Goal: Task Accomplishment & Management: Manage account settings

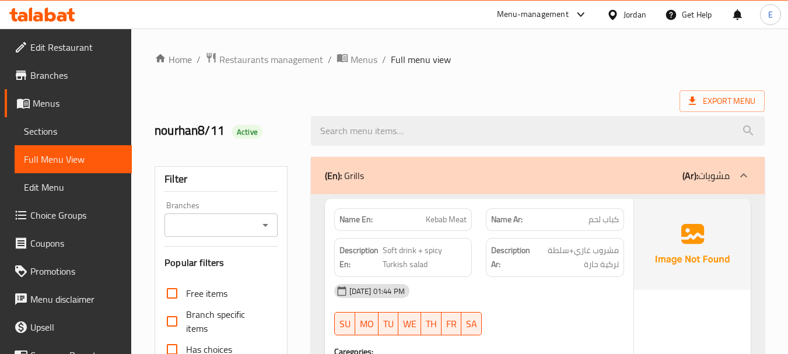
scroll to position [3375, 0]
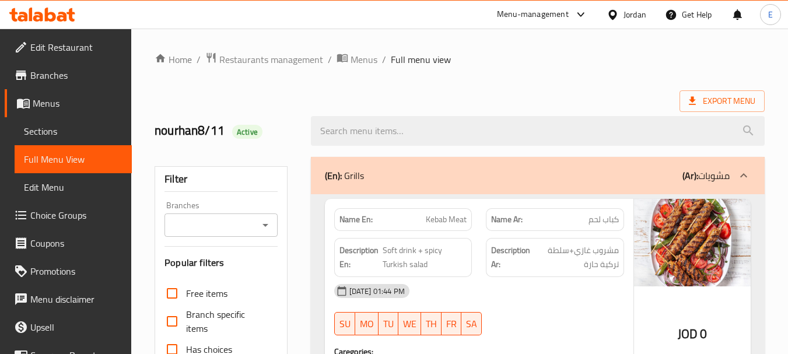
click at [725, 101] on span "Export Menu" at bounding box center [722, 101] width 66 height 15
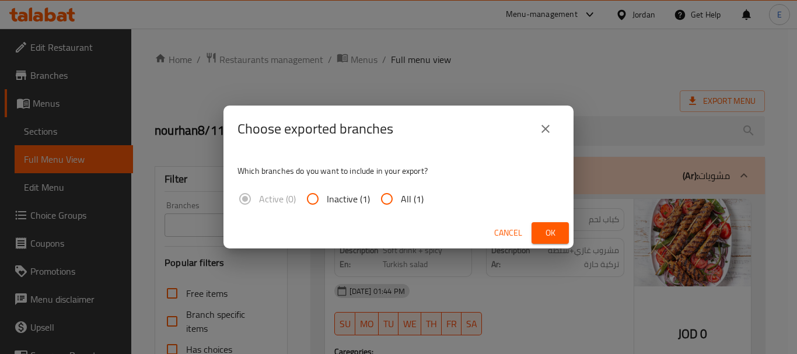
click at [394, 198] on input "All (1)" at bounding box center [387, 199] width 28 height 28
radio input "true"
click at [539, 234] on button "Ok" at bounding box center [549, 233] width 37 height 22
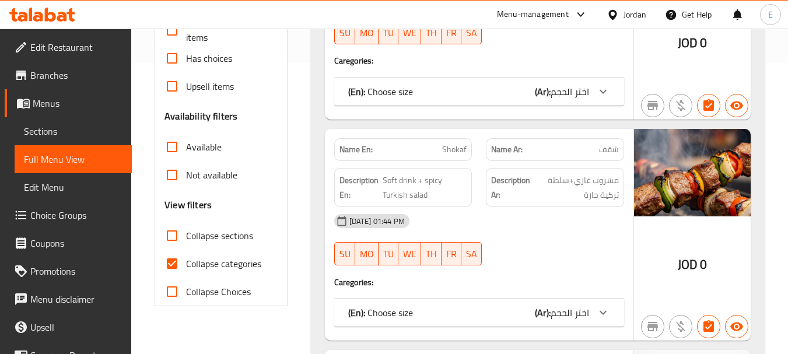
scroll to position [292, 0]
click at [167, 265] on input "Collapse categories" at bounding box center [172, 263] width 28 height 28
checkbox input "false"
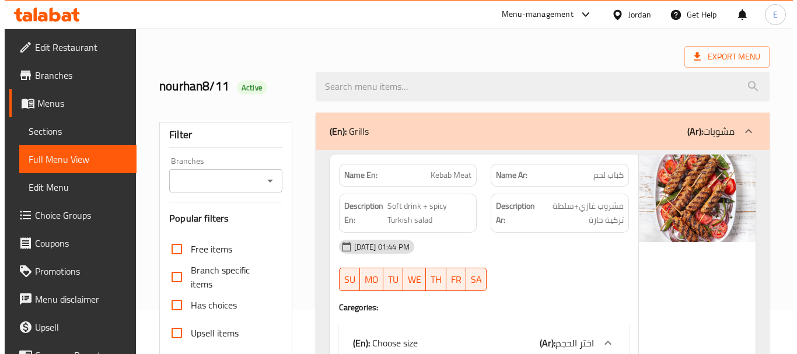
scroll to position [0, 0]
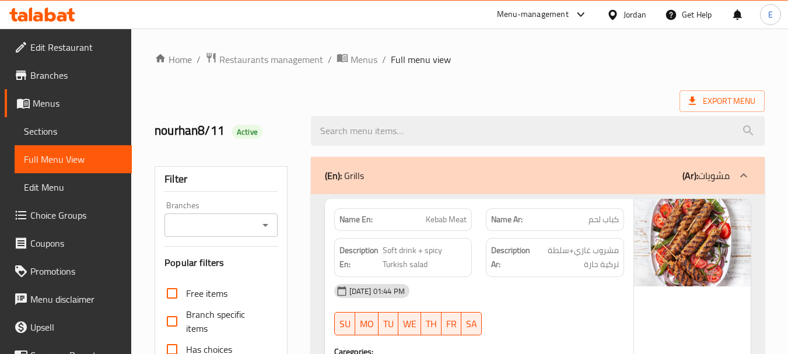
click at [584, 104] on div "Export Menu" at bounding box center [460, 101] width 610 height 22
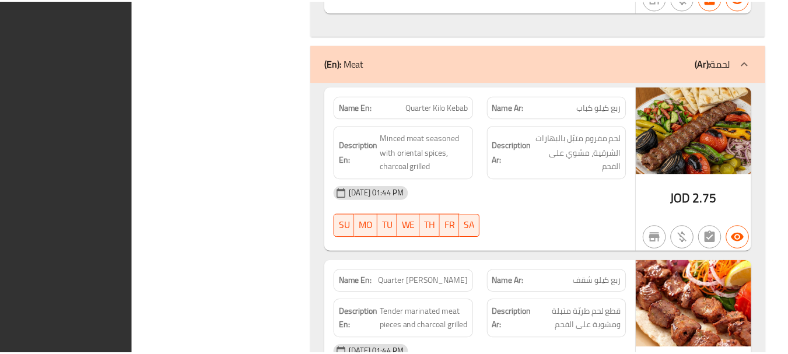
scroll to position [3404, 0]
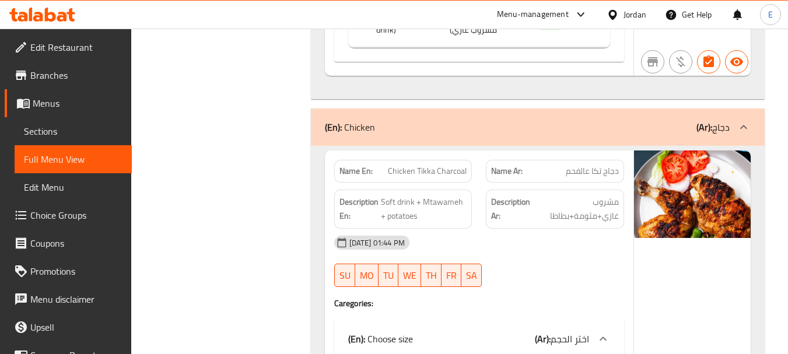
scroll to position [2354, 0]
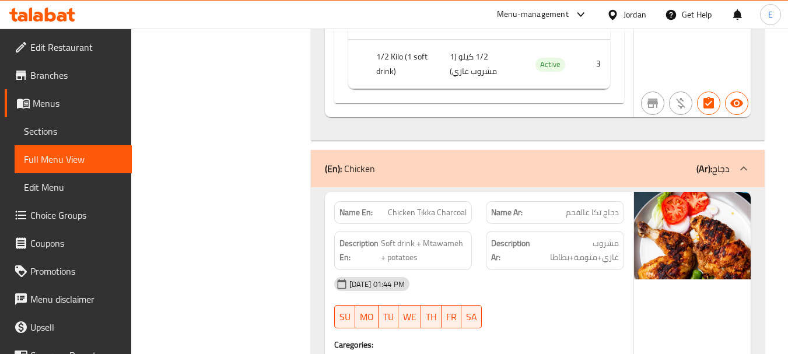
click at [628, 15] on div "Jordan" at bounding box center [634, 14] width 23 height 13
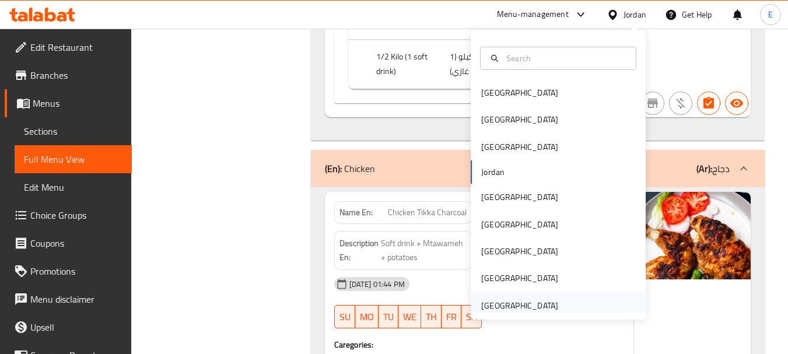
click at [513, 305] on div "[GEOGRAPHIC_DATA]" at bounding box center [519, 305] width 77 height 13
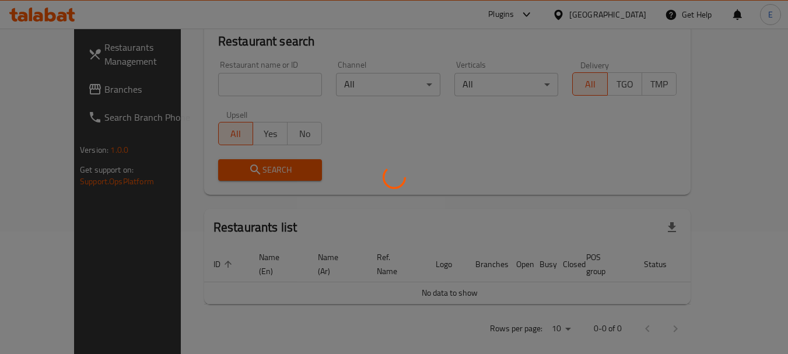
scroll to position [529, 0]
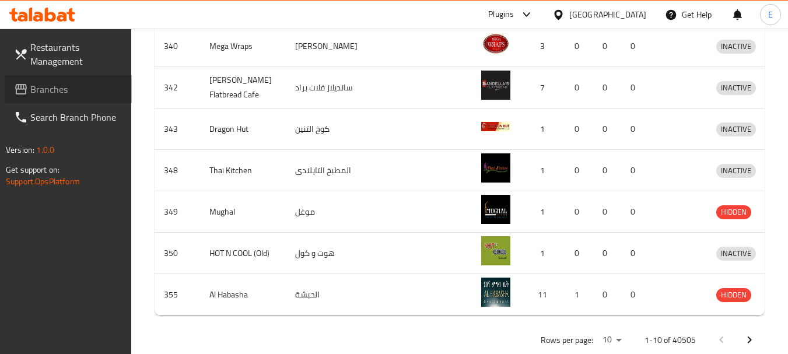
click at [37, 92] on span "Branches" at bounding box center [76, 89] width 92 height 14
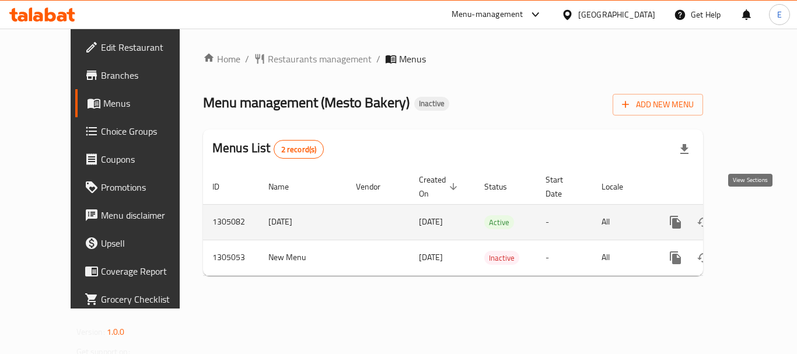
click at [755, 215] on icon "enhanced table" at bounding box center [759, 222] width 14 height 14
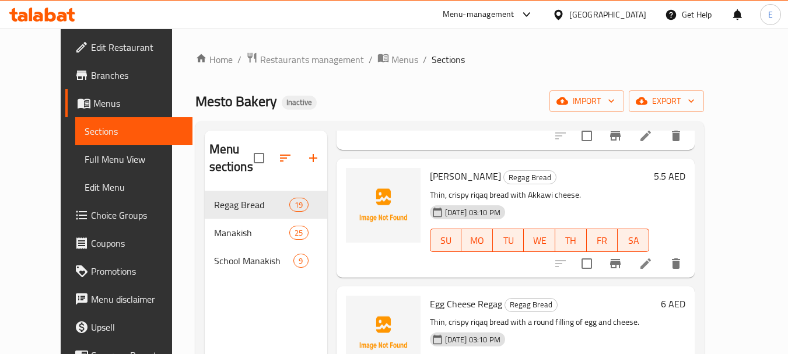
scroll to position [175, 0]
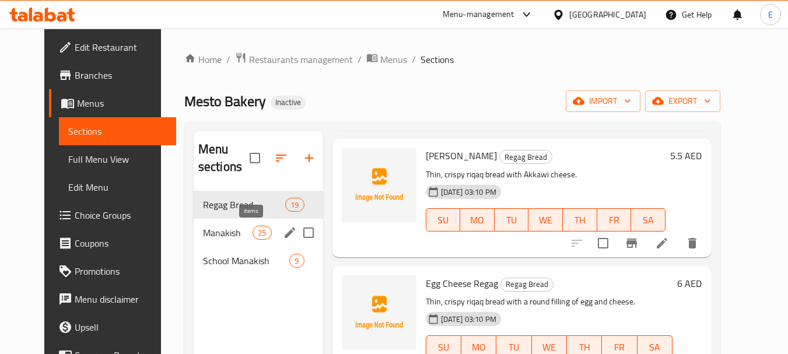
click at [253, 228] on span "25" at bounding box center [261, 232] width 17 height 11
click at [239, 265] on span "School Manakish" at bounding box center [246, 261] width 87 height 14
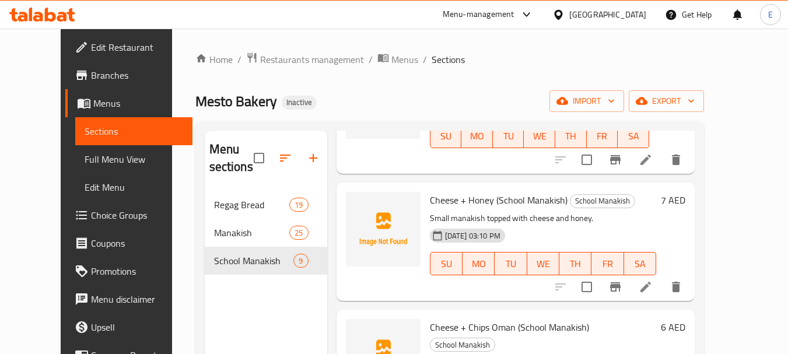
scroll to position [839, 0]
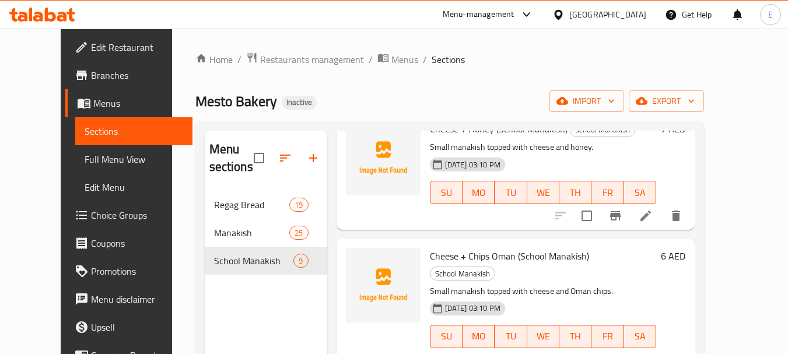
click at [87, 159] on span "Full Menu View" at bounding box center [134, 159] width 99 height 14
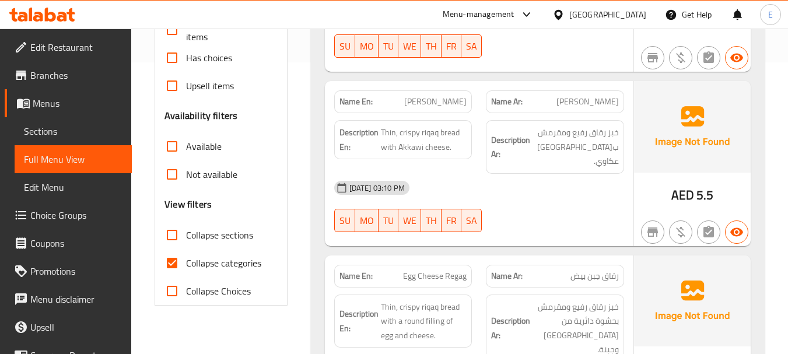
scroll to position [350, 0]
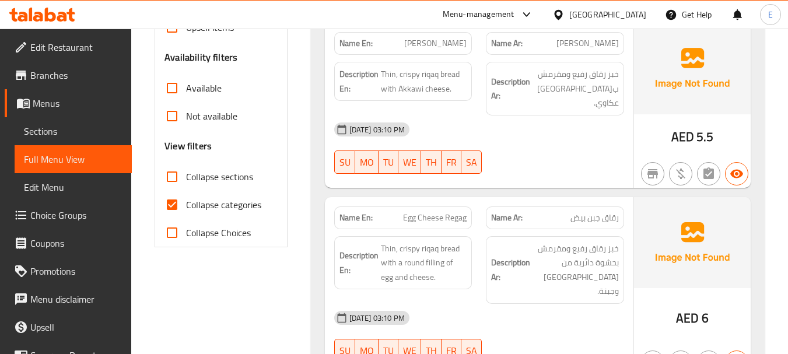
click at [174, 205] on input "Collapse categories" at bounding box center [172, 205] width 28 height 28
checkbox input "false"
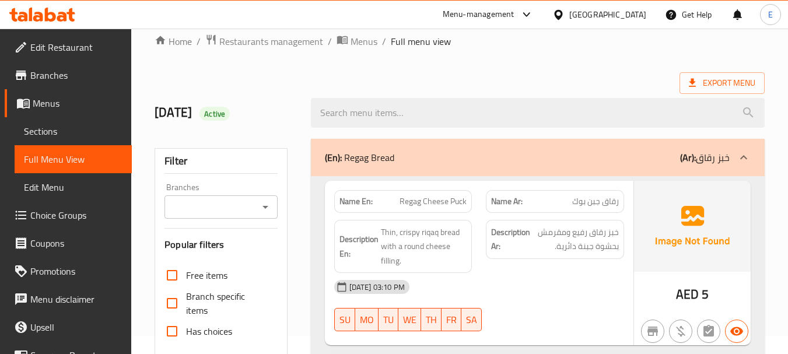
scroll to position [0, 0]
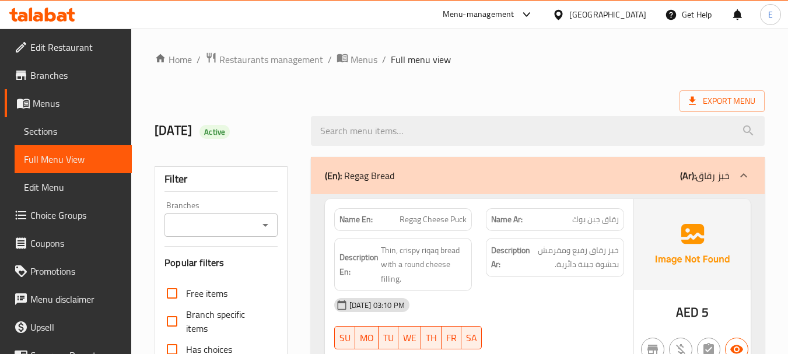
click at [559, 92] on div "Export Menu" at bounding box center [460, 101] width 610 height 22
click at [713, 103] on span "Export Menu" at bounding box center [722, 101] width 66 height 15
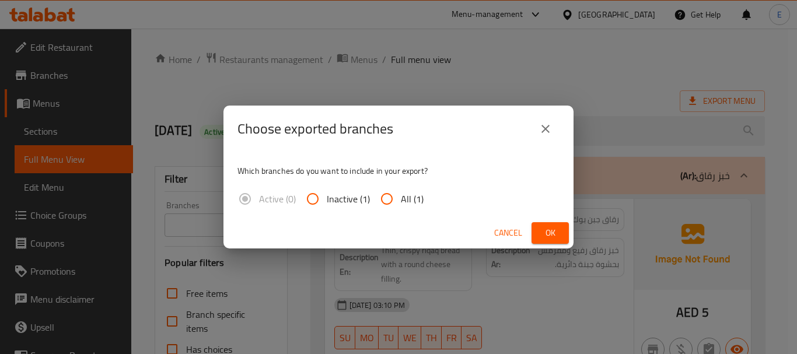
click at [395, 197] on input "All (1)" at bounding box center [387, 199] width 28 height 28
radio input "true"
click at [551, 230] on span "Ok" at bounding box center [550, 233] width 19 height 15
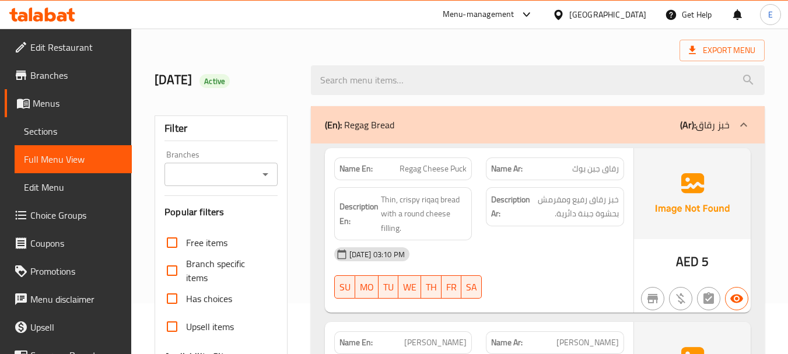
scroll to position [117, 0]
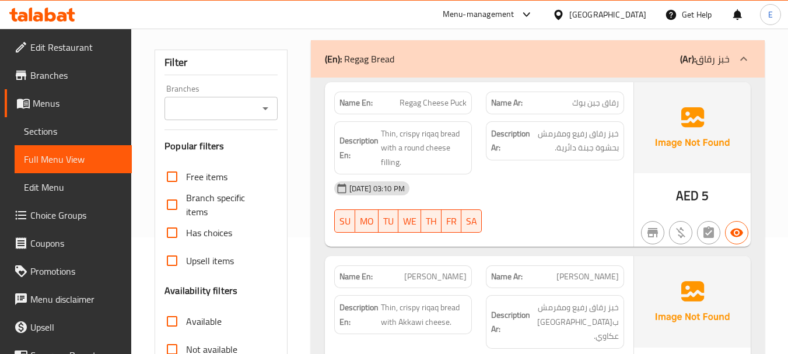
click at [40, 125] on span "Sections" at bounding box center [73, 131] width 99 height 14
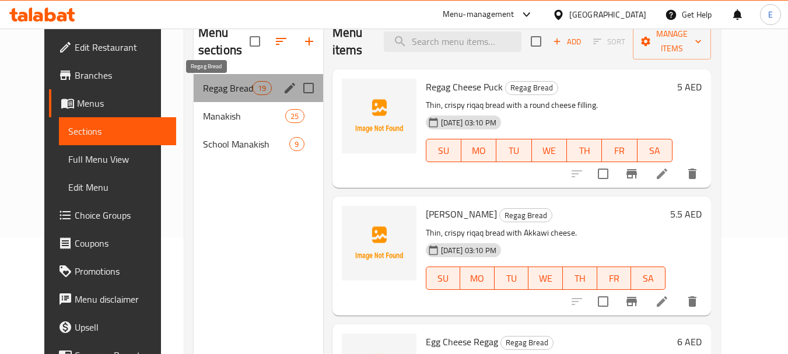
click at [203, 86] on span "Regag Bread" at bounding box center [228, 88] width 50 height 14
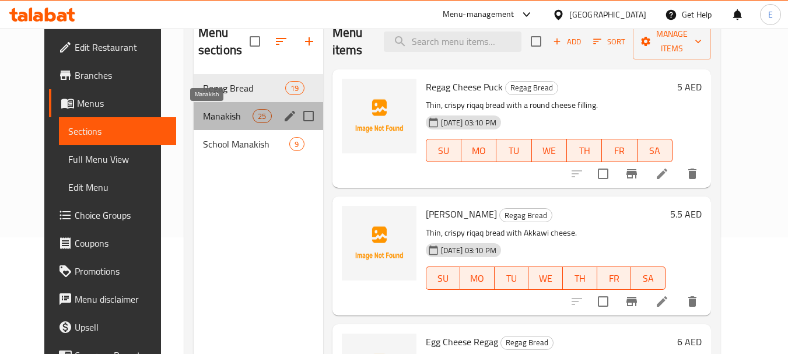
click at [203, 119] on span "Manakish" at bounding box center [228, 116] width 50 height 14
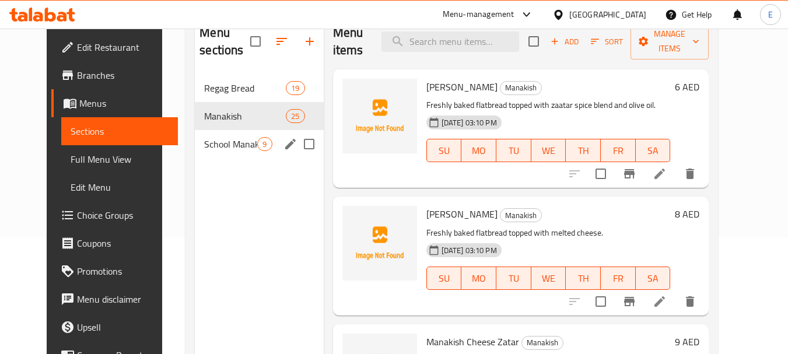
click at [204, 137] on span "School Manakish" at bounding box center [230, 144] width 53 height 14
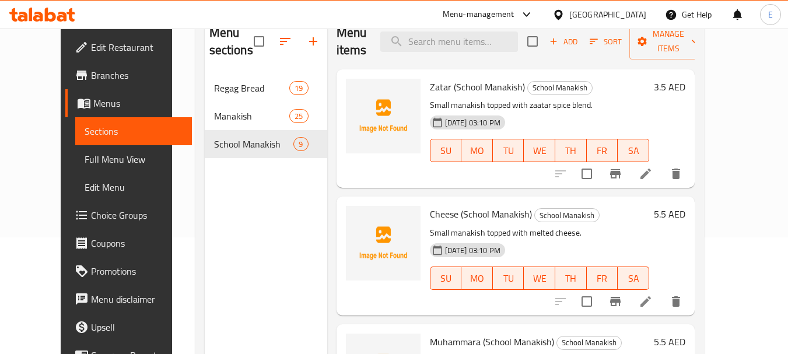
click at [249, 253] on div "Menu sections Regag Bread 19 Manakish 25 School Manakish 9" at bounding box center [266, 191] width 122 height 354
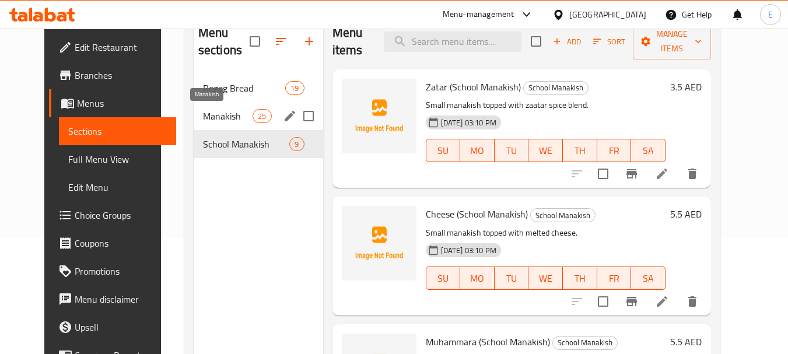
click at [203, 118] on span "Manakish" at bounding box center [228, 116] width 50 height 14
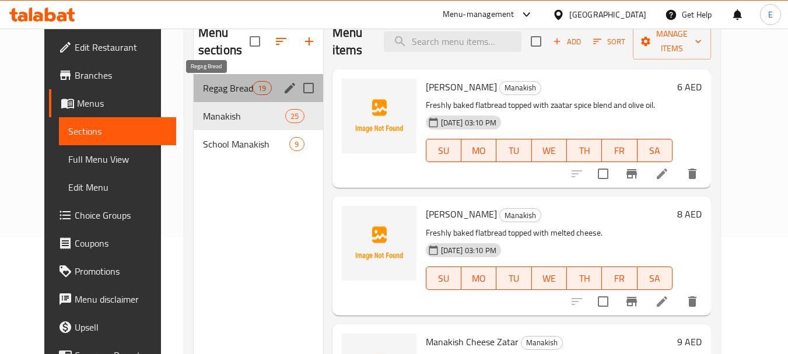
click at [203, 93] on span "Regag Bread" at bounding box center [228, 88] width 50 height 14
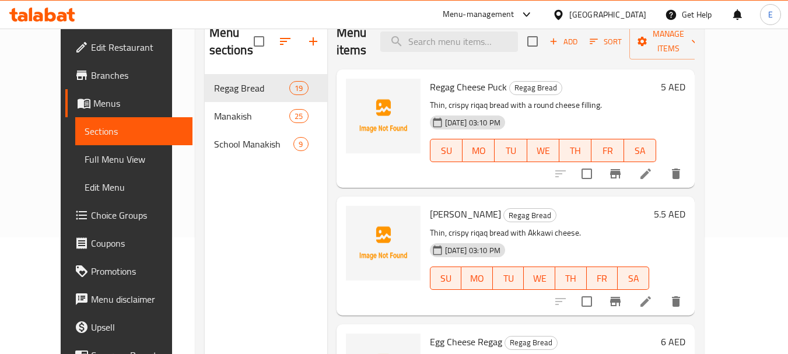
click at [234, 214] on div "Menu sections Regag Bread 19 Manakish 25 School Manakish 9" at bounding box center [266, 191] width 122 height 354
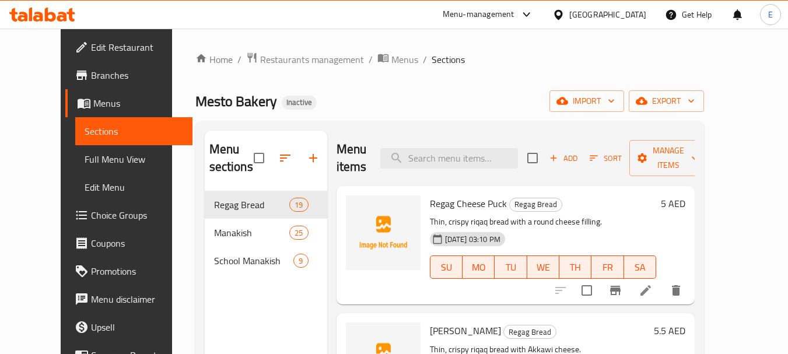
scroll to position [58, 0]
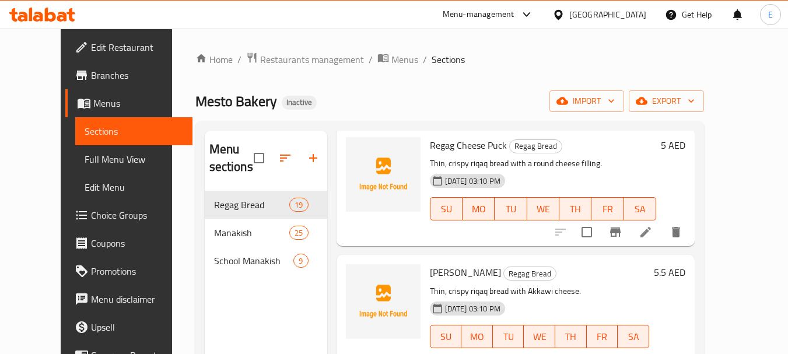
click at [85, 155] on span "Full Menu View" at bounding box center [134, 159] width 99 height 14
click at [85, 157] on span "Full Menu View" at bounding box center [134, 159] width 99 height 14
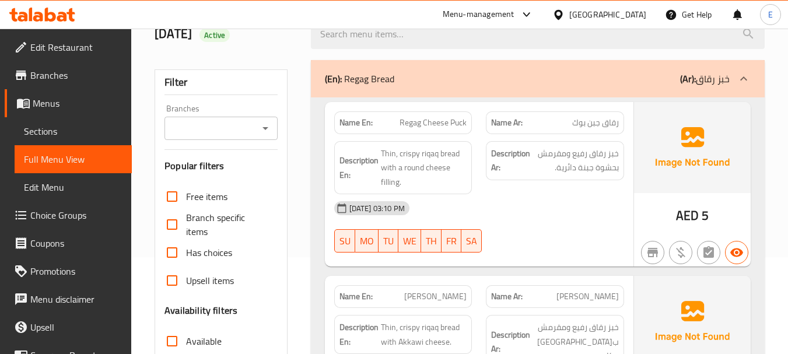
scroll to position [117, 0]
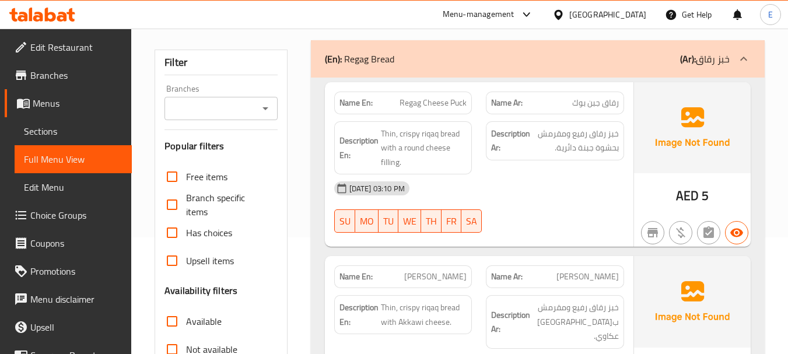
click at [679, 197] on span "AED" at bounding box center [687, 195] width 23 height 23
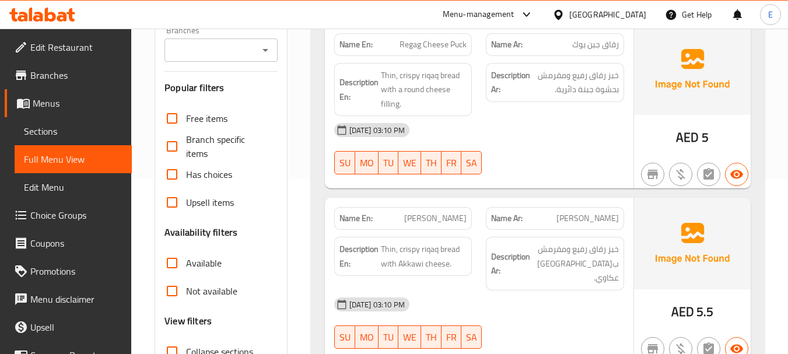
click at [590, 159] on div "11-08-2025 03:10 PM SU MO TU WE TH FR SA" at bounding box center [479, 148] width 304 height 65
click at [597, 43] on span "رقاق جبن بوك" at bounding box center [595, 44] width 47 height 12
click at [439, 42] on span "Regag Cheese Puck" at bounding box center [432, 44] width 67 height 12
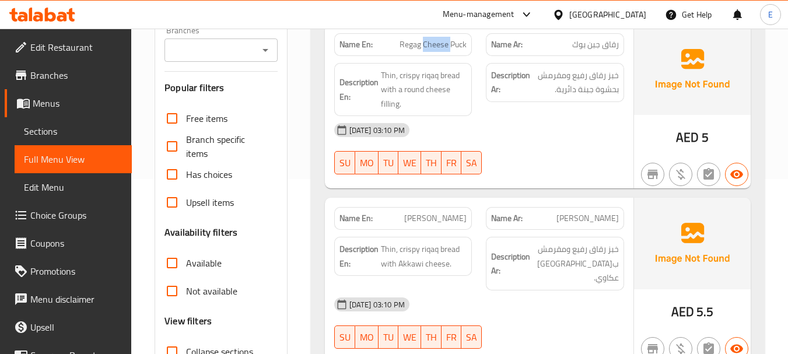
click at [439, 42] on span "Regag Cheese Puck" at bounding box center [432, 44] width 67 height 12
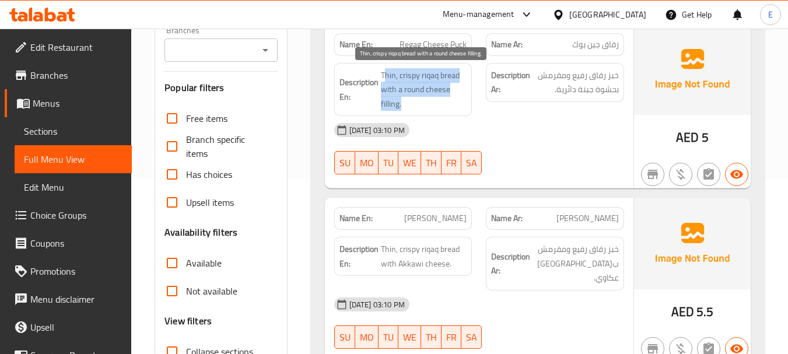
drag, startPoint x: 384, startPoint y: 69, endPoint x: 445, endPoint y: 102, distance: 69.7
click at [445, 102] on span "Thin, crispy riqaq bread with a round cheese filling." at bounding box center [424, 89] width 86 height 43
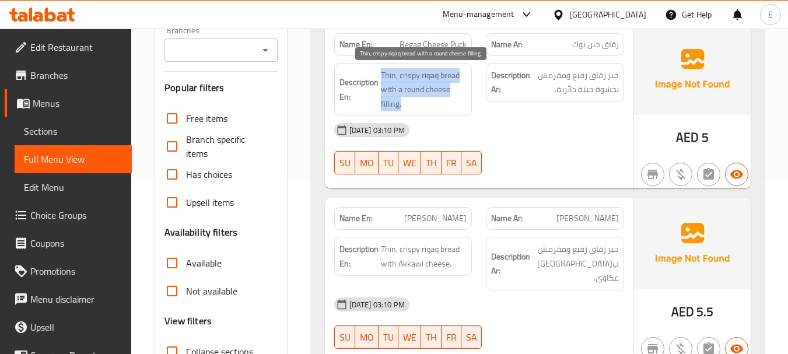
click at [445, 102] on span "Thin, crispy riqaq bread with a round cheese filling." at bounding box center [424, 89] width 86 height 43
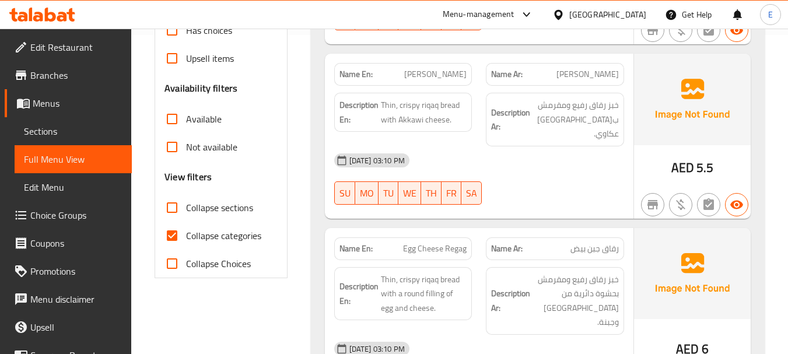
scroll to position [350, 0]
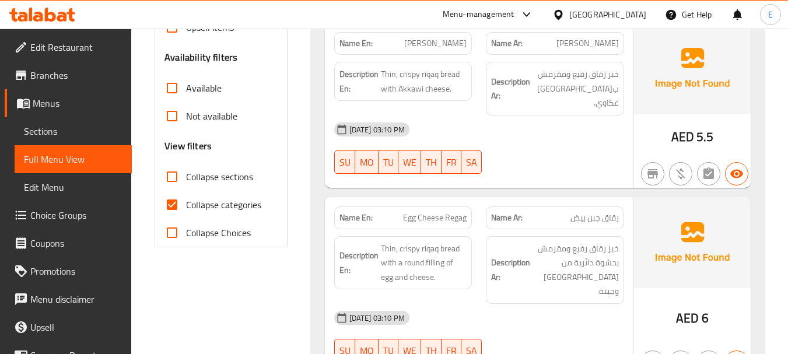
click at [462, 47] on span "[PERSON_NAME]" at bounding box center [435, 43] width 62 height 12
click at [609, 48] on span "[PERSON_NAME]" at bounding box center [587, 43] width 62 height 12
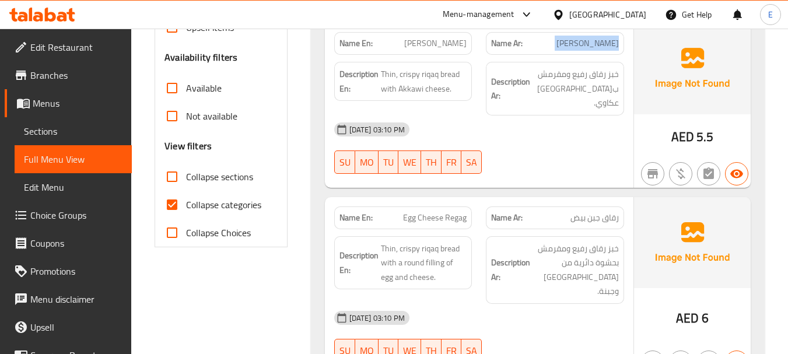
click at [609, 48] on span "[PERSON_NAME]" at bounding box center [587, 43] width 62 height 12
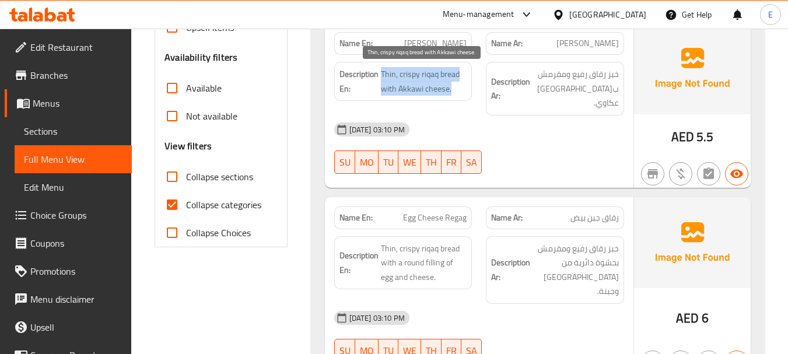
drag, startPoint x: 380, startPoint y: 69, endPoint x: 458, endPoint y: 89, distance: 80.8
click at [458, 89] on h6 "Description En: Thin, crispy riqaq bread with Akkawi cheese." at bounding box center [403, 81] width 128 height 29
click at [458, 89] on span "Thin, crispy riqaq bread with Akkawi cheese." at bounding box center [424, 81] width 86 height 29
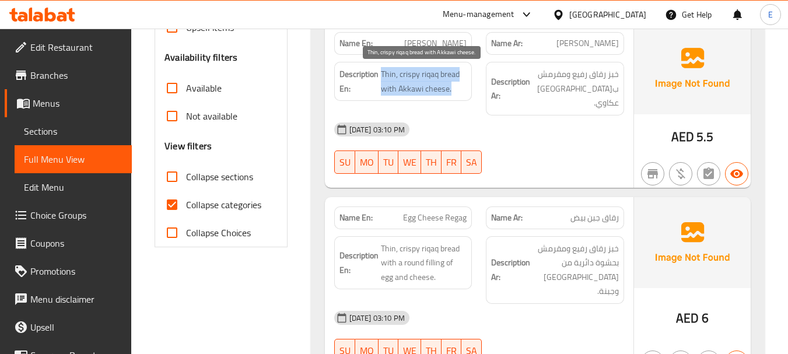
click at [458, 89] on span "Thin, crispy riqaq bread with Akkawi cheese." at bounding box center [424, 81] width 86 height 29
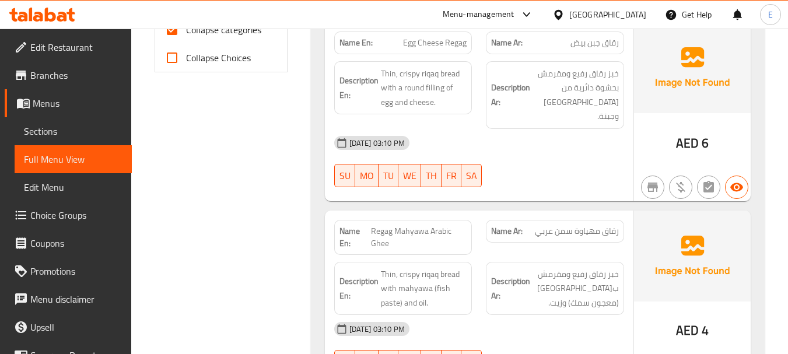
scroll to position [467, 0]
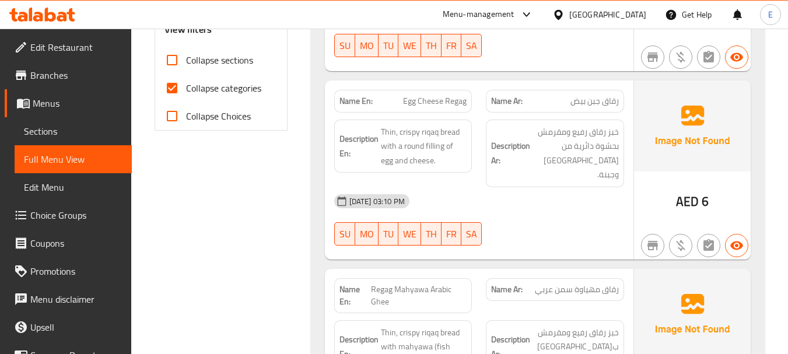
click at [695, 190] on span "AED" at bounding box center [687, 201] width 23 height 23
click at [416, 95] on span "Egg Cheese Regag" at bounding box center [435, 101] width 64 height 12
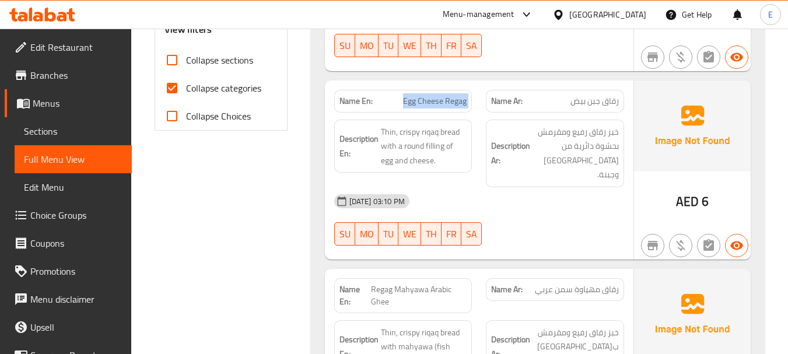
click at [416, 95] on span "Egg Cheese Regag" at bounding box center [435, 101] width 64 height 12
click at [446, 95] on span "Egg Cheese Regag" at bounding box center [435, 101] width 64 height 12
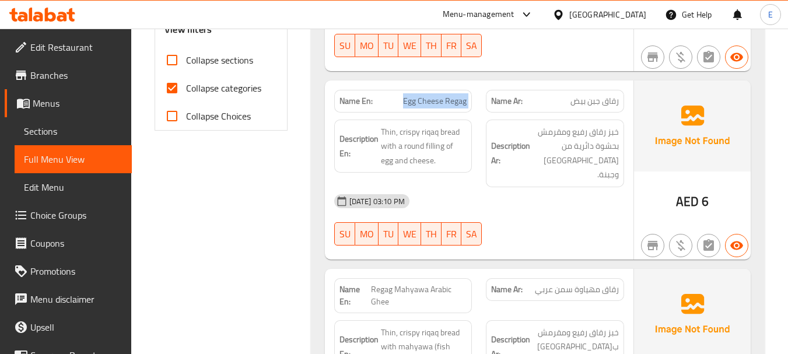
click at [434, 95] on span "Egg Cheese Regag" at bounding box center [435, 101] width 64 height 12
click at [532, 187] on div "[DATE] 03:10 PM" at bounding box center [479, 201] width 304 height 28
click at [586, 95] on span "رقاق جبن بيض" at bounding box center [594, 101] width 48 height 12
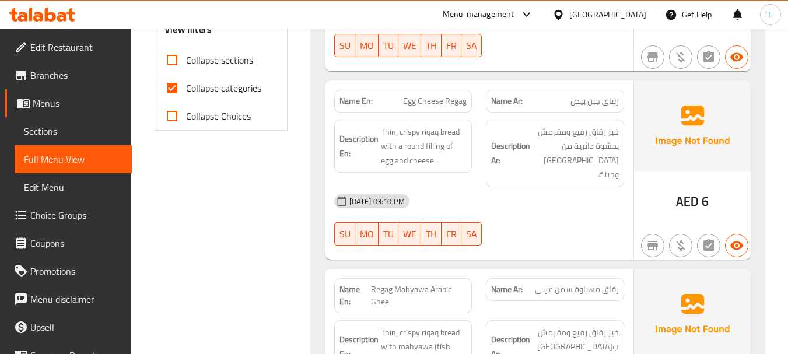
click at [586, 95] on span "رقاق جبن بيض" at bounding box center [594, 101] width 48 height 12
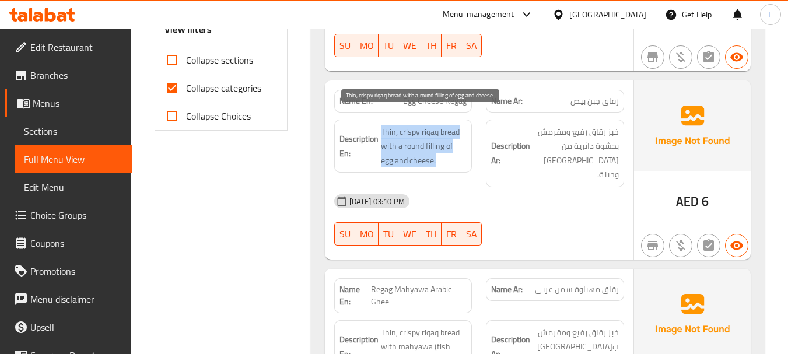
drag, startPoint x: 377, startPoint y: 110, endPoint x: 458, endPoint y: 151, distance: 91.3
click at [458, 151] on h6 "Description En: Thin, crispy riqaq bread with a round filling of egg and cheese." at bounding box center [403, 146] width 128 height 43
click at [458, 151] on span "Thin, crispy riqaq bread with a round filling of egg and cheese." at bounding box center [424, 146] width 86 height 43
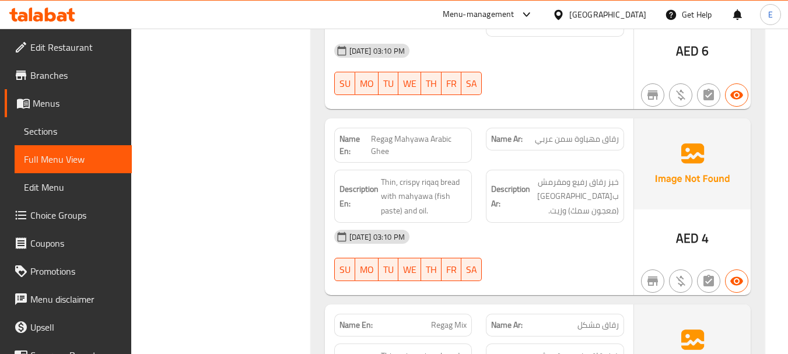
scroll to position [642, 0]
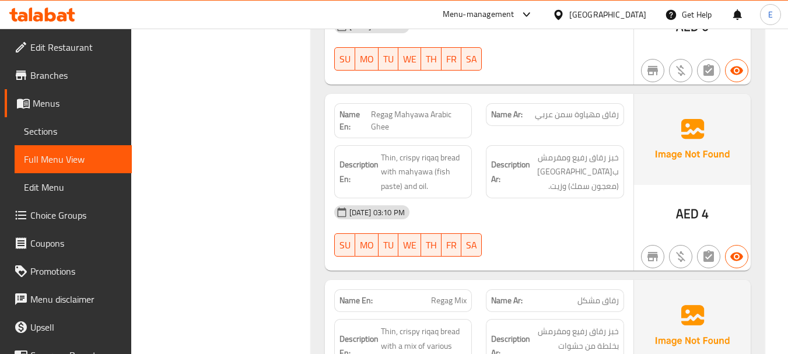
click at [683, 202] on span "AED" at bounding box center [687, 213] width 23 height 23
click at [422, 108] on span "Regag Mahyawa Arabic Ghee" at bounding box center [419, 120] width 96 height 24
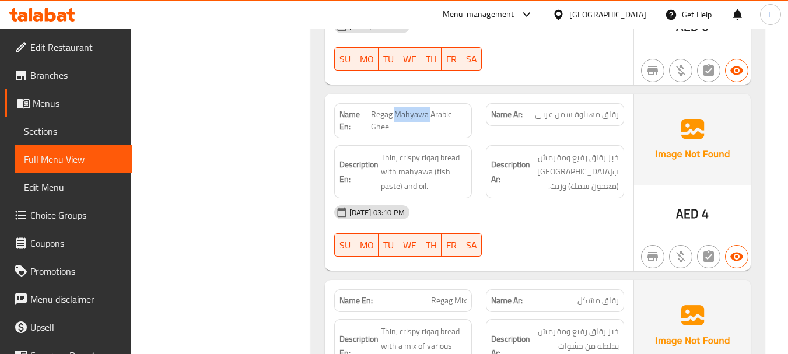
click at [422, 108] on span "Regag Mahyawa Arabic Ghee" at bounding box center [419, 120] width 96 height 24
click at [415, 108] on span "Regag Mahyawa Arabic Ghee" at bounding box center [419, 120] width 96 height 24
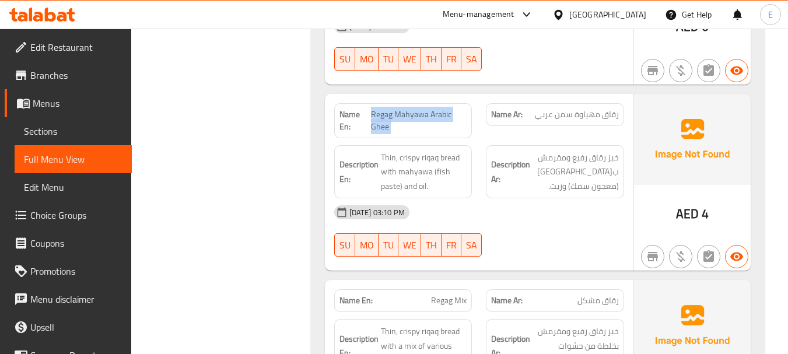
click at [415, 108] on span "Regag Mahyawa Arabic Ghee" at bounding box center [419, 120] width 96 height 24
click at [565, 209] on div "11-08-2025 03:10 PM SU MO TU WE TH FR SA" at bounding box center [479, 230] width 304 height 65
click at [448, 108] on span "Regag Mahyawa Arabic Ghee" at bounding box center [419, 120] width 96 height 24
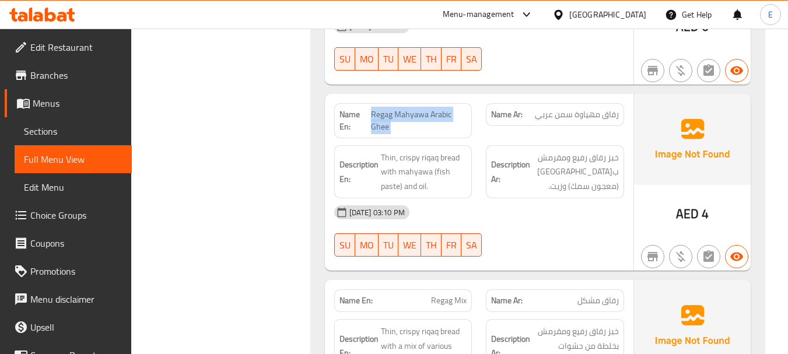
click at [448, 108] on span "Regag Mahyawa Arabic Ghee" at bounding box center [419, 120] width 96 height 24
click at [569, 108] on span "رقاق مهياوة سمن عربي" at bounding box center [577, 114] width 84 height 12
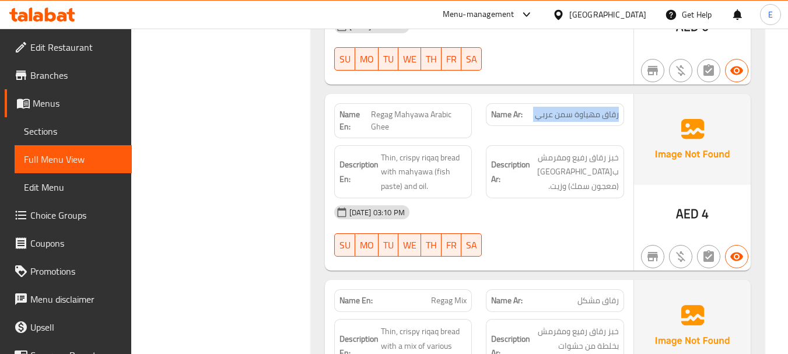
click at [569, 108] on span "رقاق مهياوة سمن عربي" at bounding box center [577, 114] width 84 height 12
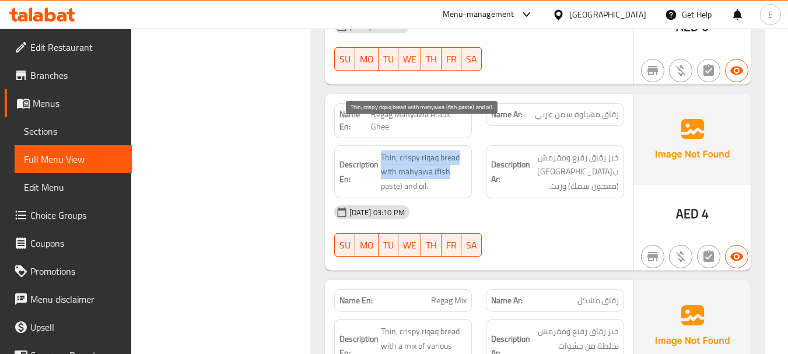
drag, startPoint x: 382, startPoint y: 128, endPoint x: 453, endPoint y: 144, distance: 72.9
click at [453, 150] on span "Thin, crispy riqaq bread with mahyawa (fish paste) and oil." at bounding box center [424, 171] width 86 height 43
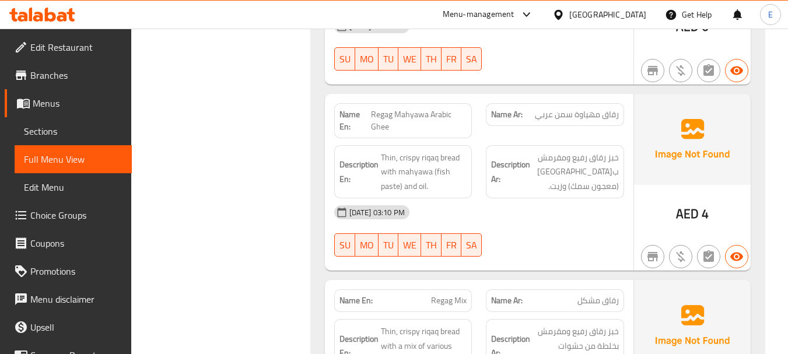
click at [565, 164] on span "خبز رقاق رفيع ومقرمش ب[GEOGRAPHIC_DATA] (معجون سمك) وزيت." at bounding box center [575, 171] width 86 height 43
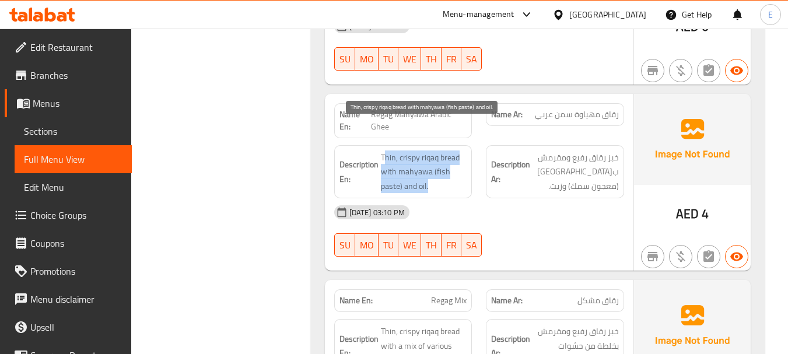
drag, startPoint x: 384, startPoint y: 125, endPoint x: 451, endPoint y: 160, distance: 75.4
click at [451, 160] on span "Thin, crispy riqaq bread with mahyawa (fish paste) and oil." at bounding box center [424, 171] width 86 height 43
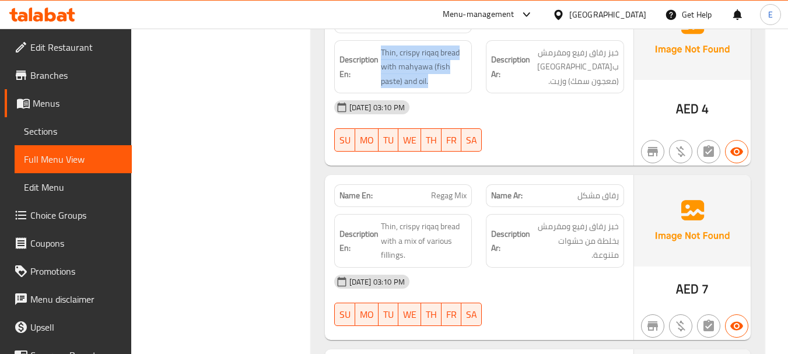
scroll to position [816, 0]
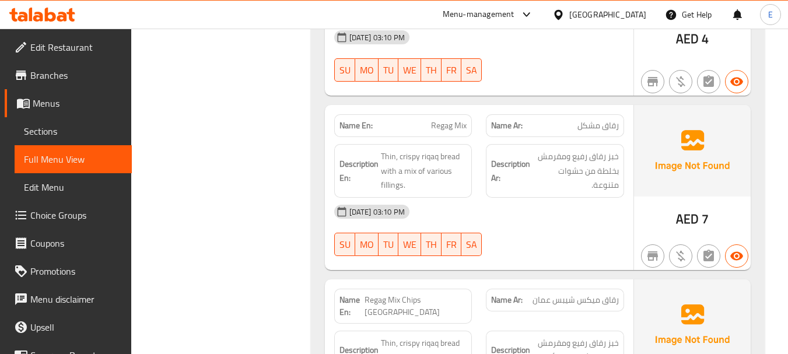
drag, startPoint x: 577, startPoint y: 217, endPoint x: 581, endPoint y: 95, distance: 122.0
click at [577, 217] on div "11-08-2025 03:10 PM SU MO TU WE TH FR SA" at bounding box center [479, 230] width 304 height 65
click at [587, 120] on span "رقاق مشكل" at bounding box center [597, 126] width 41 height 12
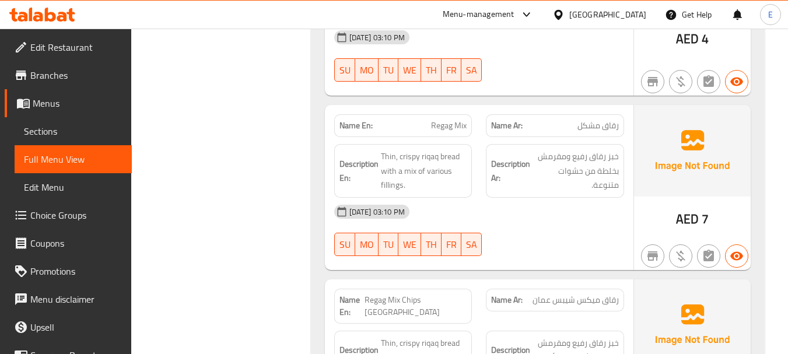
click at [465, 120] on span "Regag Mix" at bounding box center [449, 126] width 36 height 12
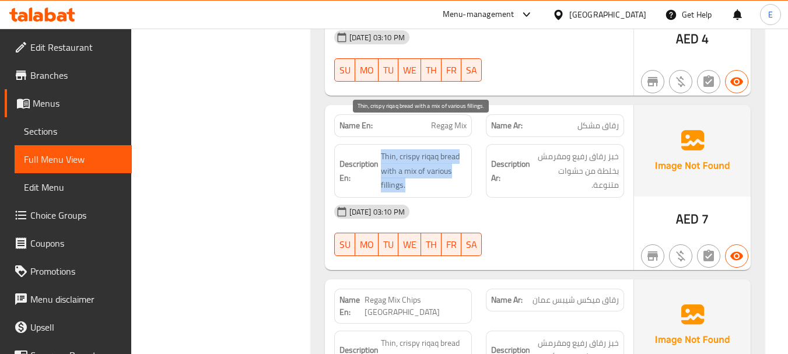
drag, startPoint x: 375, startPoint y: 121, endPoint x: 464, endPoint y: 156, distance: 95.5
click at [464, 156] on h6 "Description En: Thin, crispy riqaq bread with a mix of various fillings." at bounding box center [403, 170] width 128 height 43
click at [464, 156] on span "Thin, crispy riqaq bread with a mix of various fillings." at bounding box center [424, 170] width 86 height 43
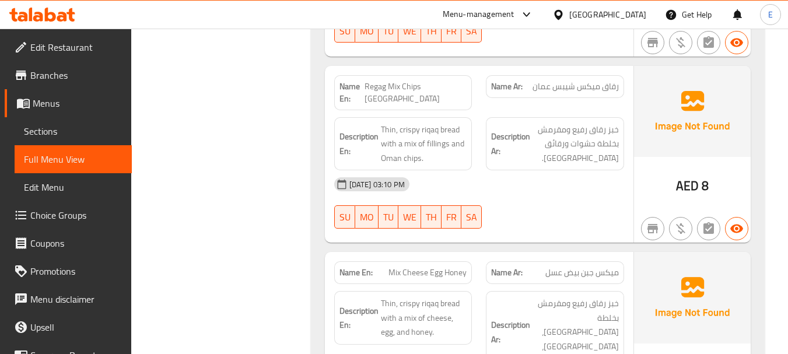
scroll to position [1050, 0]
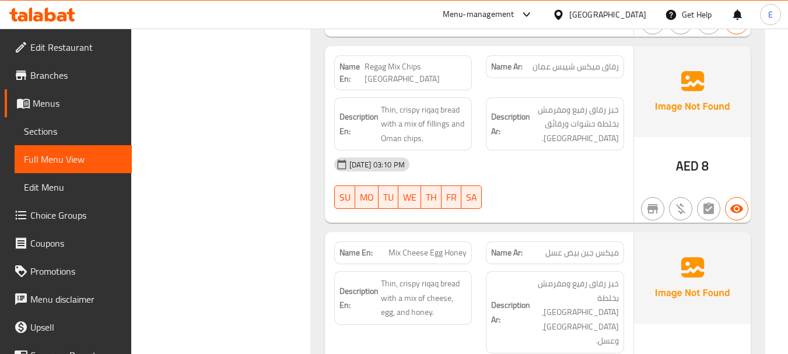
click at [444, 61] on span "Regag Mix Chips [GEOGRAPHIC_DATA]" at bounding box center [415, 73] width 102 height 24
click at [557, 61] on span "رقاق میکس شيبس عمان" at bounding box center [575, 67] width 86 height 12
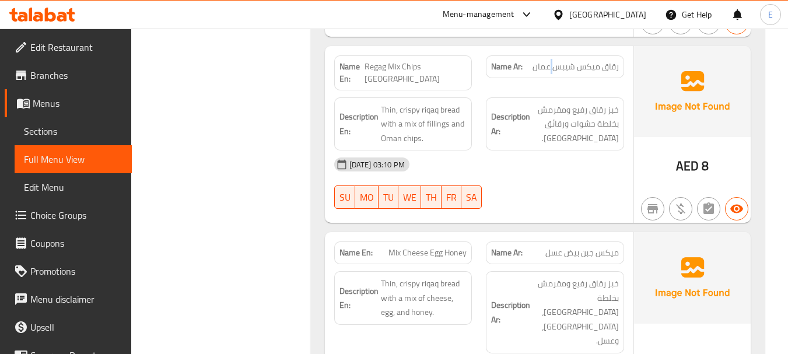
click at [557, 61] on span "رقاق میکس شيبس عمان" at bounding box center [575, 67] width 86 height 12
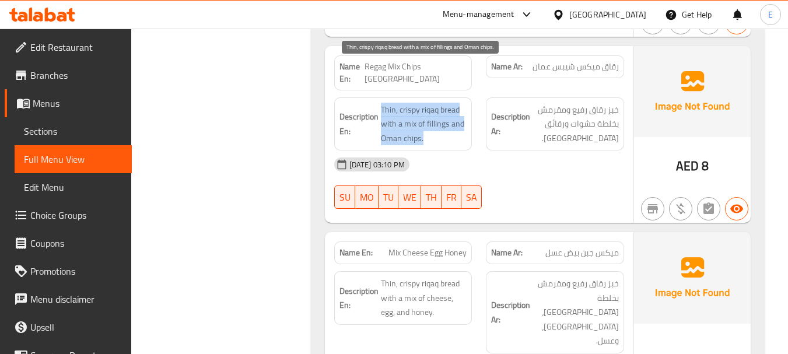
drag, startPoint x: 379, startPoint y: 65, endPoint x: 461, endPoint y: 93, distance: 86.7
click at [461, 103] on h6 "Description En: Thin, crispy riqaq bread with a mix of fillings and Oman chips." at bounding box center [403, 124] width 128 height 43
click at [461, 103] on span "Thin, crispy riqaq bread with a mix of fillings and Oman chips." at bounding box center [424, 124] width 86 height 43
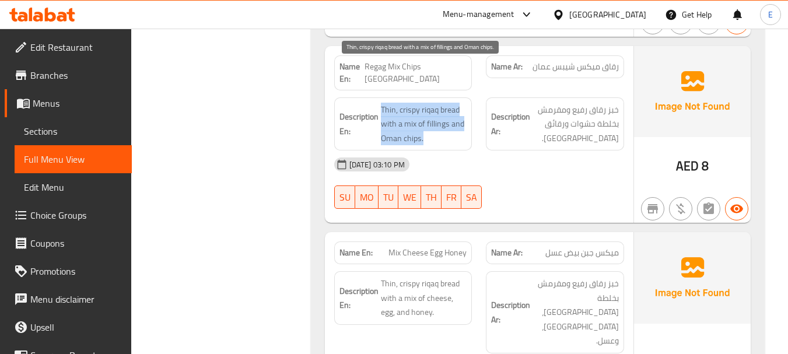
click at [461, 103] on span "Thin, crispy riqaq bread with a mix of fillings and Oman chips." at bounding box center [424, 124] width 86 height 43
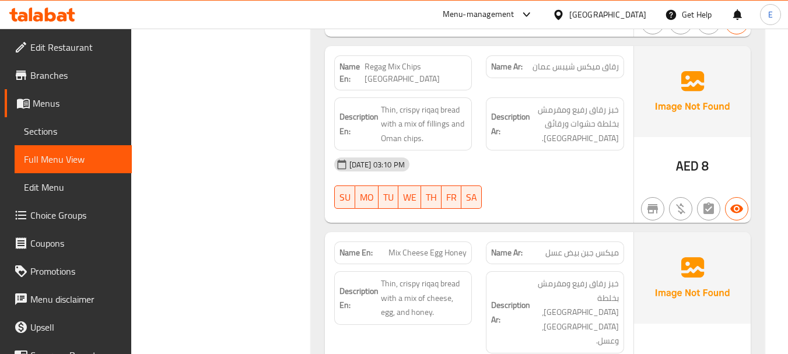
click at [520, 150] on div "[DATE] 03:10 PM" at bounding box center [479, 164] width 304 height 28
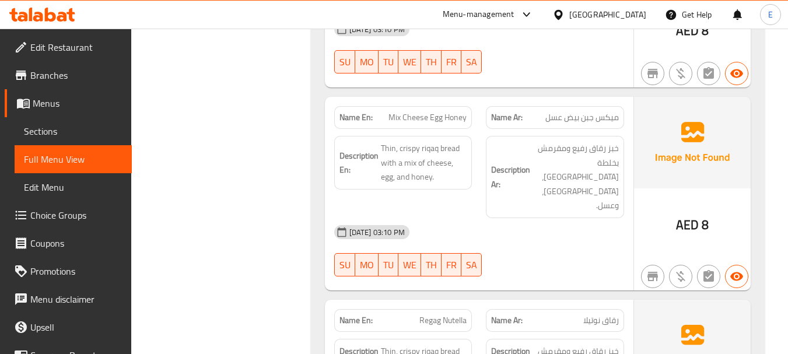
scroll to position [1166, 0]
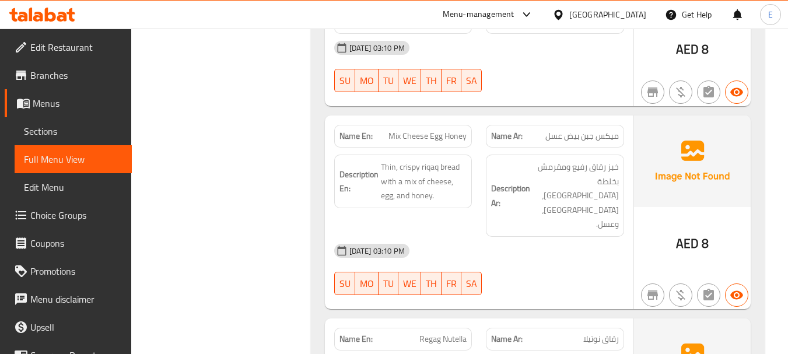
click at [425, 130] on span "Mix Cheese Egg Honey" at bounding box center [427, 136] width 78 height 12
click at [571, 130] on span "میكس جبن بيض عسل" at bounding box center [581, 136] width 73 height 12
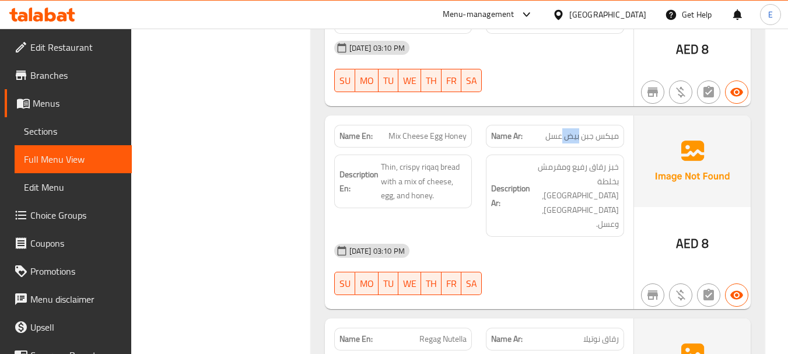
click at [571, 130] on span "میكس جبن بيض عسل" at bounding box center [581, 136] width 73 height 12
click at [500, 237] on div "11-08-2025 03:10 PM SU MO TU WE TH FR SA" at bounding box center [479, 269] width 304 height 65
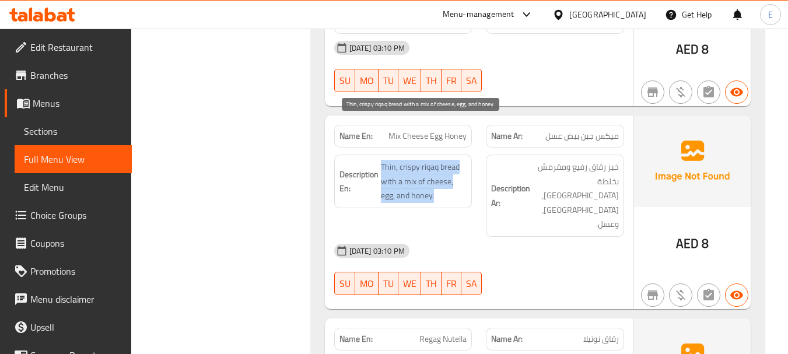
drag, startPoint x: 382, startPoint y: 122, endPoint x: 459, endPoint y: 155, distance: 83.6
click at [459, 160] on span "Thin, crispy riqaq bread with a mix of cheese, egg, and honey." at bounding box center [424, 181] width 86 height 43
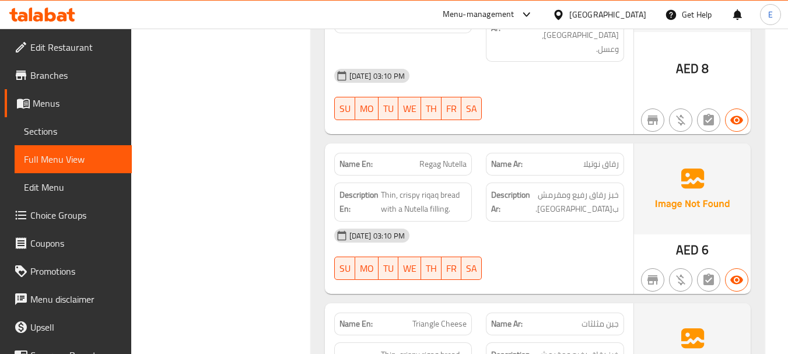
scroll to position [1400, 0]
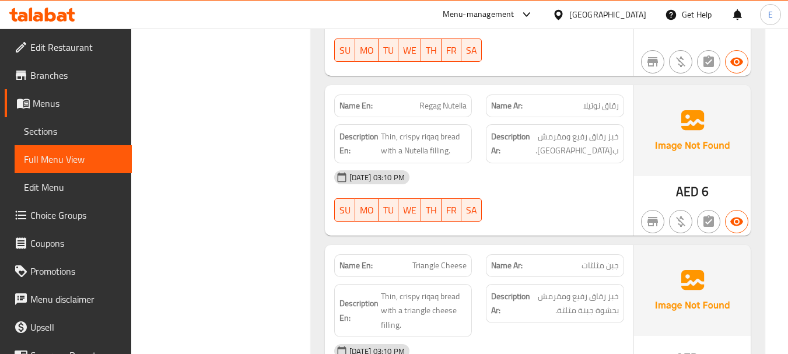
click at [600, 100] on span "رقاق نوتيلا" at bounding box center [601, 106] width 36 height 12
click at [447, 100] on span "Regag Nutella" at bounding box center [442, 106] width 47 height 12
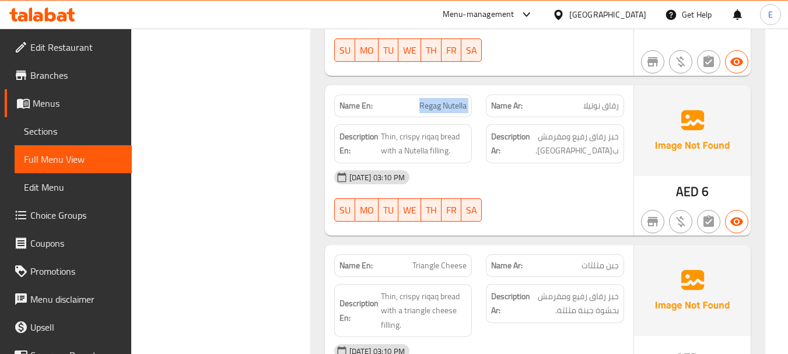
click at [447, 100] on span "Regag Nutella" at bounding box center [442, 106] width 47 height 12
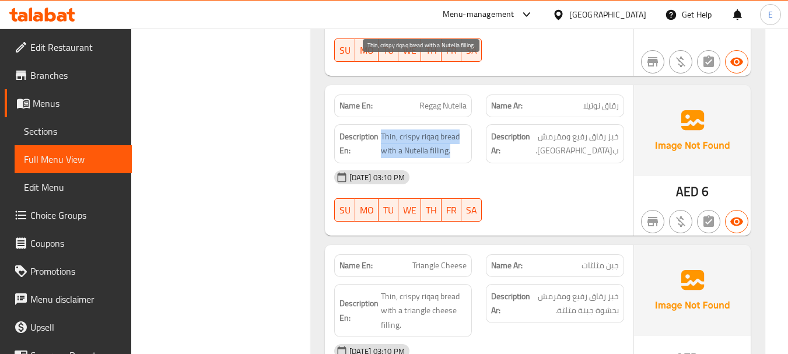
drag, startPoint x: 380, startPoint y: 64, endPoint x: 462, endPoint y: 83, distance: 85.2
click at [462, 129] on h6 "Description En: Thin, crispy riqaq bread with a Nutella filling." at bounding box center [403, 143] width 128 height 29
click at [462, 129] on span "Thin, crispy riqaq bread with a Nutella filling." at bounding box center [424, 143] width 86 height 29
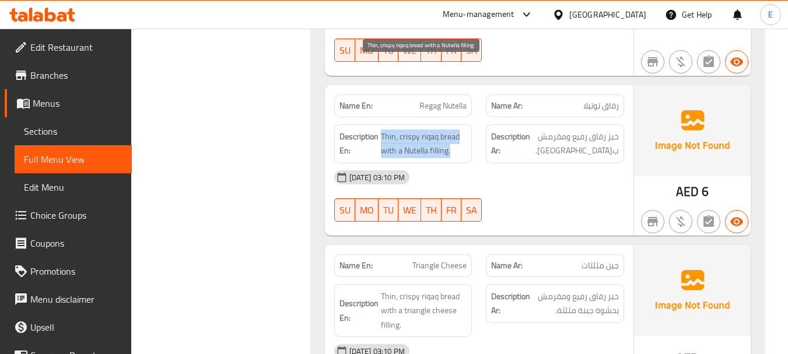
click at [462, 129] on span "Thin, crispy riqaq bread with a Nutella filling." at bounding box center [424, 143] width 86 height 29
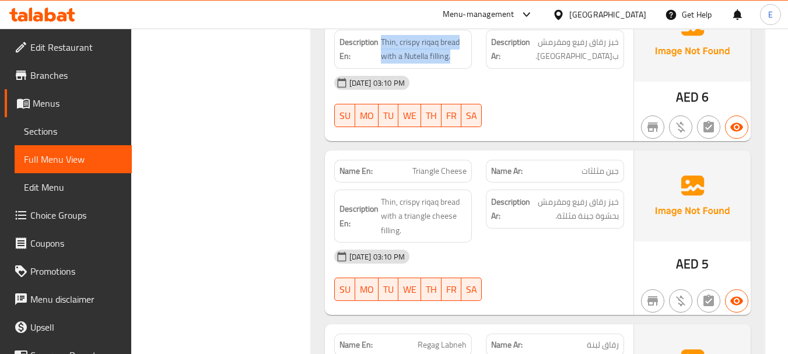
scroll to position [1516, 0]
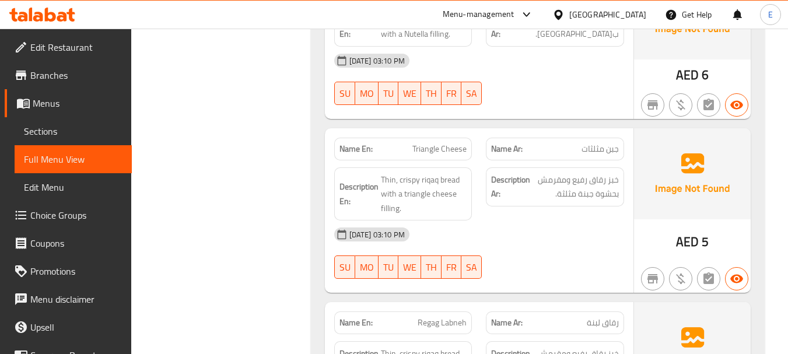
click at [622, 138] on div "Name Ar: جبن مثلثات" at bounding box center [555, 149] width 138 height 23
click at [450, 143] on span "Triangle Cheese" at bounding box center [439, 149] width 54 height 12
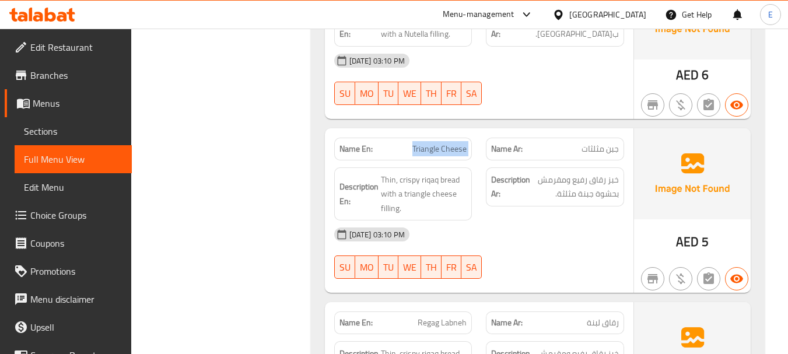
click at [450, 143] on span "Triangle Cheese" at bounding box center [439, 149] width 54 height 12
click at [528, 220] on div "[DATE] 03:10 PM" at bounding box center [479, 234] width 304 height 28
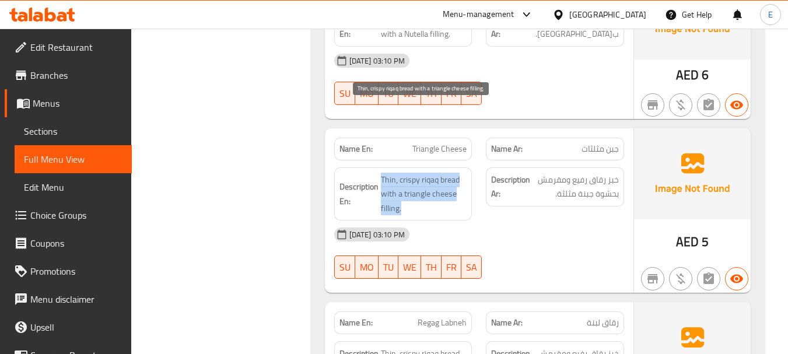
drag, startPoint x: 381, startPoint y: 110, endPoint x: 462, endPoint y: 138, distance: 85.4
click at [462, 173] on span "Thin, crispy riqaq bread with a triangle cheese filling." at bounding box center [424, 194] width 86 height 43
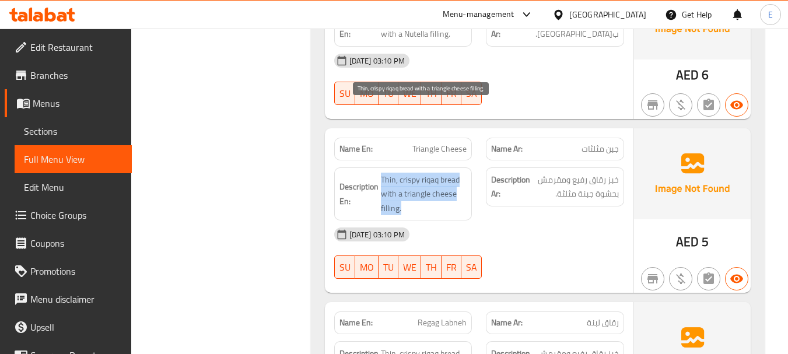
click at [462, 173] on span "Thin, crispy riqaq bread with a triangle cheese filling." at bounding box center [424, 194] width 86 height 43
click at [552, 220] on div "[DATE] 03:10 PM" at bounding box center [479, 234] width 304 height 28
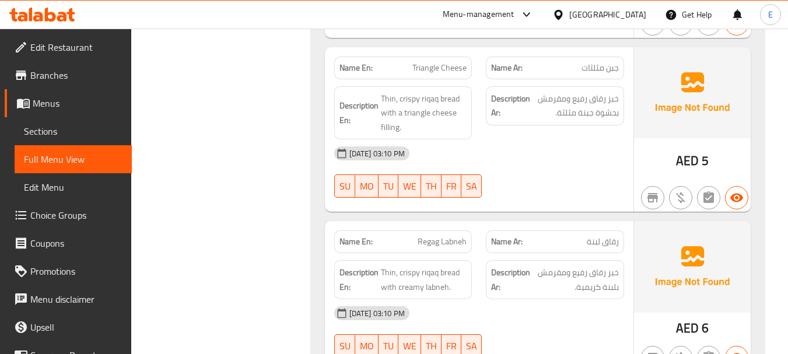
scroll to position [1691, 0]
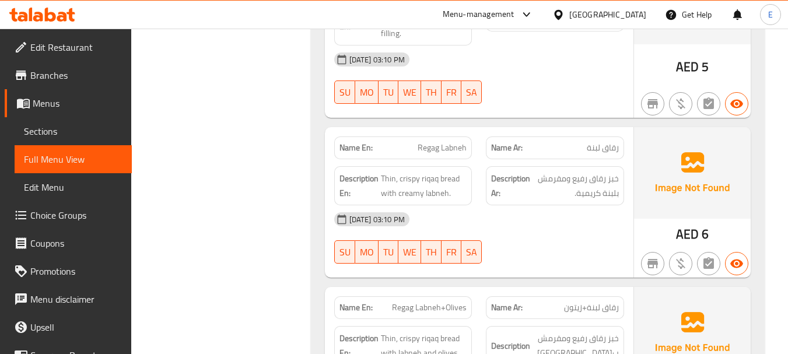
click at [597, 142] on span "رقاق لبنة" at bounding box center [603, 148] width 32 height 12
click at [424, 142] on span "Regag Labneh" at bounding box center [442, 148] width 49 height 12
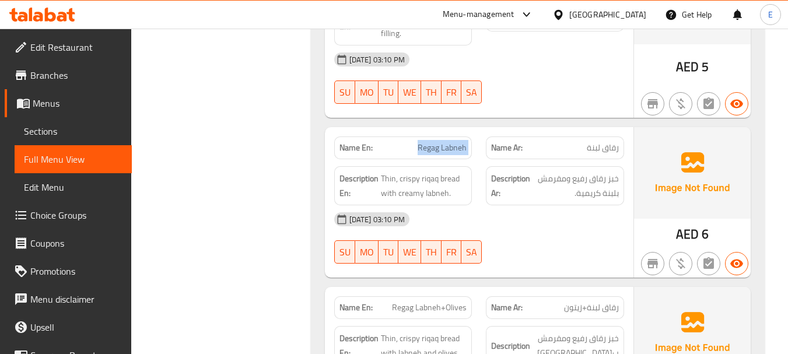
click at [424, 142] on span "Regag Labneh" at bounding box center [442, 148] width 49 height 12
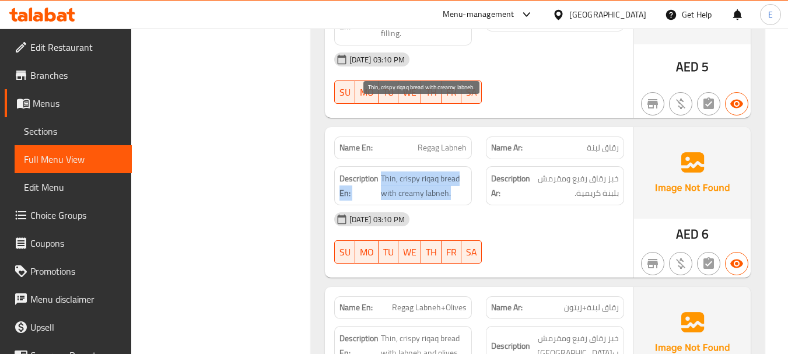
drag, startPoint x: 378, startPoint y: 107, endPoint x: 455, endPoint y: 122, distance: 79.0
click at [455, 171] on h6 "Description En: Thin, crispy riqaq bread with creamy labneh." at bounding box center [403, 185] width 128 height 29
click at [455, 171] on span "Thin, crispy riqaq bread with creamy labneh." at bounding box center [424, 185] width 86 height 29
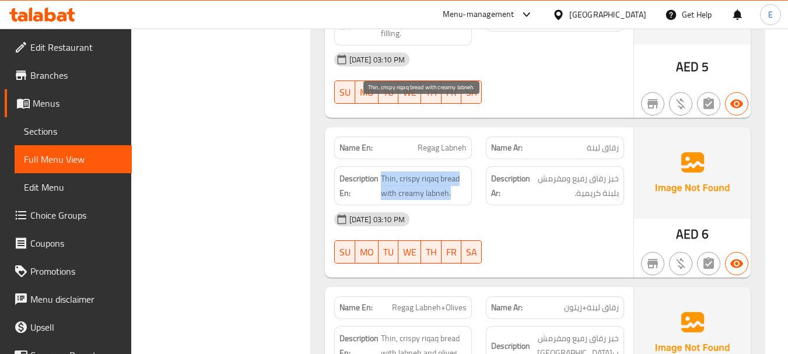
click at [455, 171] on span "Thin, crispy riqaq bread with creamy labneh." at bounding box center [424, 185] width 86 height 29
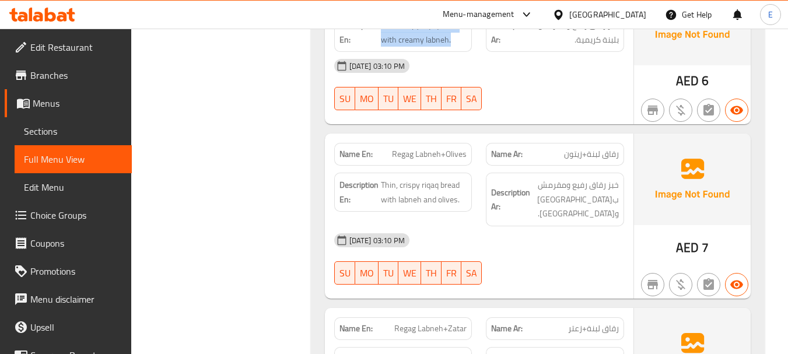
scroll to position [1866, 0]
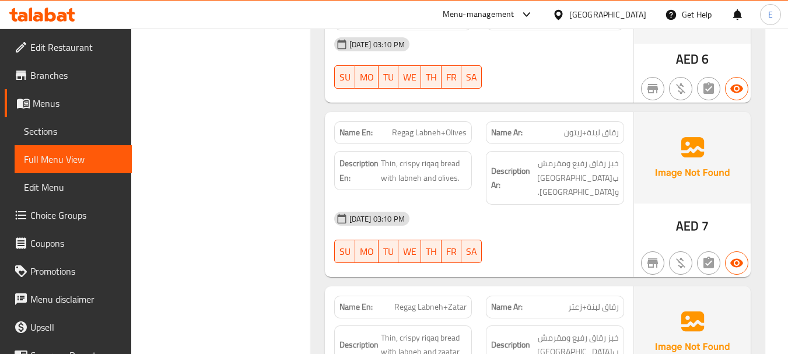
click at [602, 127] on span "رقاق لبنة+زيتون" at bounding box center [591, 133] width 55 height 12
click at [448, 127] on span "Regag Labneh+Olives" at bounding box center [429, 133] width 75 height 12
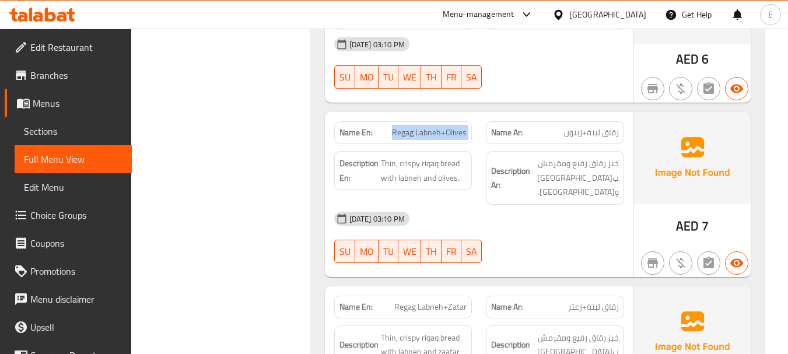
click at [448, 127] on span "Regag Labneh+Olives" at bounding box center [429, 133] width 75 height 12
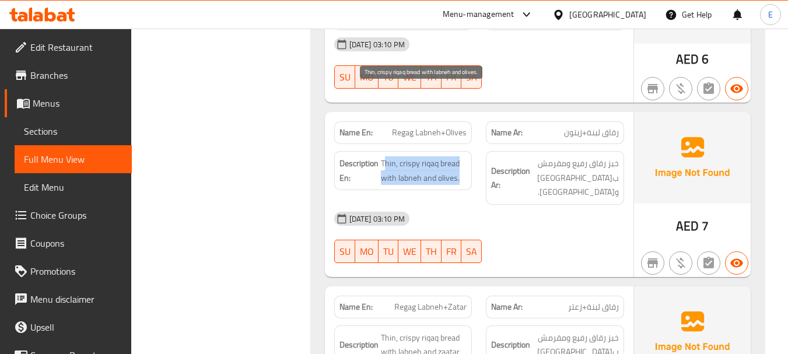
drag, startPoint x: 384, startPoint y: 89, endPoint x: 460, endPoint y: 111, distance: 78.3
click at [460, 156] on span "Thin, crispy riqaq bread with labneh and olives." at bounding box center [424, 170] width 86 height 29
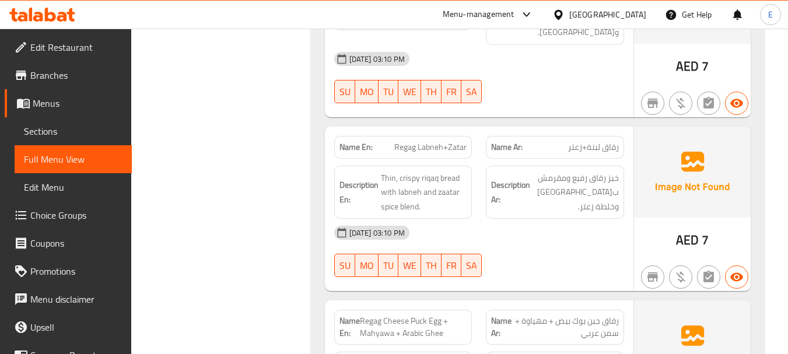
scroll to position [2041, 0]
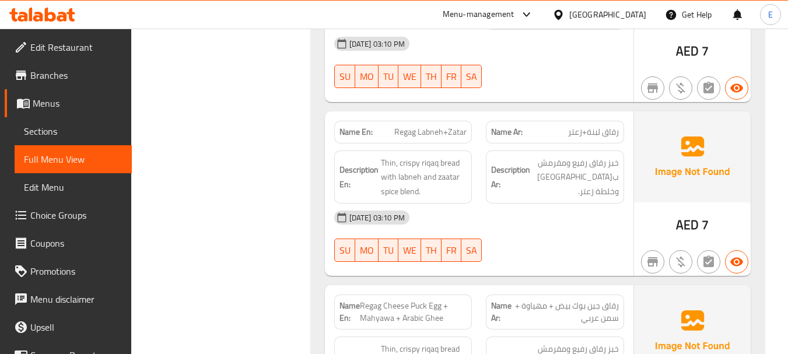
click at [451, 126] on span "Regag Labneh+Zatar" at bounding box center [430, 132] width 72 height 12
click at [613, 121] on div "Name Ar: رقاق لبنة+زعتر" at bounding box center [555, 132] width 138 height 23
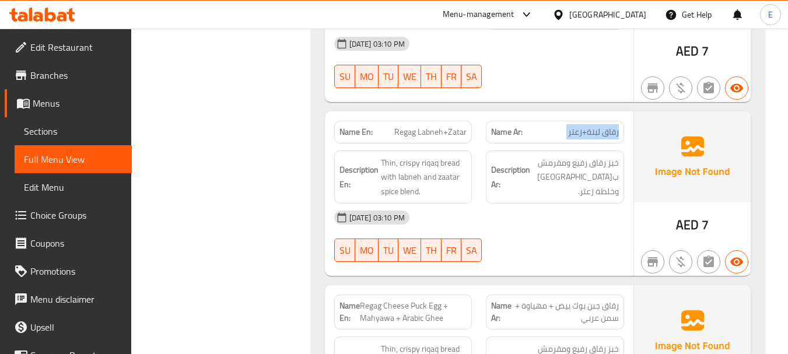
click at [613, 121] on div "Name Ar: رقاق لبنة+زعتر" at bounding box center [555, 132] width 138 height 23
click at [559, 255] on div at bounding box center [555, 262] width 152 height 14
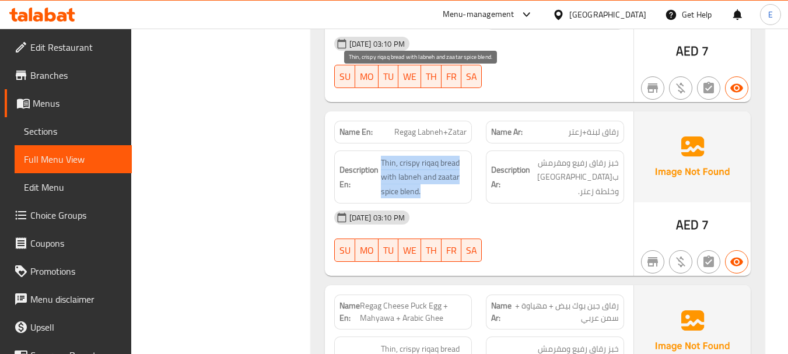
drag, startPoint x: 381, startPoint y: 74, endPoint x: 454, endPoint y: 106, distance: 80.2
click at [454, 156] on span "Thin, crispy riqaq bread with labneh and zaatar spice blend." at bounding box center [424, 177] width 86 height 43
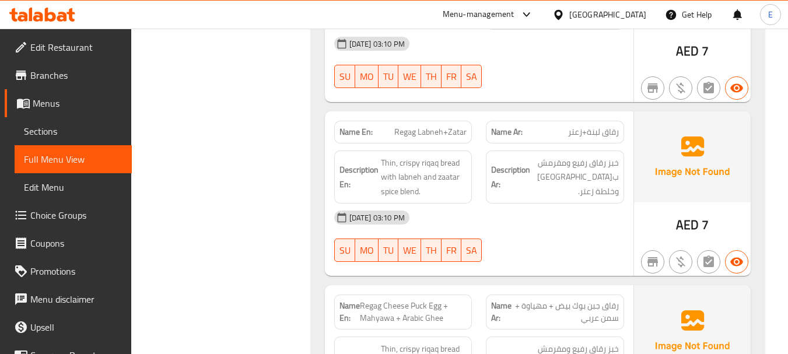
click at [497, 204] on div "[DATE] 03:10 PM" at bounding box center [479, 218] width 304 height 28
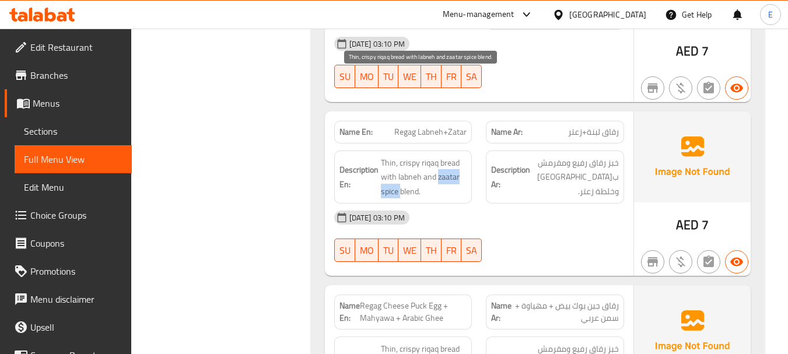
drag, startPoint x: 436, startPoint y: 94, endPoint x: 401, endPoint y: 104, distance: 36.2
click at [401, 156] on span "Thin, crispy riqaq bread with labneh and zaatar spice blend." at bounding box center [424, 177] width 86 height 43
copy span "zaatar spice"
click at [616, 255] on div at bounding box center [555, 262] width 152 height 14
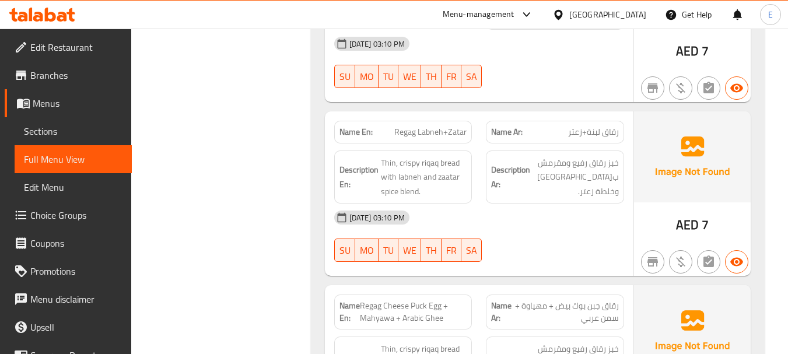
click at [444, 126] on span "Regag Labneh+Zatar" at bounding box center [430, 132] width 72 height 12
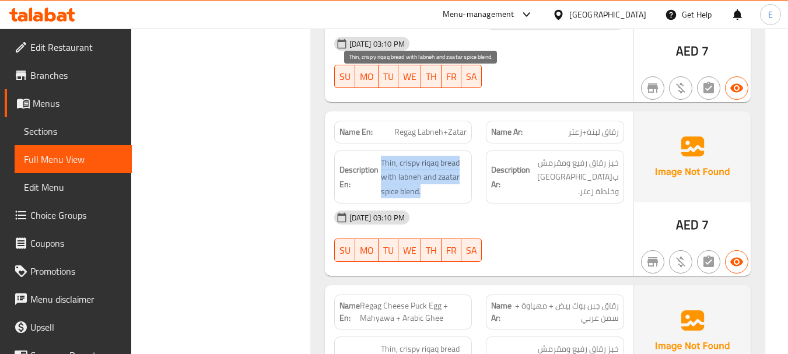
drag, startPoint x: 384, startPoint y: 71, endPoint x: 454, endPoint y: 110, distance: 80.4
click at [454, 150] on div "Description En: Thin, crispy riqaq bread with labneh and zaatar spice blend." at bounding box center [403, 177] width 138 height 54
click at [454, 156] on span "Thin, crispy riqaq bread with labneh and zaatar spice blend." at bounding box center [424, 177] width 86 height 43
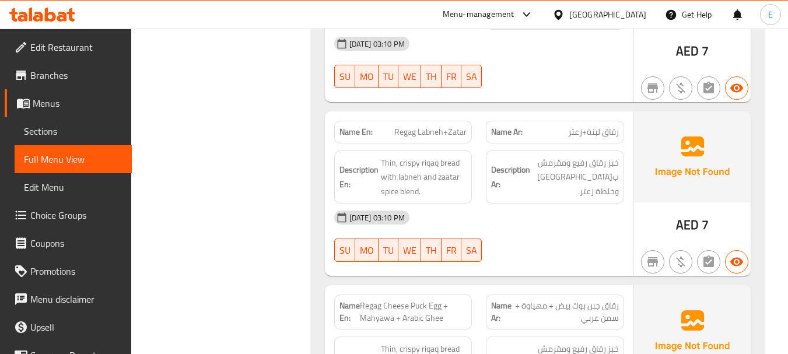
click at [555, 204] on div "11-08-2025 03:10 PM SU MO TU WE TH FR SA" at bounding box center [479, 236] width 304 height 65
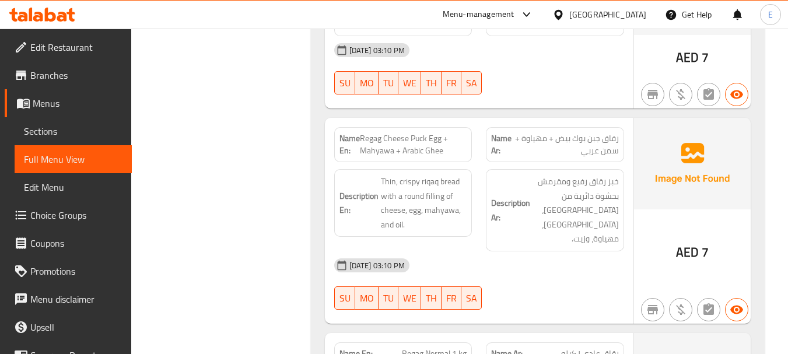
scroll to position [2216, 0]
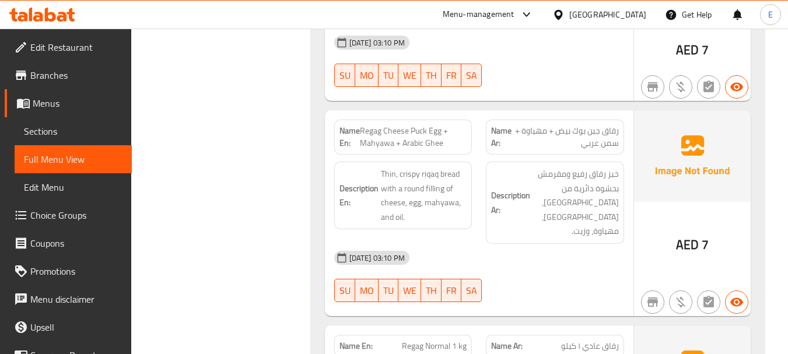
click at [446, 125] on span "Regag Cheese Puck Egg + Mahyawa + Arabic Ghee" at bounding box center [413, 137] width 107 height 24
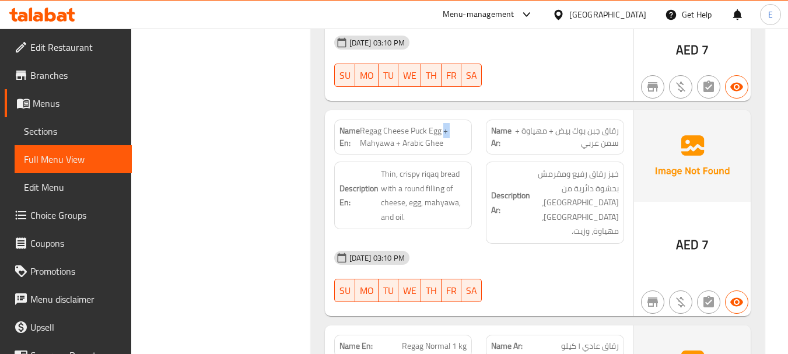
click at [446, 125] on span "Regag Cheese Puck Egg + Mahyawa + Arabic Ghee" at bounding box center [413, 137] width 107 height 24
drag, startPoint x: 566, startPoint y: 183, endPoint x: 553, endPoint y: 80, distance: 102.9
click at [566, 244] on div "11-08-2025 03:10 PM SU MO TU WE TH FR SA" at bounding box center [479, 276] width 304 height 65
click at [560, 125] on span "رقاق جبن بوك بيض + مهياوة + سمن عربي" at bounding box center [566, 137] width 104 height 24
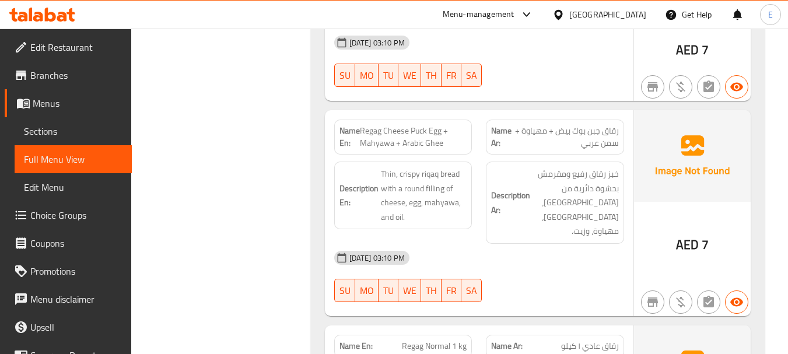
click at [560, 125] on span "رقاق جبن بوك بيض + مهياوة + سمن عربي" at bounding box center [566, 137] width 104 height 24
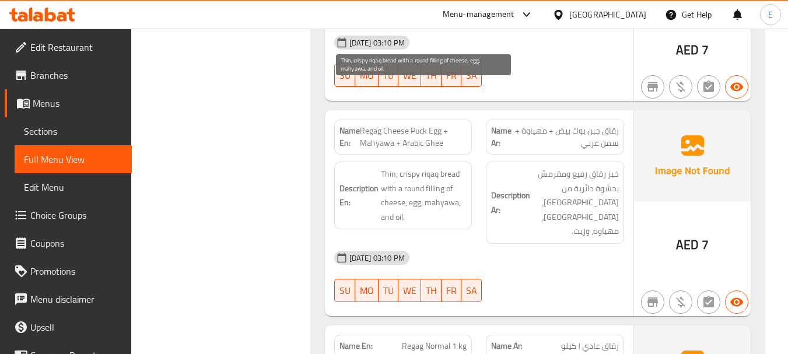
click at [423, 167] on span "Thin, crispy riqaq bread with a round filling of cheese, egg, mahyawa, and oil." at bounding box center [424, 195] width 86 height 57
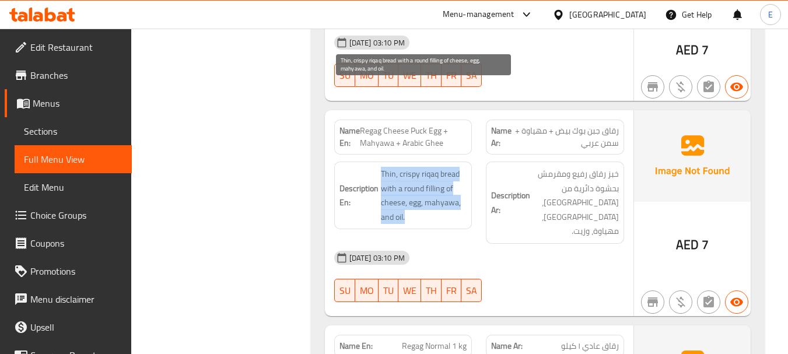
click at [423, 167] on span "Thin, crispy riqaq bread with a round filling of cheese, egg, mahyawa, and oil." at bounding box center [424, 195] width 86 height 57
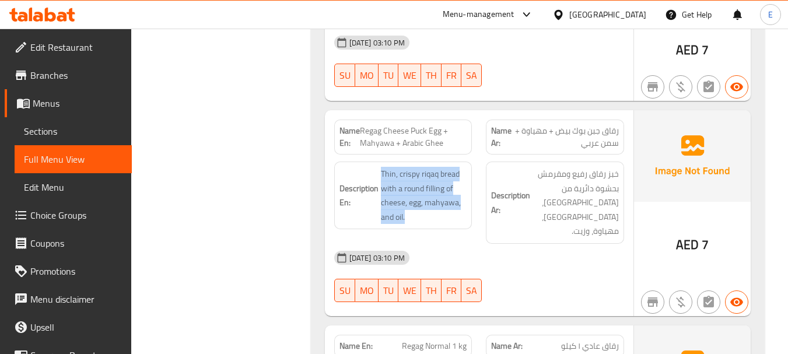
click at [567, 244] on div "11-08-2025 03:10 PM SU MO TU WE TH FR SA" at bounding box center [479, 276] width 304 height 65
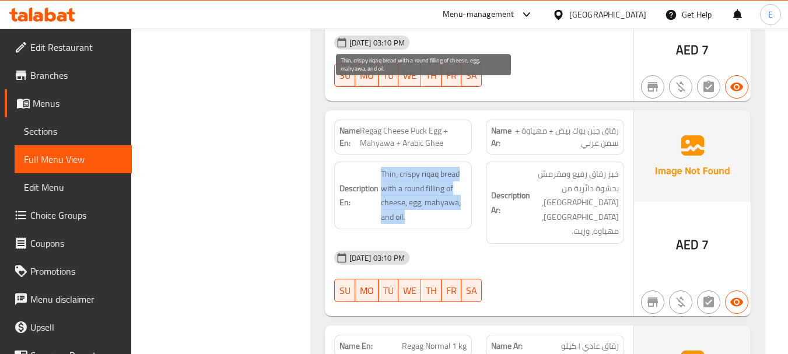
drag, startPoint x: 379, startPoint y: 84, endPoint x: 460, endPoint y: 134, distance: 95.0
click at [460, 167] on h6 "Description En: Thin, crispy riqaq bread with a round filling of cheese, egg, m…" at bounding box center [403, 195] width 128 height 57
click at [460, 167] on span "Thin, crispy riqaq bread with a round filling of cheese, egg, mahyawa, and oil." at bounding box center [424, 195] width 86 height 57
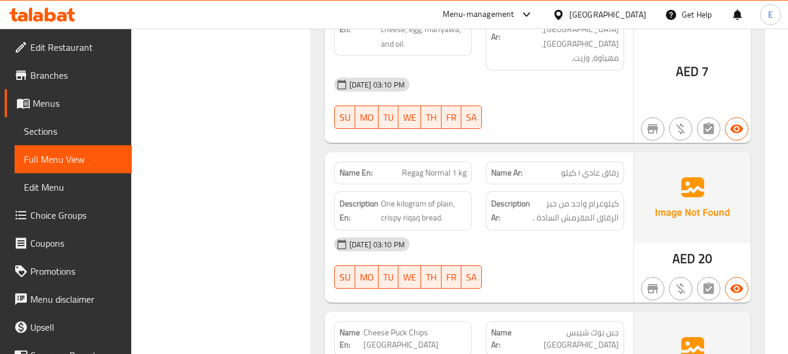
scroll to position [2391, 0]
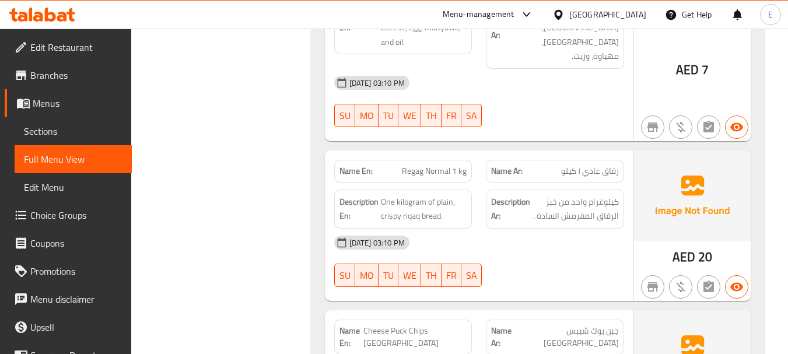
click at [591, 183] on div "Description Ar: كيلوغرام واحد من خبز الرقاق المقرمش السادة ." at bounding box center [555, 209] width 152 height 53
click at [590, 165] on span "رقاق عادي ۱ کیلو" at bounding box center [590, 171] width 58 height 12
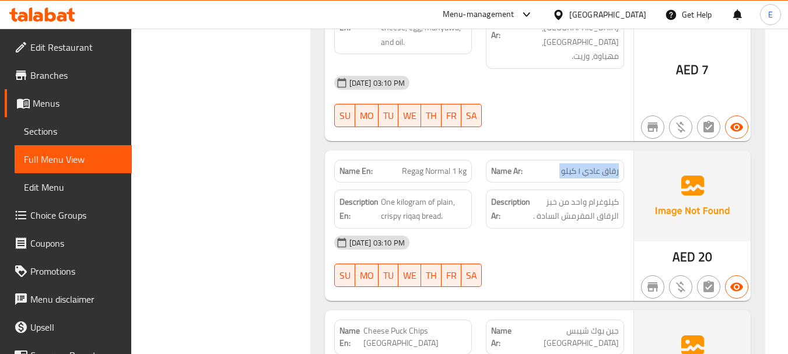
click at [590, 165] on span "رقاق عادي ۱ کیلو" at bounding box center [590, 171] width 58 height 12
click at [439, 165] on span "Regag Normal 1 kg" at bounding box center [434, 171] width 65 height 12
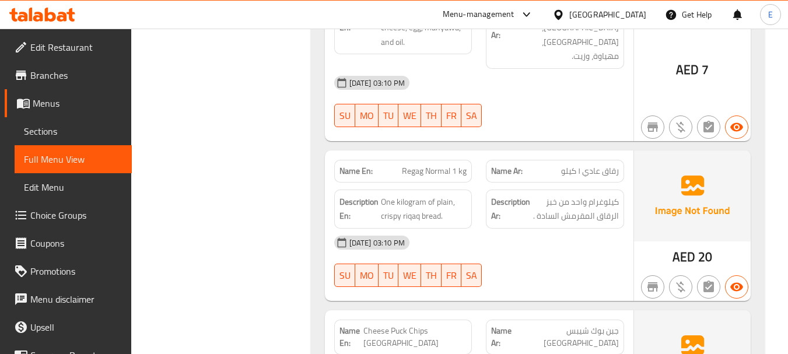
click at [552, 229] on div "11-08-2025 03:10 PM SU MO TU WE TH FR SA" at bounding box center [479, 261] width 304 height 65
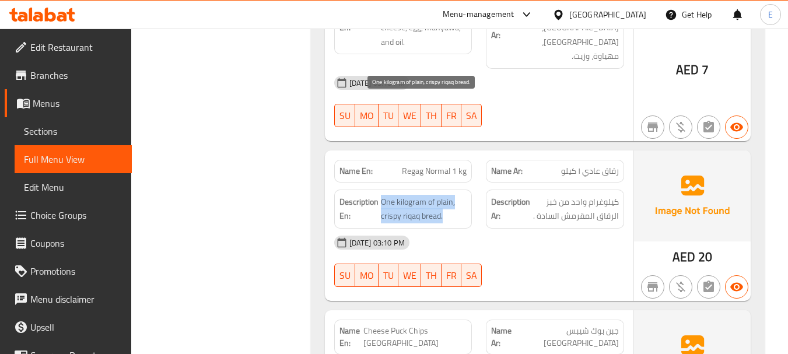
drag, startPoint x: 381, startPoint y: 103, endPoint x: 454, endPoint y: 115, distance: 74.4
click at [454, 195] on span "One kilogram of plain, crispy riqaq bread." at bounding box center [424, 209] width 86 height 29
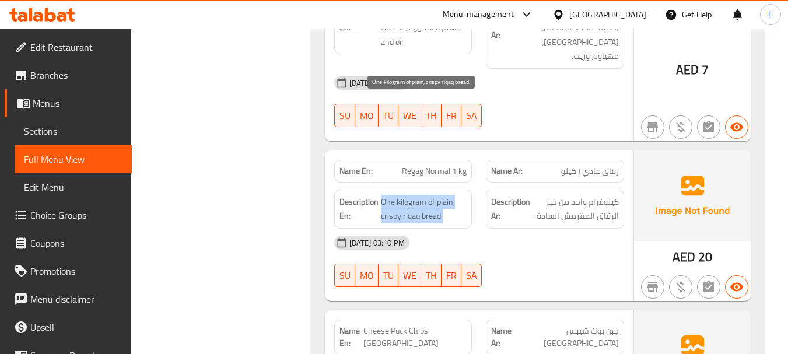
click at [454, 195] on span "One kilogram of plain, crispy riqaq bread." at bounding box center [424, 209] width 86 height 29
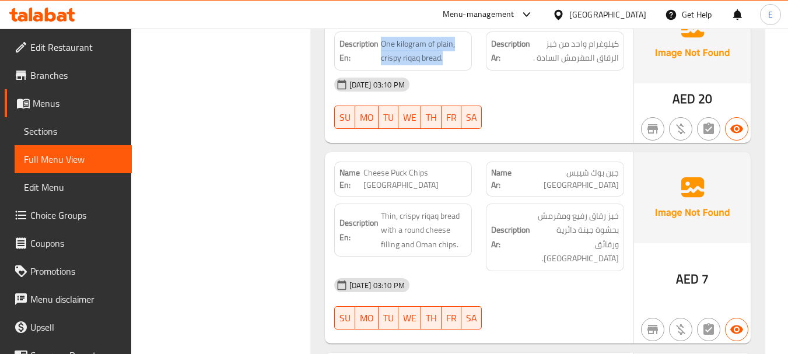
scroll to position [2566, 0]
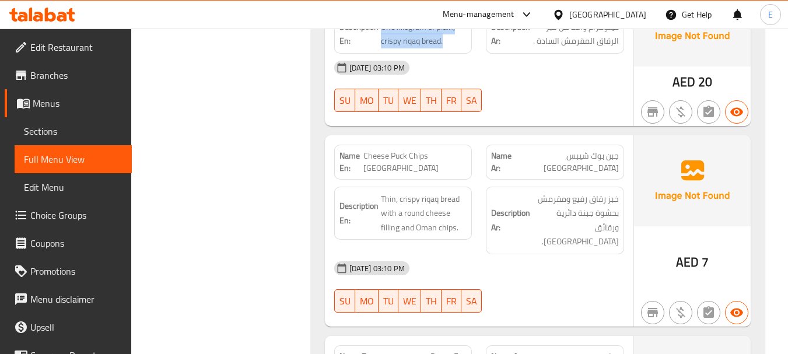
click at [440, 150] on span "Cheese Puck Chips [GEOGRAPHIC_DATA]" at bounding box center [414, 162] width 103 height 24
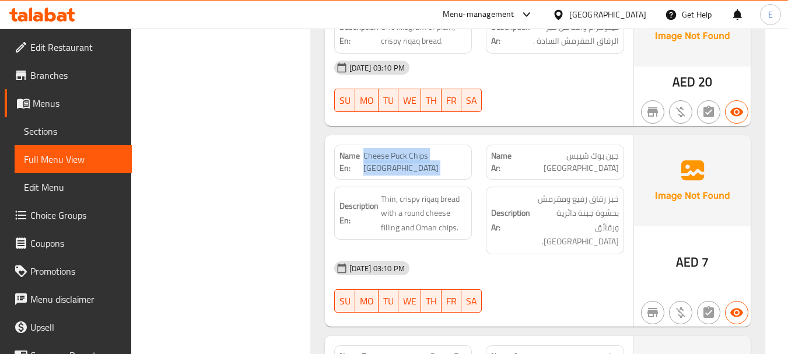
click at [440, 150] on span "Cheese Puck Chips [GEOGRAPHIC_DATA]" at bounding box center [414, 162] width 103 height 24
click at [570, 150] on span "جبن بوك شيبس [GEOGRAPHIC_DATA]" at bounding box center [567, 162] width 103 height 24
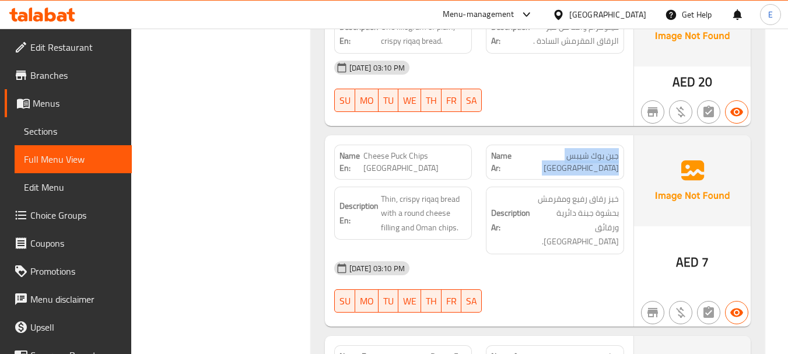
click at [570, 150] on span "جبن بوك شيبس [GEOGRAPHIC_DATA]" at bounding box center [567, 162] width 103 height 24
click at [544, 254] on div "11-08-2025 03:10 PM SU MO TU WE TH FR SA" at bounding box center [479, 286] width 304 height 65
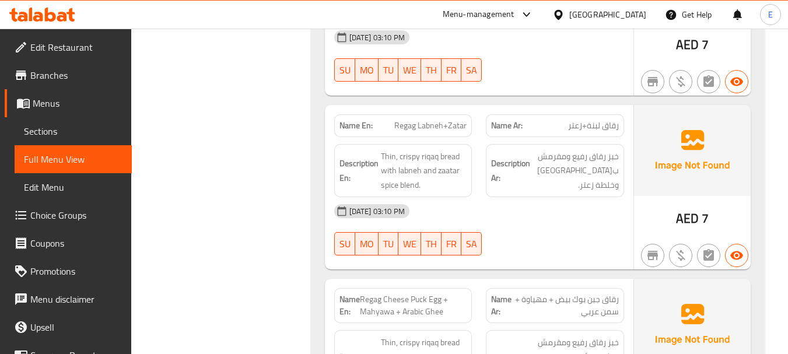
scroll to position [2041, 0]
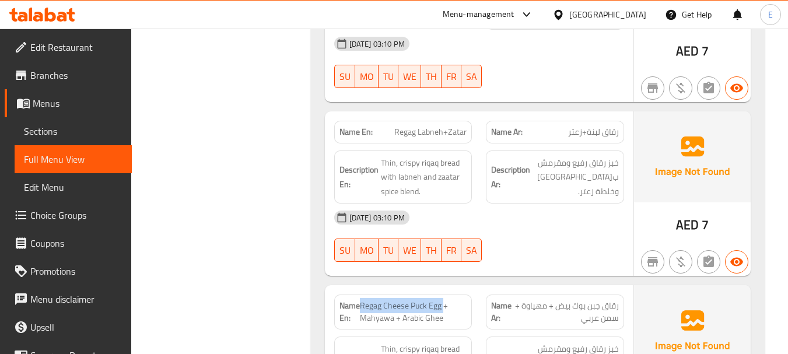
drag, startPoint x: 360, startPoint y: 219, endPoint x: 443, endPoint y: 221, distance: 82.8
click at [443, 300] on span "Regag Cheese Puck Egg + Mahyawa + Arabic Ghee" at bounding box center [413, 312] width 107 height 24
click at [583, 204] on div "[DATE] 03:10 PM" at bounding box center [479, 218] width 304 height 28
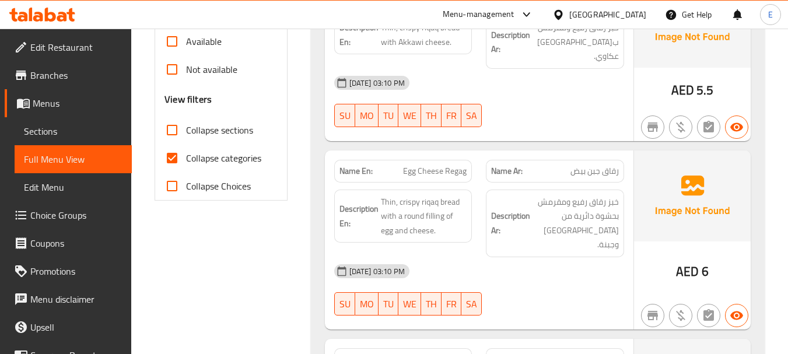
scroll to position [467, 0]
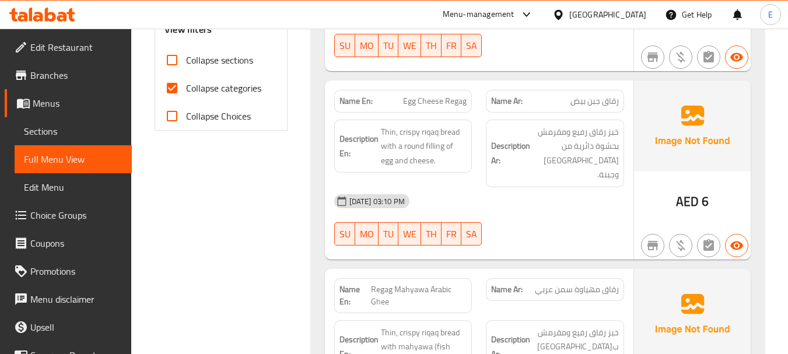
click at [425, 95] on span "Egg Cheese Regag" at bounding box center [435, 101] width 64 height 12
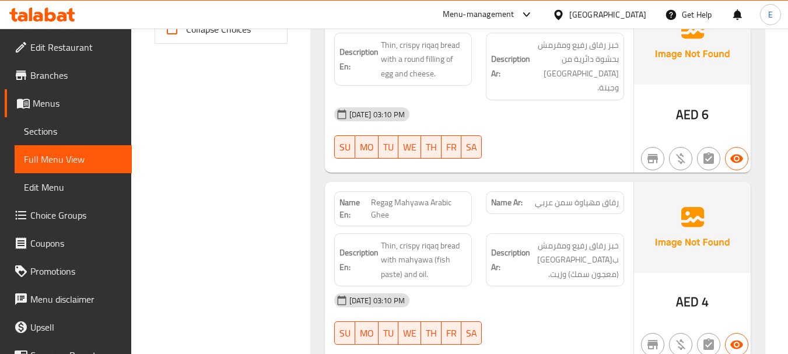
scroll to position [583, 0]
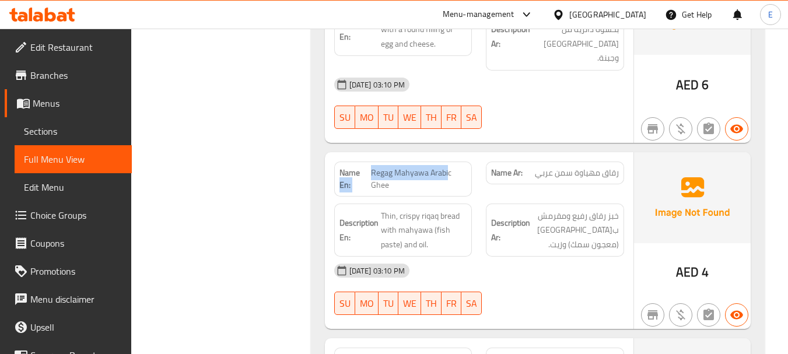
drag, startPoint x: 370, startPoint y: 138, endPoint x: 448, endPoint y: 146, distance: 77.9
click at [448, 167] on p "Name En: Regag Mahyawa Arabic Ghee" at bounding box center [403, 179] width 128 height 24
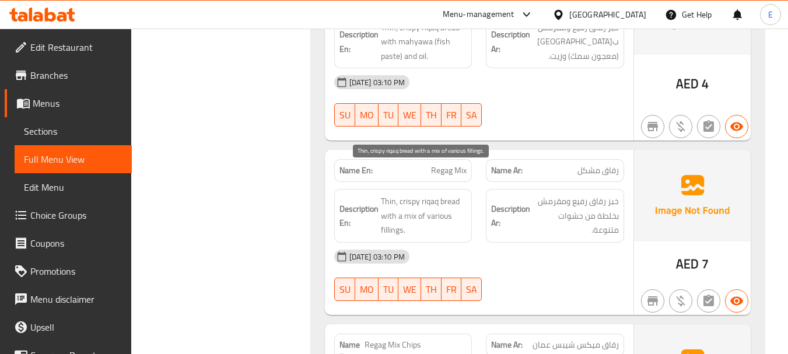
scroll to position [816, 0]
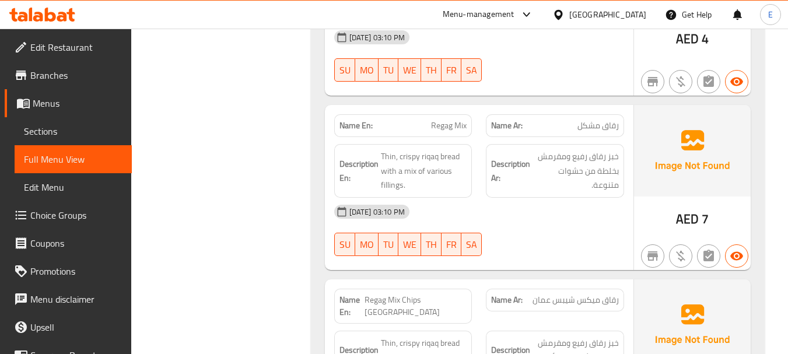
click at [613, 120] on span "رقاق مشكل" at bounding box center [597, 126] width 41 height 12
click at [614, 120] on span "رقاق مشكل" at bounding box center [597, 126] width 41 height 12
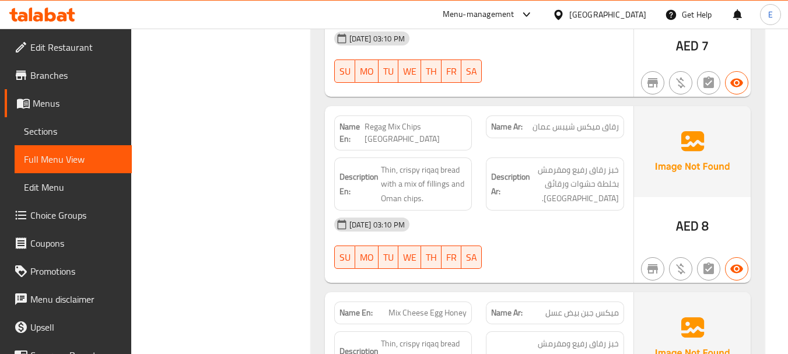
scroll to position [991, 0]
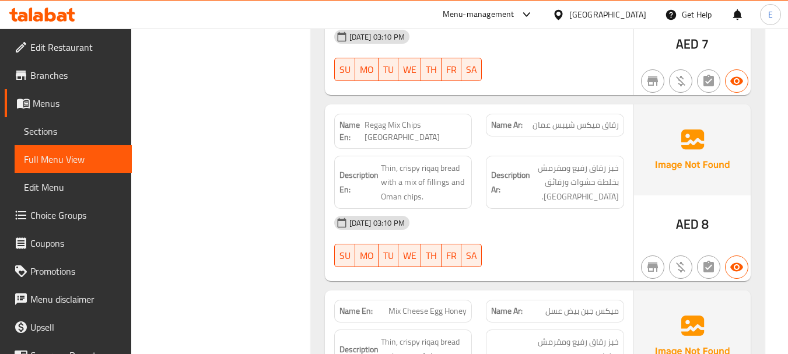
click at [430, 114] on div "Name En: Regag Mix Chips Oman" at bounding box center [403, 131] width 138 height 35
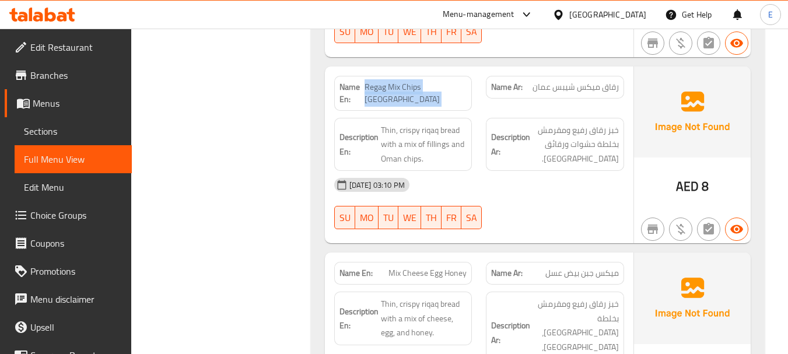
scroll to position [1108, 0]
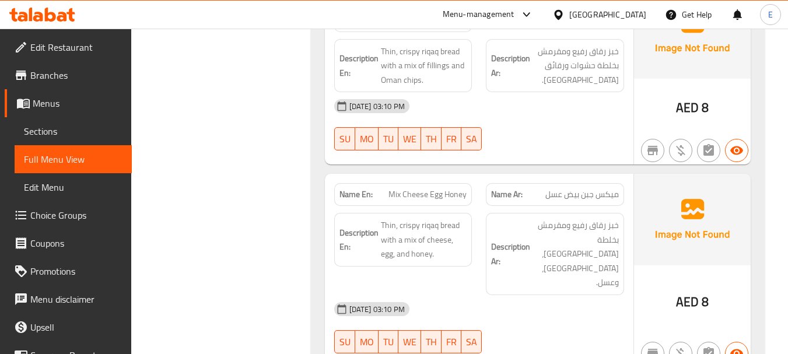
click at [581, 188] on span "میكس جبن بيض عسل" at bounding box center [581, 194] width 73 height 12
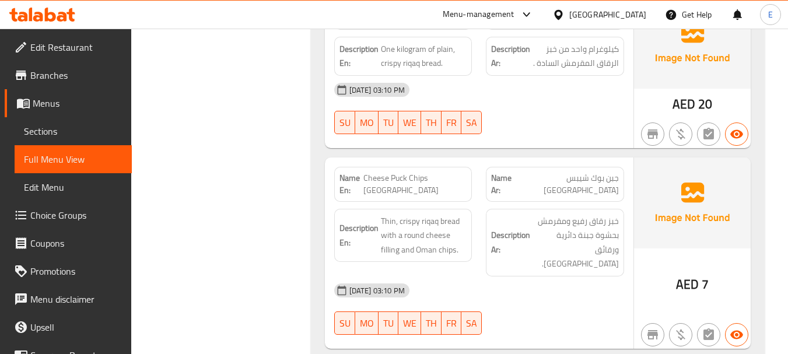
scroll to position [2566, 0]
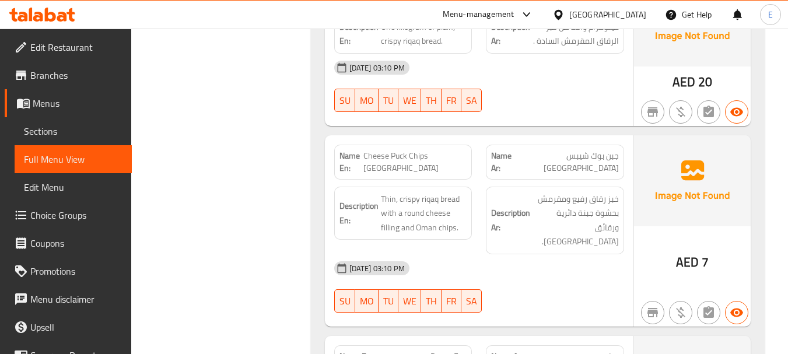
click at [420, 145] on div "Name En: Cheese Puck Chips Oman" at bounding box center [403, 162] width 138 height 35
click at [543, 254] on div "[DATE] 03:10 PM" at bounding box center [479, 268] width 304 height 28
click at [584, 150] on span "جبن بوك شيبس [GEOGRAPHIC_DATA]" at bounding box center [567, 162] width 103 height 24
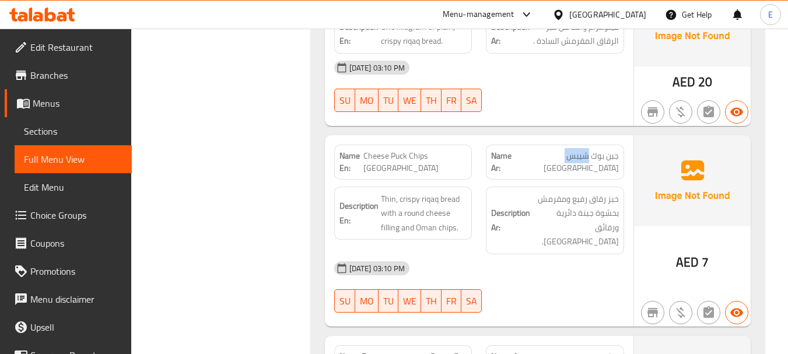
click at [584, 150] on span "جبن بوك شيبس [GEOGRAPHIC_DATA]" at bounding box center [567, 162] width 103 height 24
click at [433, 150] on span "Cheese Puck Chips [GEOGRAPHIC_DATA]" at bounding box center [414, 162] width 103 height 24
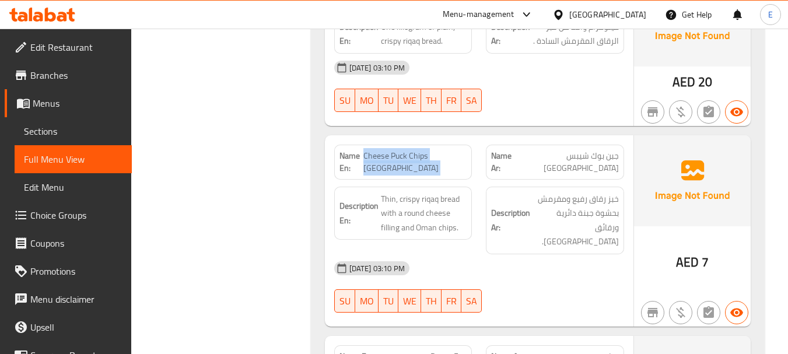
click at [433, 150] on span "Cheese Puck Chips [GEOGRAPHIC_DATA]" at bounding box center [414, 162] width 103 height 24
click at [569, 254] on div "11-08-2025 03:10 PM SU MO TU WE TH FR SA" at bounding box center [479, 286] width 304 height 65
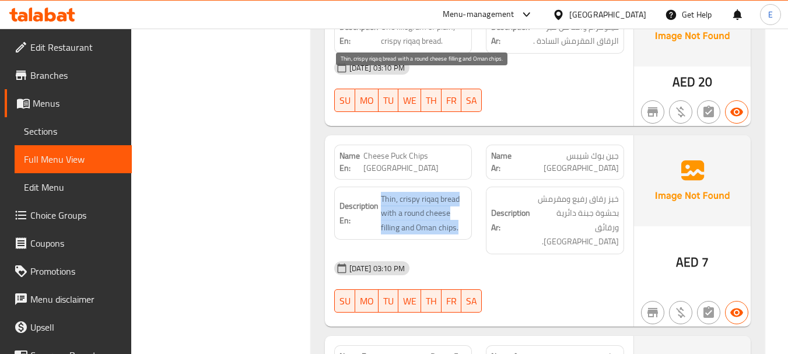
drag, startPoint x: 381, startPoint y: 89, endPoint x: 462, endPoint y: 114, distance: 85.4
click at [462, 192] on span "Thin, crispy riqaq bread with a round cheese filling and Oman chips." at bounding box center [424, 213] width 86 height 43
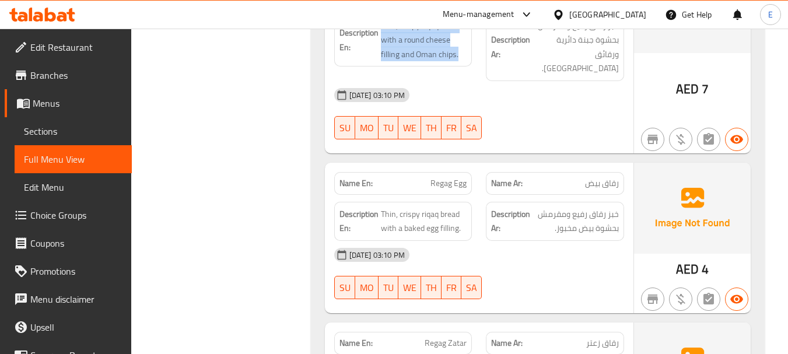
scroll to position [2741, 0]
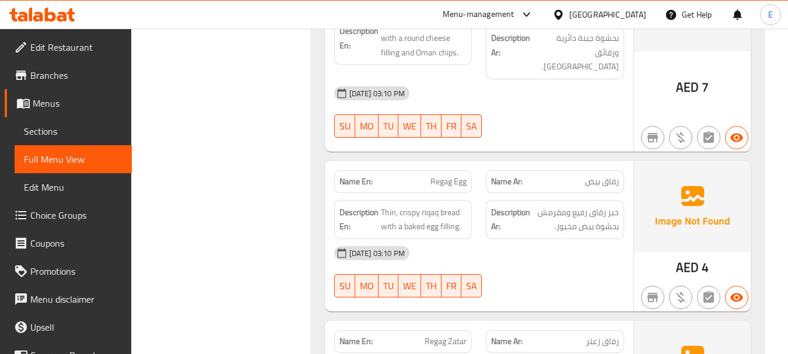
click at [610, 176] on span "رقاق بيض" at bounding box center [602, 182] width 34 height 12
click at [435, 176] on span "Regag Egg" at bounding box center [448, 182] width 36 height 12
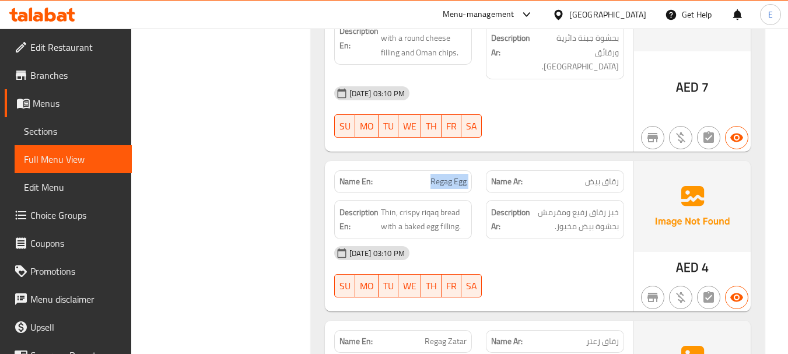
click at [435, 176] on span "Regag Egg" at bounding box center [448, 182] width 36 height 12
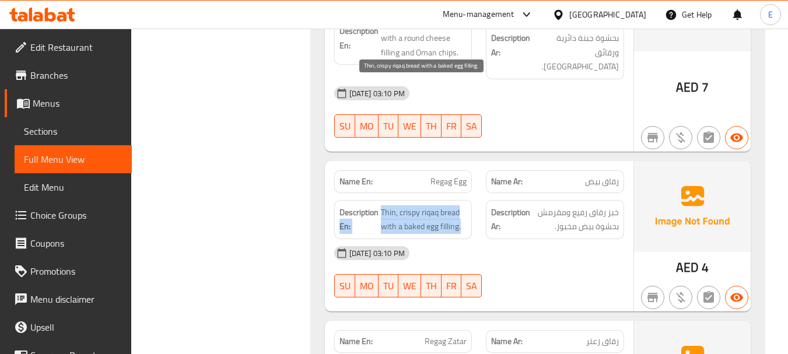
drag, startPoint x: 378, startPoint y: 79, endPoint x: 461, endPoint y: 103, distance: 86.2
click at [461, 200] on div "Description En: Thin, crispy riqaq bread with a baked egg filling." at bounding box center [403, 219] width 138 height 39
click at [461, 205] on span "Thin, crispy riqaq bread with a baked egg filling." at bounding box center [424, 219] width 86 height 29
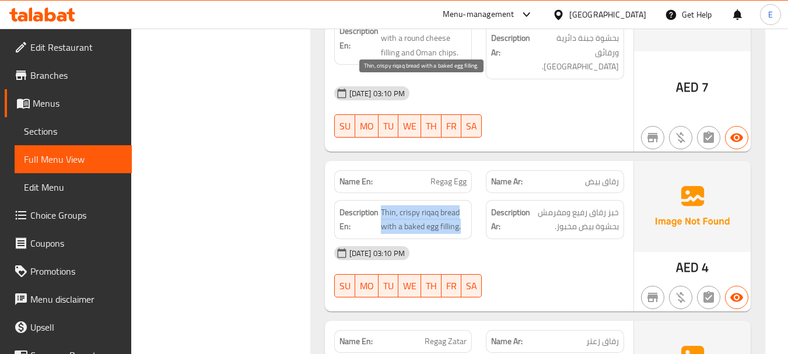
click at [461, 205] on span "Thin, crispy riqaq bread with a baked egg filling." at bounding box center [424, 219] width 86 height 29
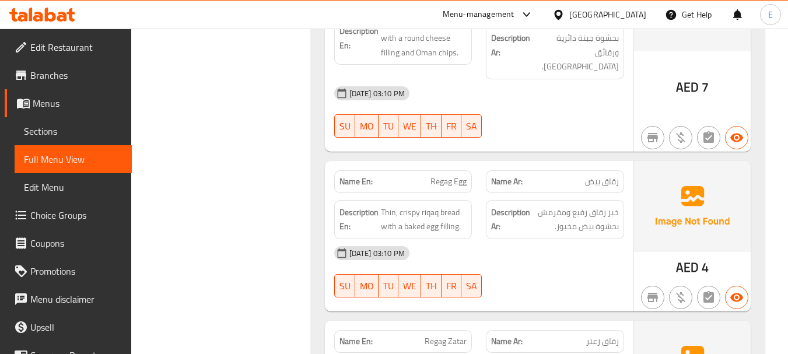
click at [541, 239] on div "[DATE] 03:10 PM" at bounding box center [479, 253] width 304 height 28
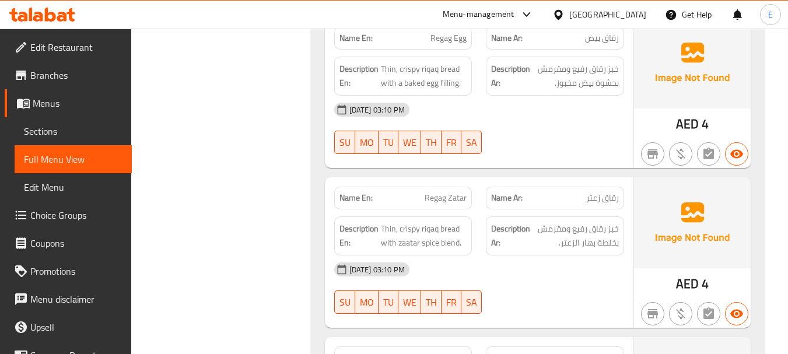
scroll to position [2916, 0]
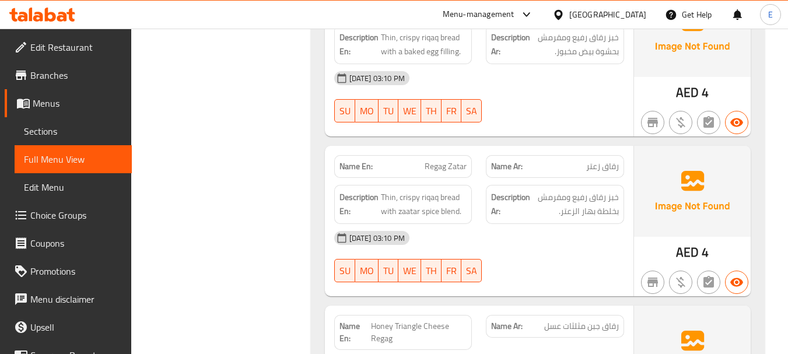
click at [690, 241] on span "AED" at bounding box center [687, 252] width 23 height 23
click at [608, 160] on span "رقاق زعتر" at bounding box center [602, 166] width 33 height 12
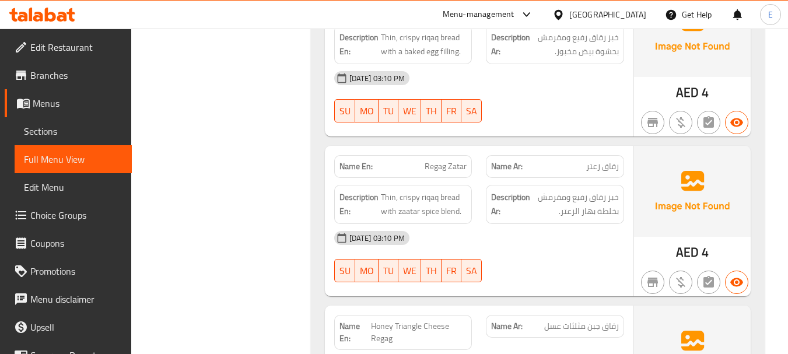
click at [433, 160] on span "Regag Zatar" at bounding box center [446, 166] width 42 height 12
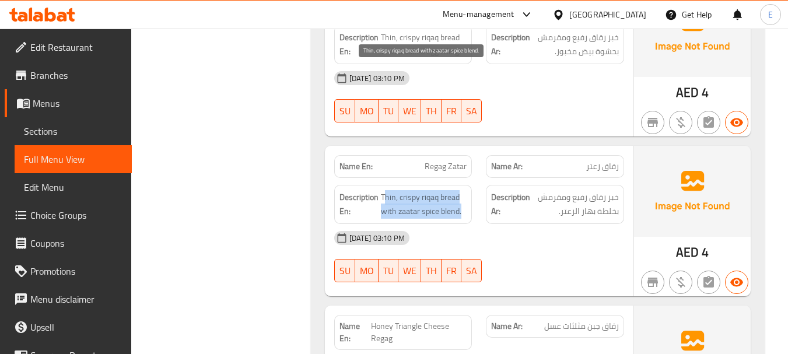
drag, startPoint x: 383, startPoint y: 72, endPoint x: 465, endPoint y: 87, distance: 83.0
click at [465, 190] on span "Thin, crispy riqaq bread with zaatar spice blend." at bounding box center [424, 204] width 86 height 29
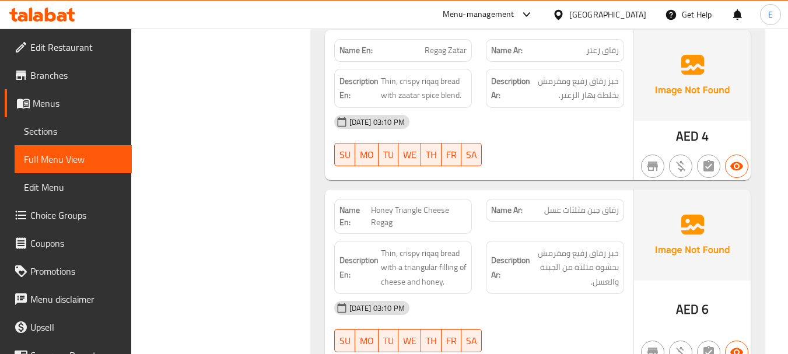
scroll to position [3033, 0]
click at [581, 198] on div "Name Ar: رقاق جبن مثلثات عسل" at bounding box center [555, 209] width 138 height 23
click at [419, 204] on span "Honey Triangle Cheese Regag" at bounding box center [419, 216] width 96 height 24
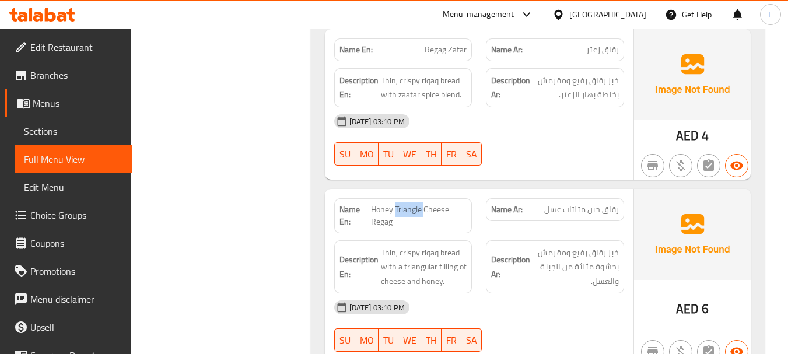
click at [419, 204] on span "Honey Triangle Cheese Regag" at bounding box center [419, 216] width 96 height 24
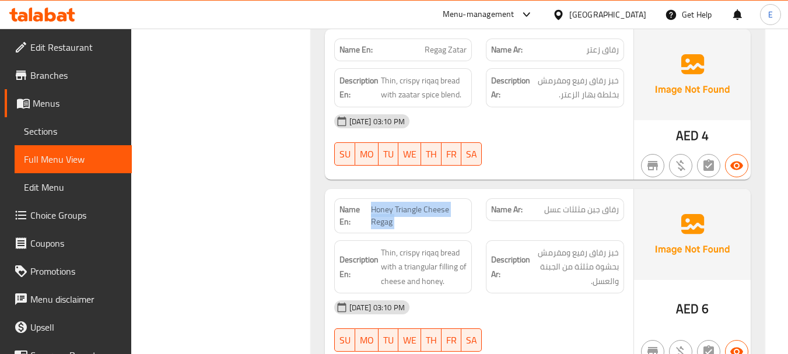
click at [419, 204] on span "Honey Triangle Cheese Regag" at bounding box center [419, 216] width 96 height 24
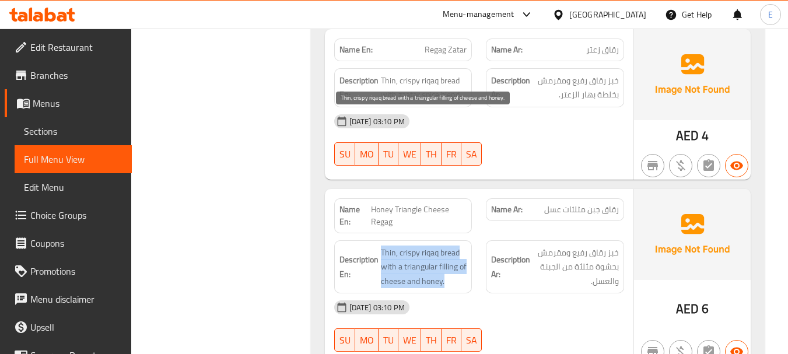
drag, startPoint x: 380, startPoint y: 123, endPoint x: 460, endPoint y: 155, distance: 86.4
click at [460, 246] on h6 "Description En: Thin, crispy riqaq bread with a triangular filling of cheese an…" at bounding box center [403, 267] width 128 height 43
click at [460, 246] on span "Thin, crispy riqaq bread with a triangular filling of cheese and honey." at bounding box center [424, 267] width 86 height 43
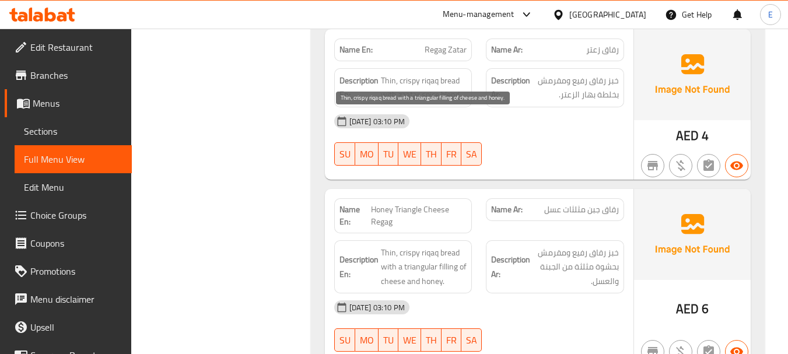
click at [460, 246] on span "Thin, crispy riqaq bread with a triangular filling of cheese and honey." at bounding box center [424, 267] width 86 height 43
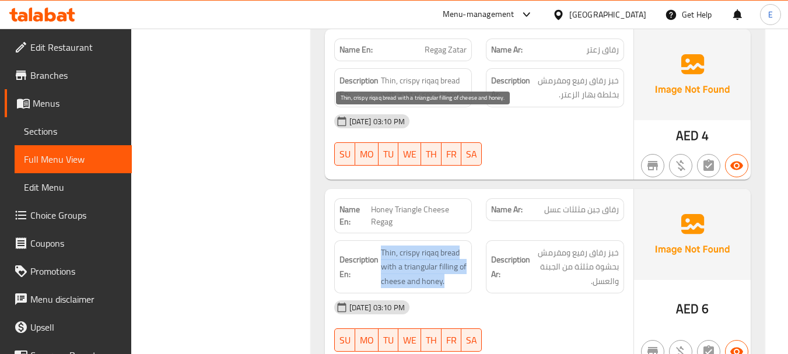
click at [460, 246] on span "Thin, crispy riqaq bread with a triangular filling of cheese and honey." at bounding box center [424, 267] width 86 height 43
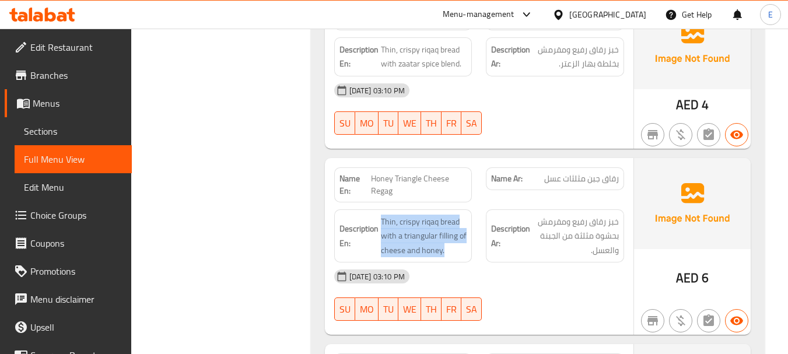
scroll to position [3208, 0]
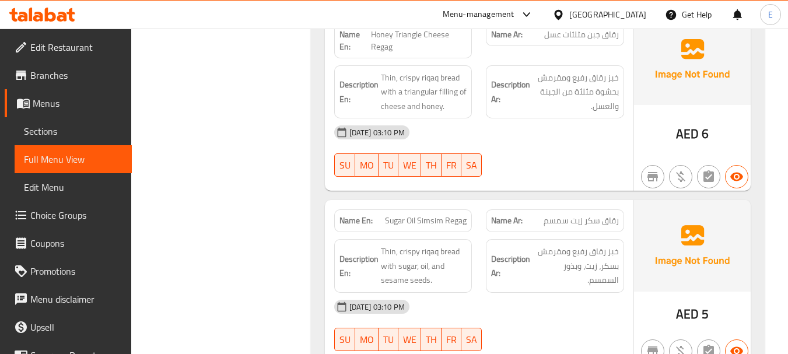
click at [599, 215] on span "رقاق سكر زيت سمسم" at bounding box center [581, 221] width 75 height 12
click at [414, 215] on span "Sugar Oil Simsim Regag" at bounding box center [426, 221] width 82 height 12
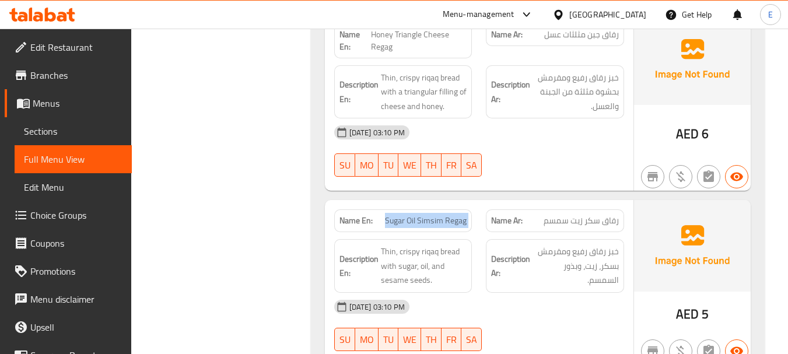
click at [414, 215] on span "Sugar Oil Simsim Regag" at bounding box center [426, 221] width 82 height 12
click at [413, 215] on span "Sugar Oil Simsim Regag" at bounding box center [426, 221] width 82 height 12
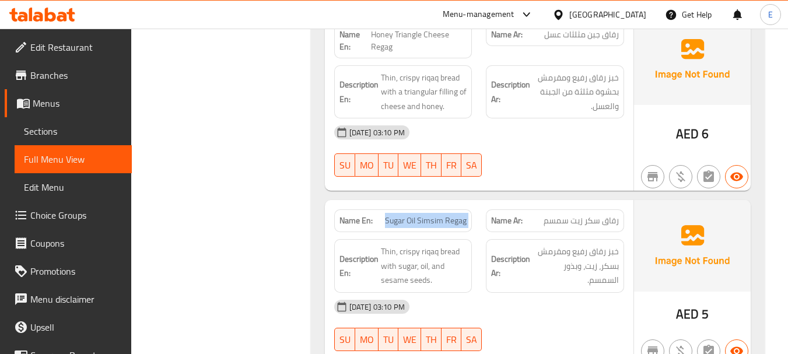
click at [437, 215] on span "Sugar Oil Simsim Regag" at bounding box center [426, 221] width 82 height 12
click at [578, 293] on div "11-08-2025 03:10 PM SU MO TU WE TH FR SA" at bounding box center [479, 325] width 304 height 65
click at [608, 209] on div "Name Ar: رقاق سكر زيت سمسم" at bounding box center [555, 220] width 138 height 23
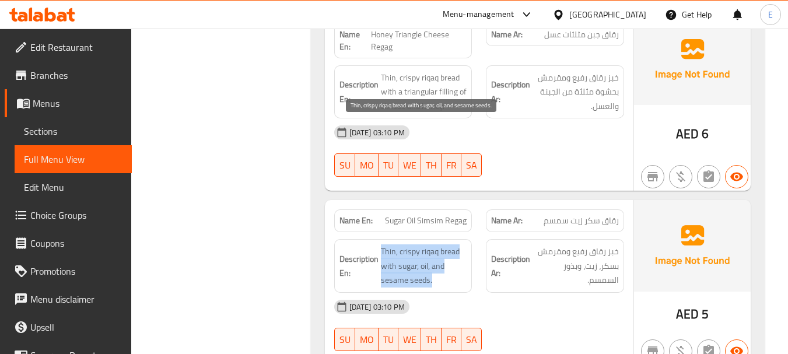
drag, startPoint x: 382, startPoint y: 125, endPoint x: 454, endPoint y: 150, distance: 76.2
click at [454, 244] on span "Thin, crispy riqaq bread with sugar, oil, and sesame seeds." at bounding box center [424, 265] width 86 height 43
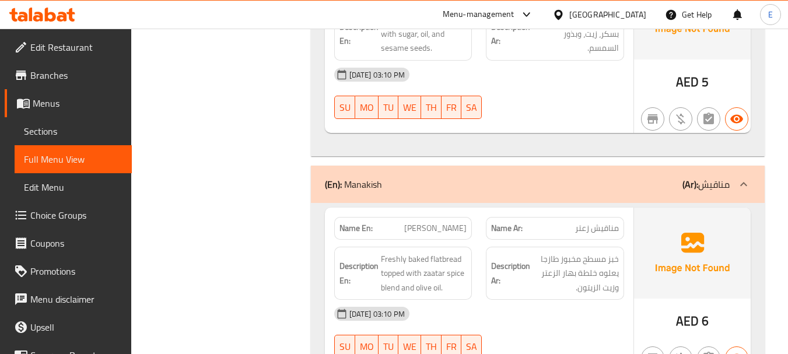
scroll to position [3441, 0]
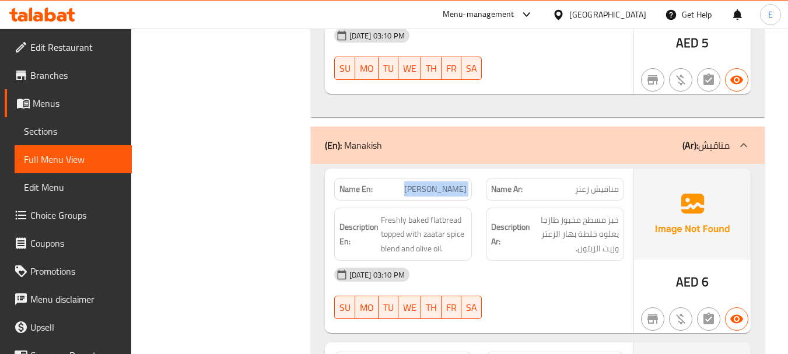
scroll to position [3499, 0]
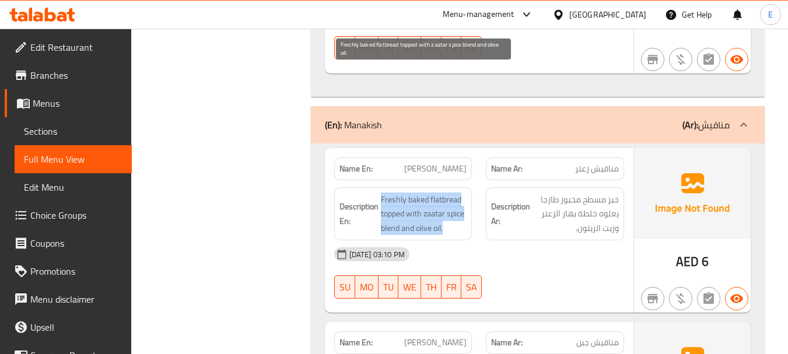
drag, startPoint x: 381, startPoint y: 72, endPoint x: 461, endPoint y: 103, distance: 85.7
click at [461, 192] on span "Freshly baked flatbread topped with zaatar spice blend and olive oil." at bounding box center [424, 213] width 86 height 43
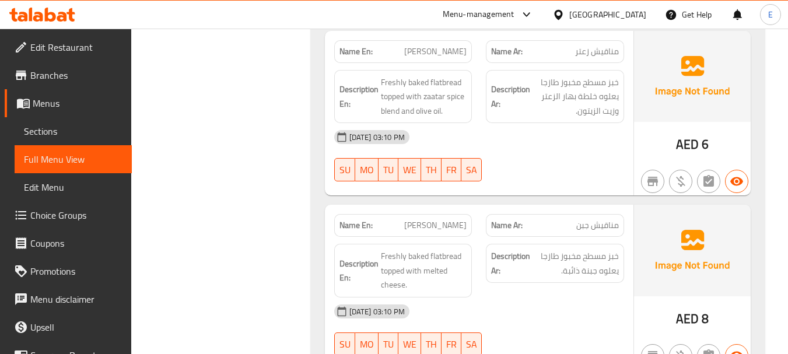
scroll to position [3674, 0]
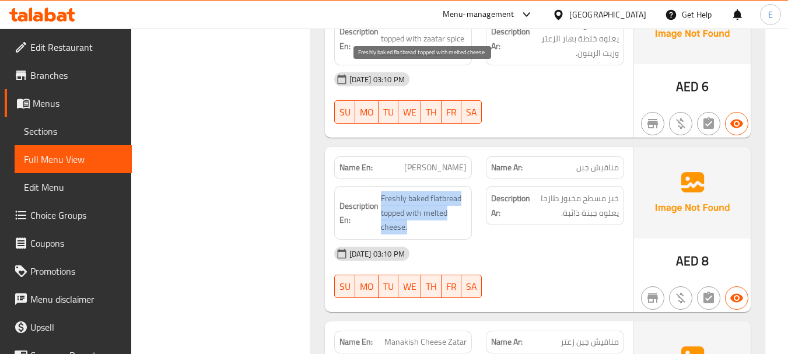
drag, startPoint x: 381, startPoint y: 70, endPoint x: 451, endPoint y: 97, distance: 75.7
click at [451, 191] on span "Freshly baked flatbread topped with melted cheese." at bounding box center [424, 212] width 86 height 43
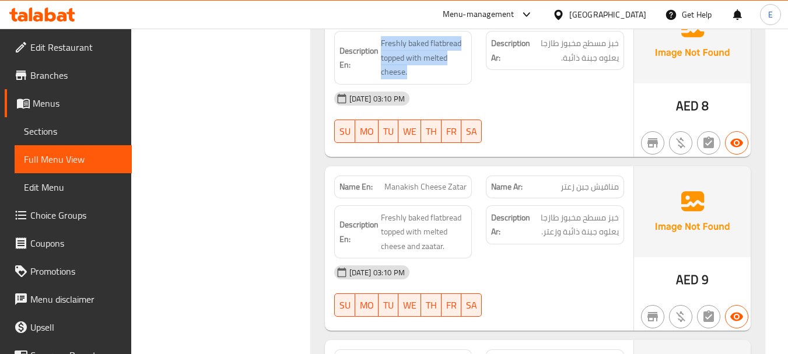
scroll to position [3849, 0]
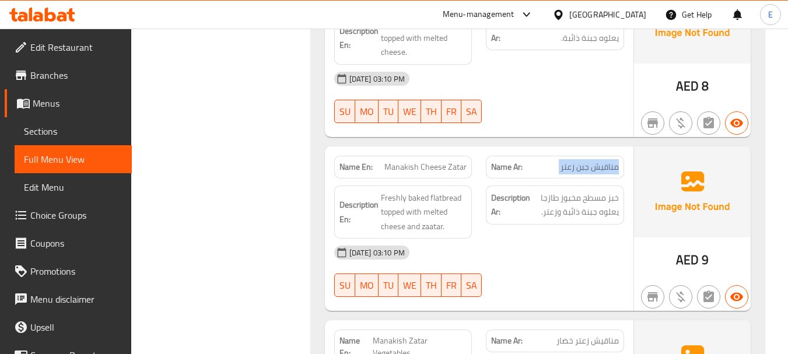
drag, startPoint x: 586, startPoint y: 146, endPoint x: 513, endPoint y: 115, distance: 79.2
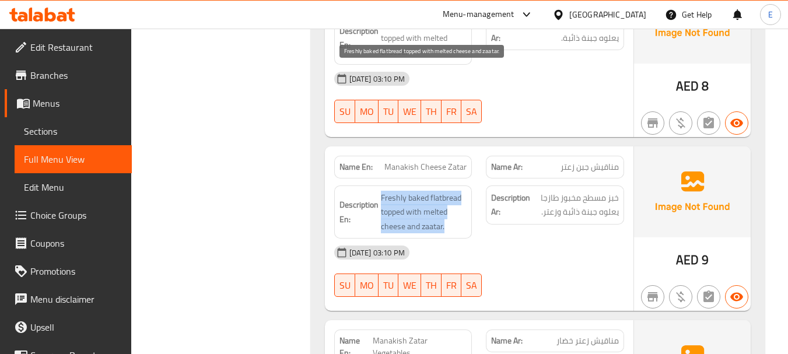
drag, startPoint x: 380, startPoint y: 69, endPoint x: 456, endPoint y: 105, distance: 84.5
click at [456, 191] on span "Freshly baked flatbread topped with melted cheese and zaatar." at bounding box center [424, 212] width 86 height 43
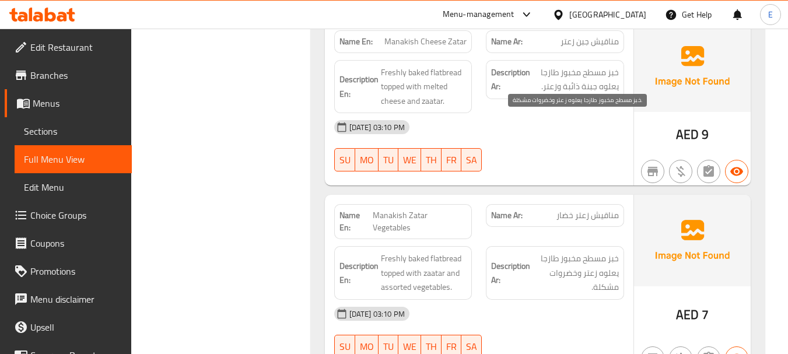
scroll to position [4024, 0]
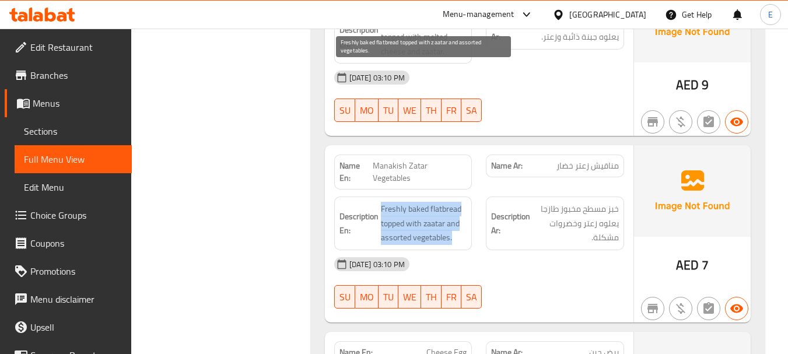
drag, startPoint x: 376, startPoint y: 62, endPoint x: 456, endPoint y: 101, distance: 89.2
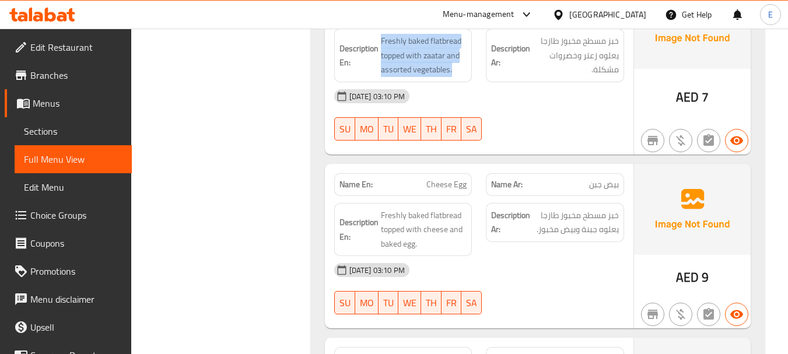
scroll to position [4196, 0]
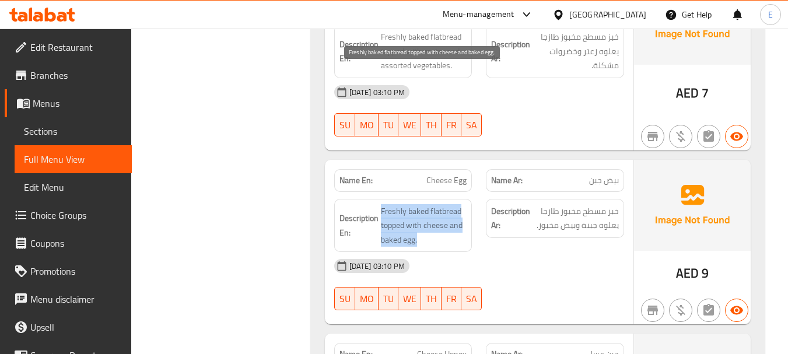
drag, startPoint x: 380, startPoint y: 69, endPoint x: 464, endPoint y: 103, distance: 90.5
click at [464, 204] on span "Freshly baked flatbread topped with cheese and baked egg." at bounding box center [424, 225] width 86 height 43
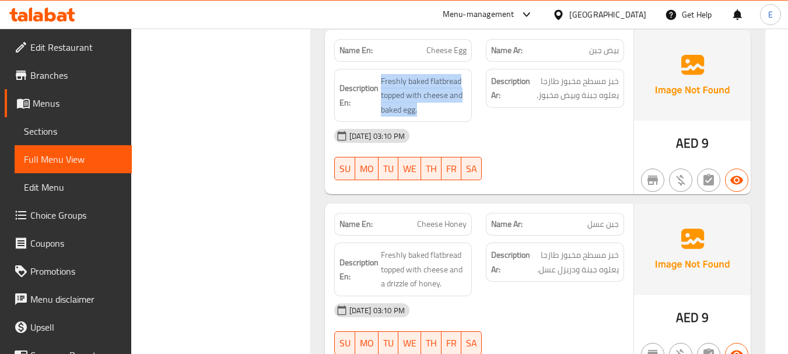
scroll to position [4371, 0]
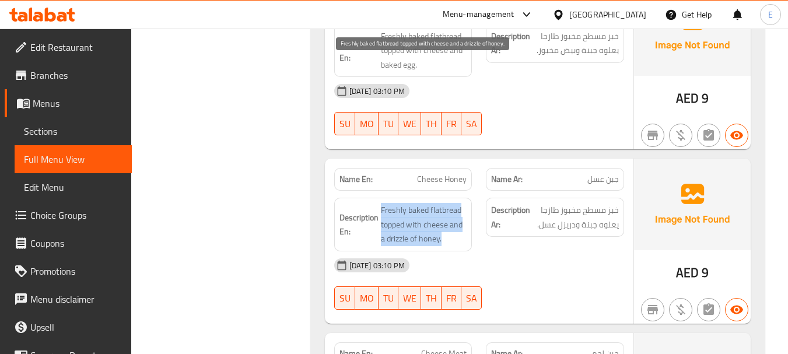
drag, startPoint x: 378, startPoint y: 66, endPoint x: 463, endPoint y: 101, distance: 92.3
click at [463, 203] on span "Freshly baked flatbread topped with cheese and a drizzle of honey." at bounding box center [424, 224] width 86 height 43
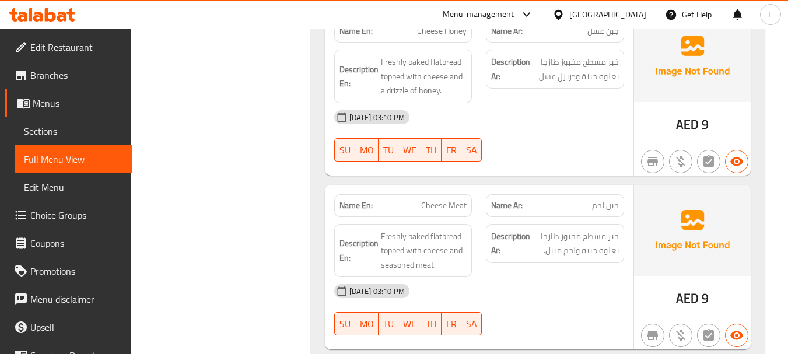
scroll to position [4546, 0]
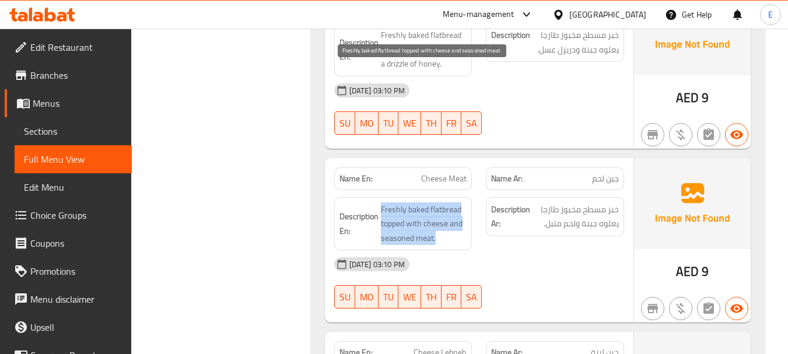
drag, startPoint x: 388, startPoint y: 65, endPoint x: 460, endPoint y: 98, distance: 78.3
click at [460, 202] on span "Freshly baked flatbread topped with cheese and seasoned meat." at bounding box center [424, 223] width 86 height 43
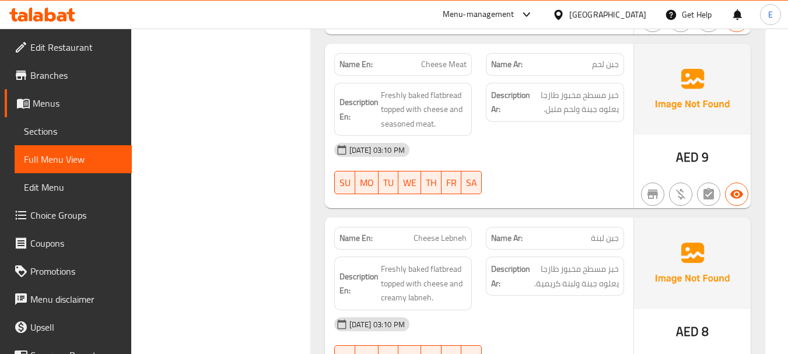
scroll to position [4663, 0]
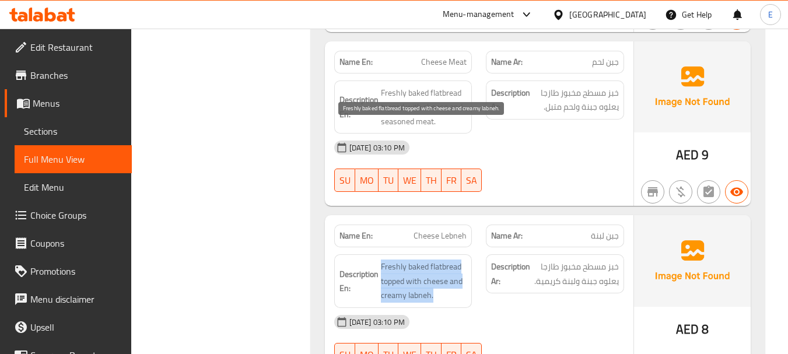
drag, startPoint x: 387, startPoint y: 122, endPoint x: 466, endPoint y: 159, distance: 86.6
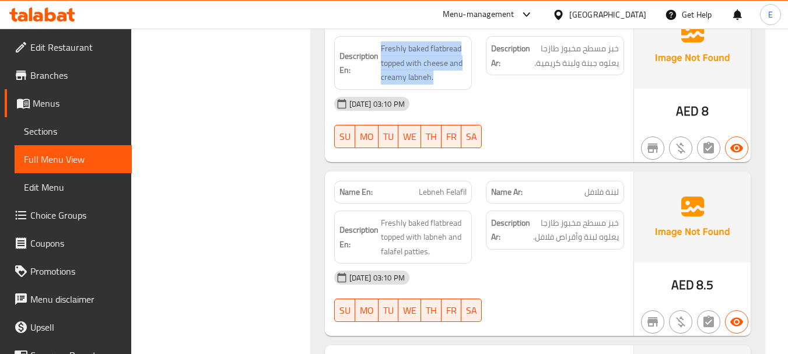
scroll to position [4896, 0]
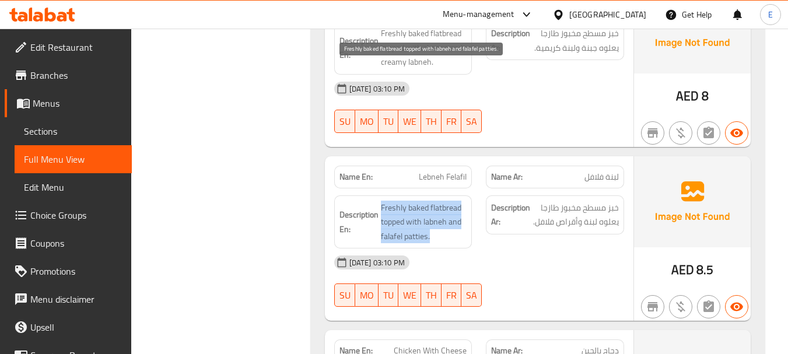
drag, startPoint x: 376, startPoint y: 66, endPoint x: 457, endPoint y: 105, distance: 90.0
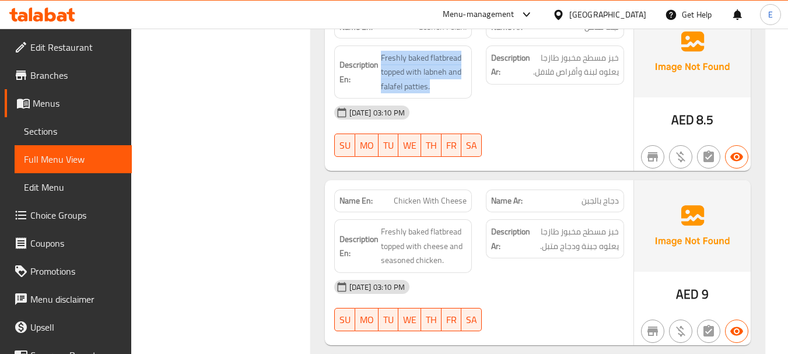
scroll to position [5071, 0]
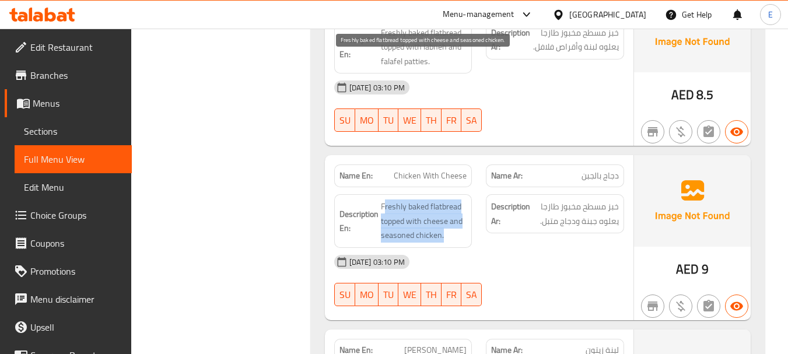
drag, startPoint x: 384, startPoint y: 67, endPoint x: 462, endPoint y: 97, distance: 84.2
click at [462, 199] on span "Freshly baked flatbread topped with cheese and seasoned chicken." at bounding box center [424, 220] width 86 height 43
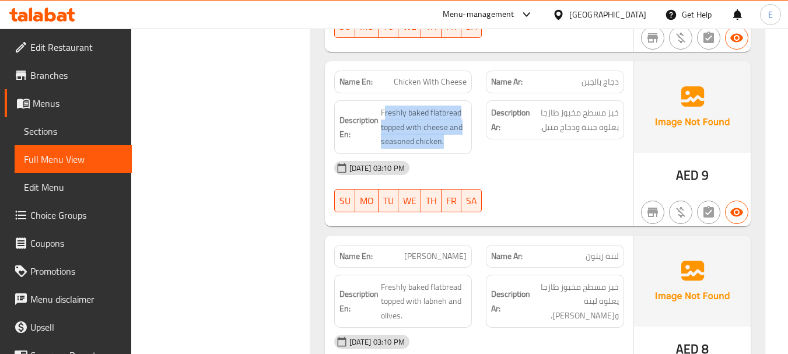
scroll to position [5187, 0]
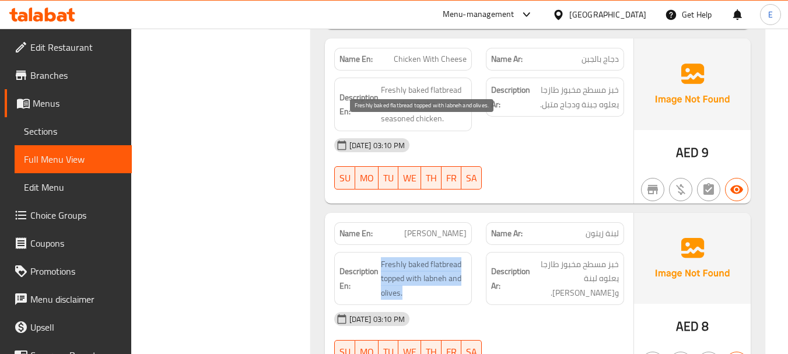
drag, startPoint x: 383, startPoint y: 118, endPoint x: 461, endPoint y: 159, distance: 88.2
click at [461, 257] on span "Freshly baked flatbread topped with labneh and olives." at bounding box center [424, 278] width 86 height 43
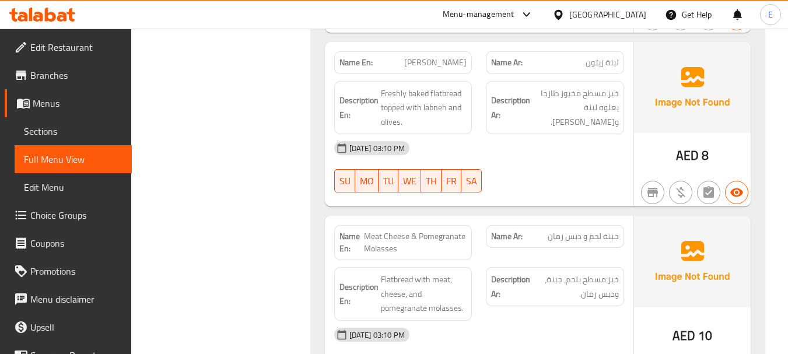
scroll to position [5362, 0]
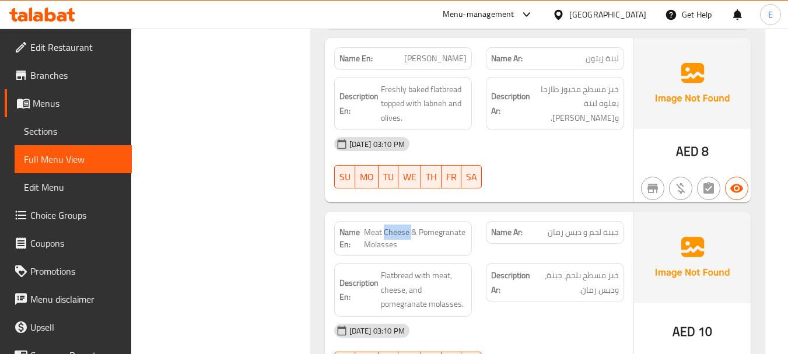
drag, startPoint x: 365, startPoint y: 99, endPoint x: 455, endPoint y: 104, distance: 90.6
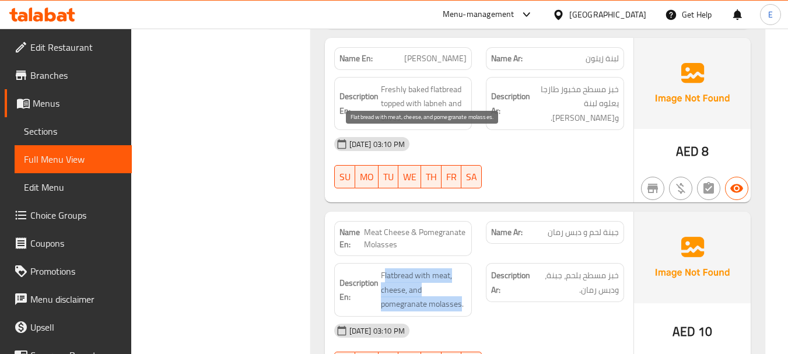
drag, startPoint x: 383, startPoint y: 134, endPoint x: 460, endPoint y: 171, distance: 85.3
click at [460, 268] on span "Flatbread with meat, cheese, and pomegranate molasses." at bounding box center [424, 289] width 86 height 43
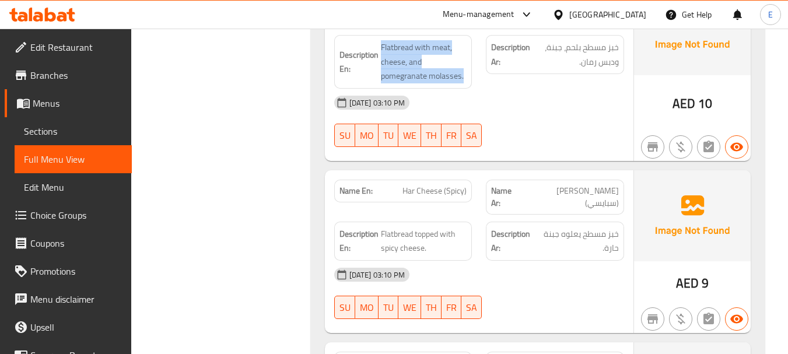
scroll to position [5596, 0]
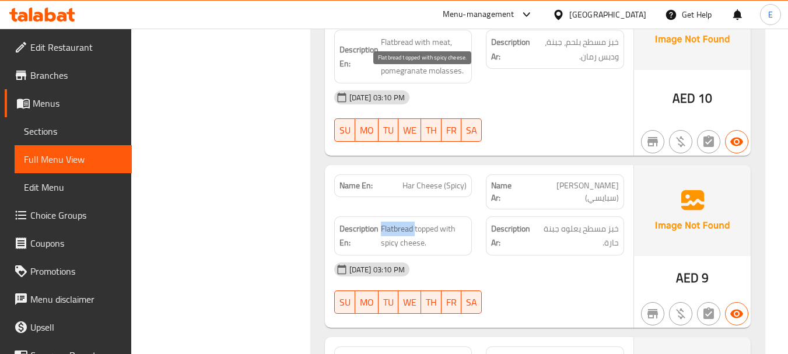
click at [409, 222] on span "Flatbread topped with spicy cheese." at bounding box center [424, 236] width 86 height 29
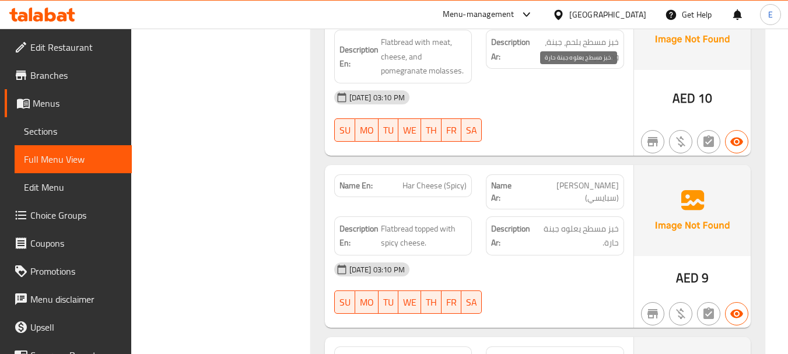
click at [555, 222] on span "خبز مسطح يعلوه جبنة حارة." at bounding box center [578, 236] width 82 height 29
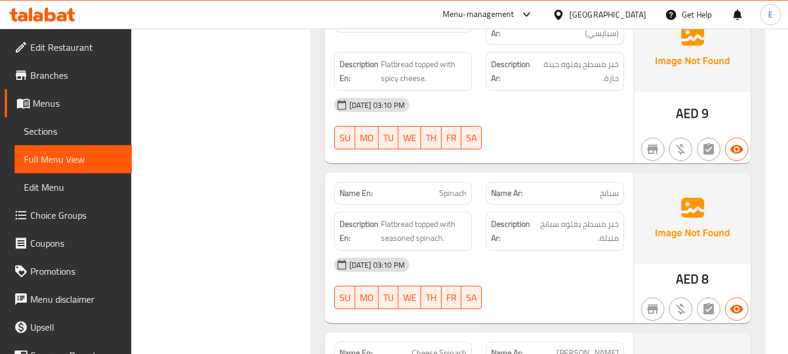
scroll to position [5771, 0]
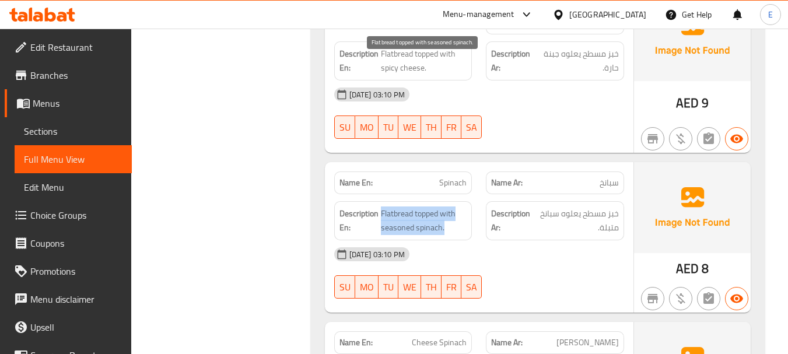
drag, startPoint x: 381, startPoint y: 62, endPoint x: 457, endPoint y: 80, distance: 77.4
click at [457, 206] on span "Flatbread topped with seasoned spinach." at bounding box center [424, 220] width 86 height 29
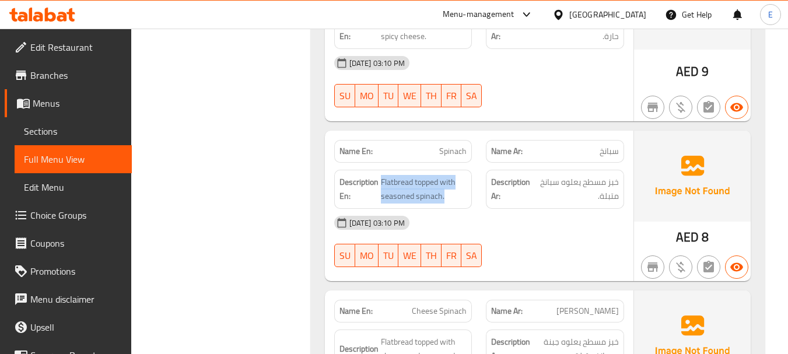
scroll to position [5887, 0]
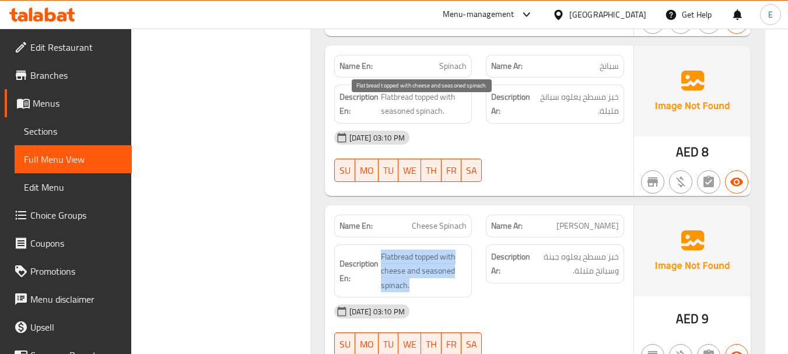
drag, startPoint x: 376, startPoint y: 101, endPoint x: 451, endPoint y: 137, distance: 83.2
click at [451, 250] on span "Flatbread topped with cheese and seasoned spinach." at bounding box center [424, 271] width 86 height 43
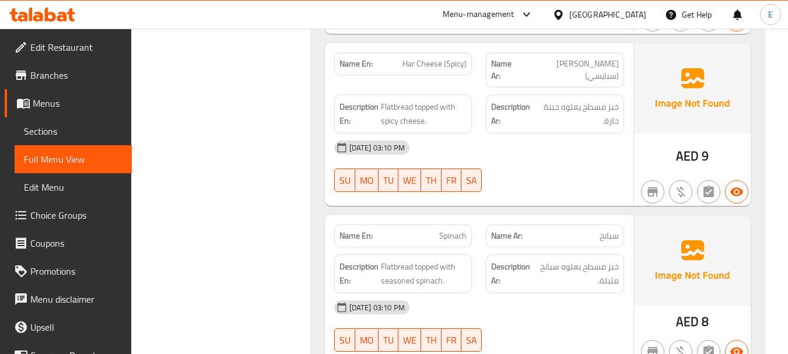
scroll to position [5712, 0]
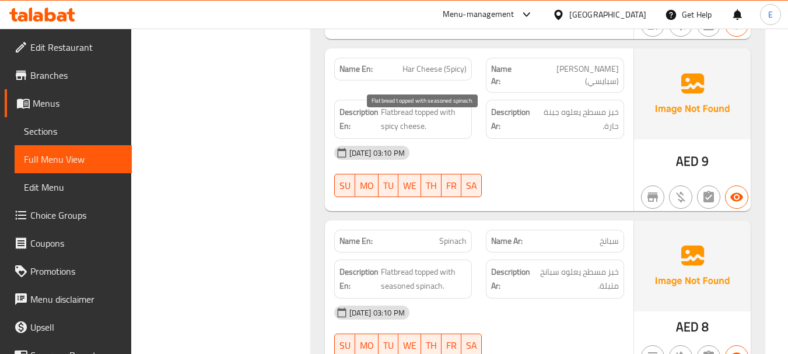
click at [406, 265] on span "Flatbread topped with seasoned spinach." at bounding box center [424, 279] width 86 height 29
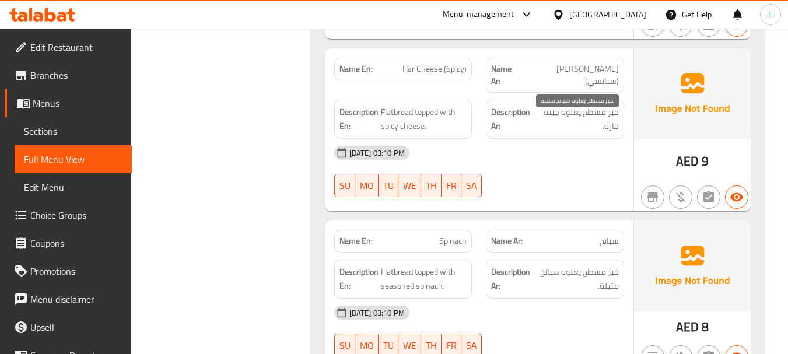
click at [595, 265] on span "خبز مسطح يعلوه سبانخ متبلة." at bounding box center [577, 279] width 84 height 29
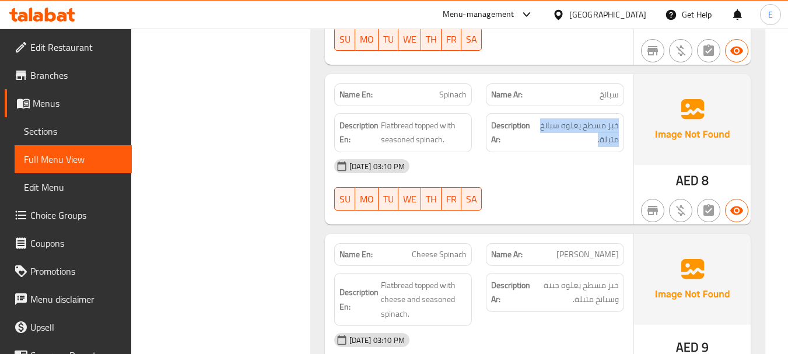
scroll to position [5887, 0]
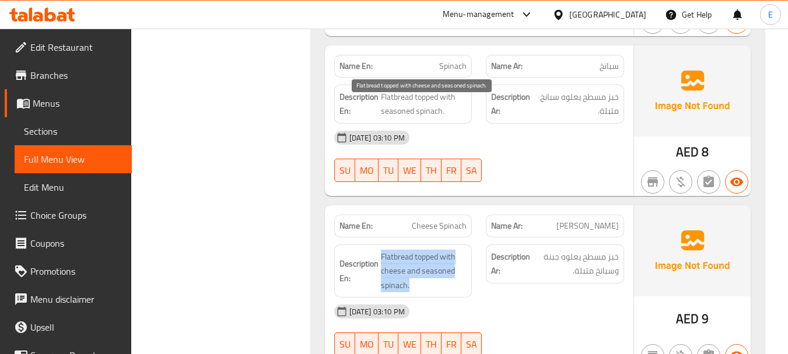
drag, startPoint x: 376, startPoint y: 100, endPoint x: 457, endPoint y: 134, distance: 87.8
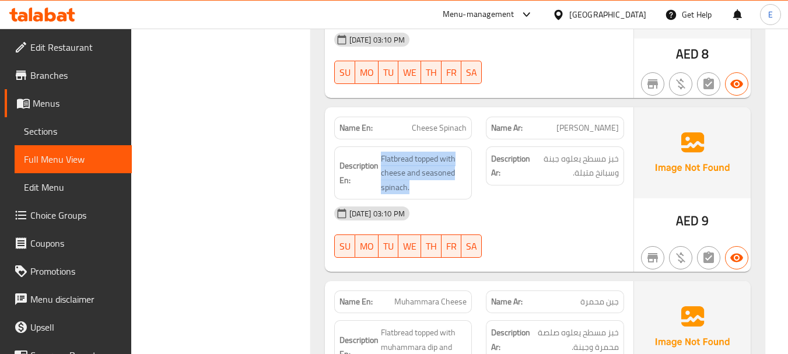
scroll to position [6062, 0]
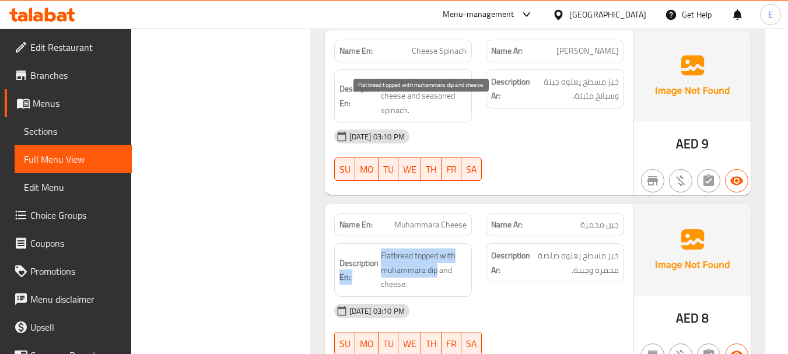
drag, startPoint x: 378, startPoint y: 106, endPoint x: 437, endPoint y: 124, distance: 61.6
click at [437, 248] on span "Flatbread topped with muhammara dip and cheese." at bounding box center [424, 269] width 86 height 43
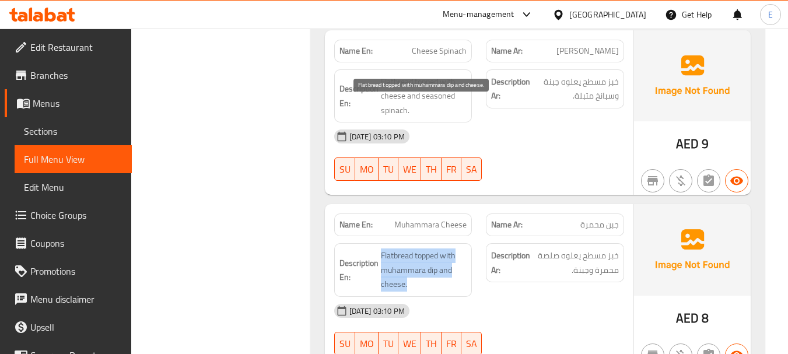
click at [437, 248] on span "Flatbread topped with muhammara dip and cheese." at bounding box center [424, 269] width 86 height 43
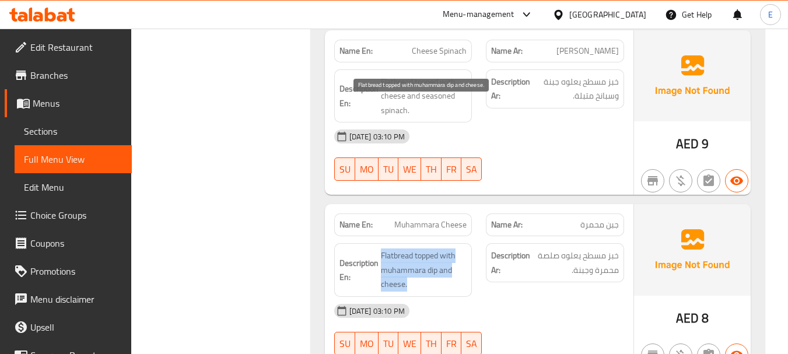
drag, startPoint x: 382, startPoint y: 103, endPoint x: 460, endPoint y: 135, distance: 83.9
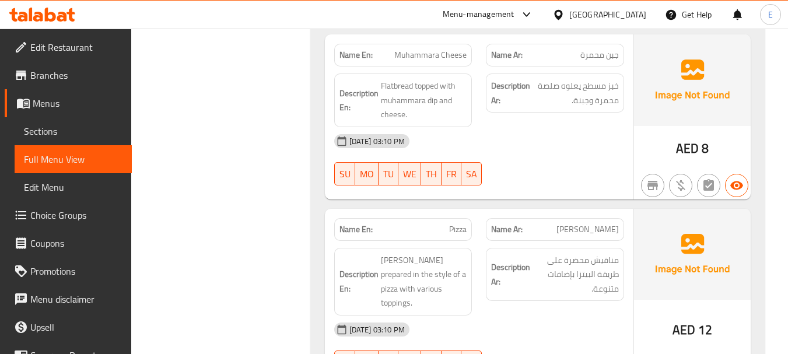
scroll to position [6237, 0]
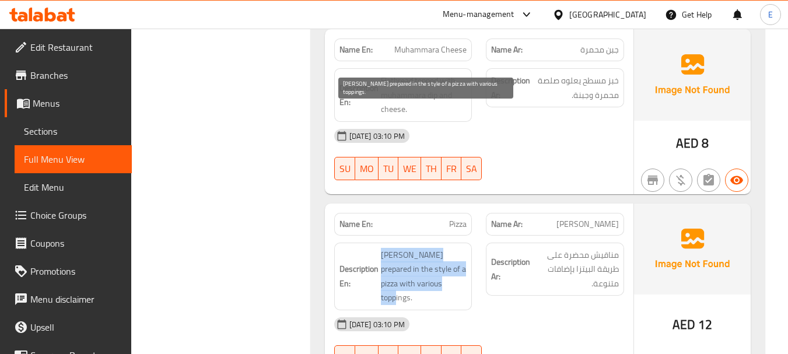
drag, startPoint x: 377, startPoint y: 99, endPoint x: 462, endPoint y: 136, distance: 92.4
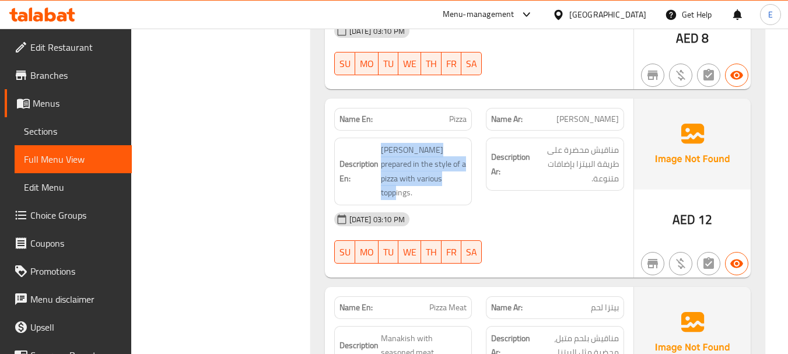
scroll to position [6412, 0]
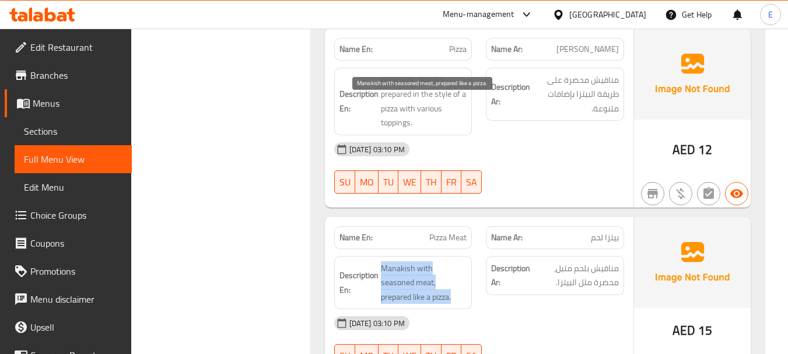
drag, startPoint x: 376, startPoint y: 99, endPoint x: 451, endPoint y: 140, distance: 85.9
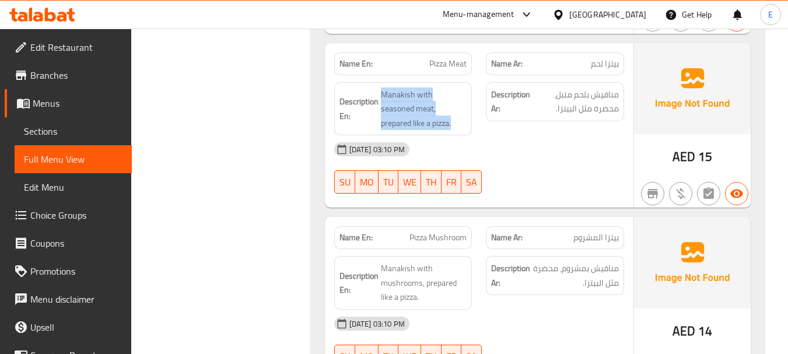
scroll to position [6587, 0]
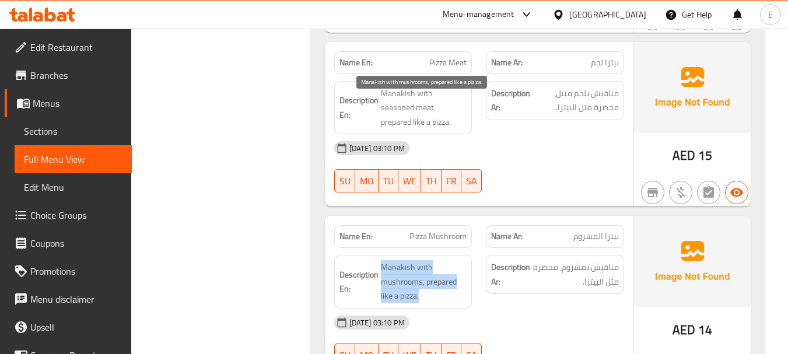
drag, startPoint x: 376, startPoint y: 98, endPoint x: 453, endPoint y: 129, distance: 83.0
click at [453, 260] on span "Manakish with mushrooms, prepared like a pizza." at bounding box center [424, 281] width 86 height 43
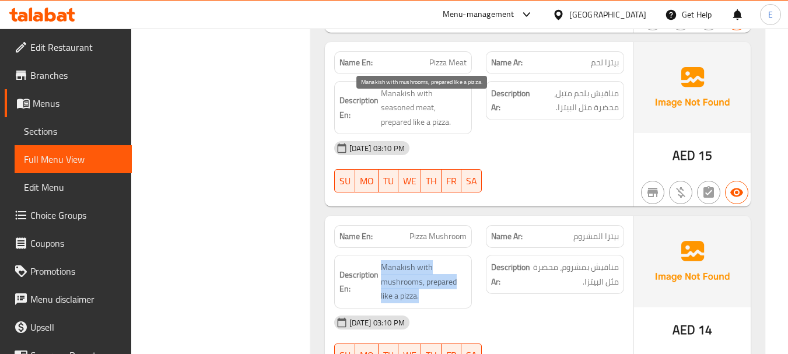
click at [453, 260] on span "Manakish with mushrooms, prepared like a pizza." at bounding box center [424, 281] width 86 height 43
click at [454, 260] on span "Manakish with mushrooms, prepared like a pizza." at bounding box center [424, 281] width 86 height 43
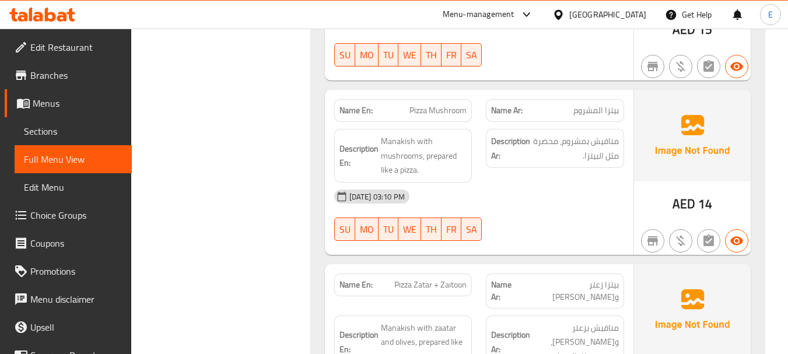
scroll to position [6704, 0]
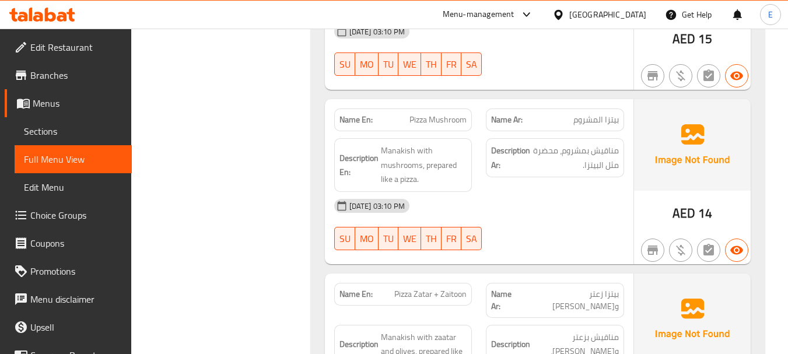
click at [441, 288] on span "Pizza Zatar + Zaitoon" at bounding box center [430, 294] width 72 height 12
click at [584, 283] on div "Name Ar: بيتزا زعتر وزيتون" at bounding box center [555, 300] width 138 height 35
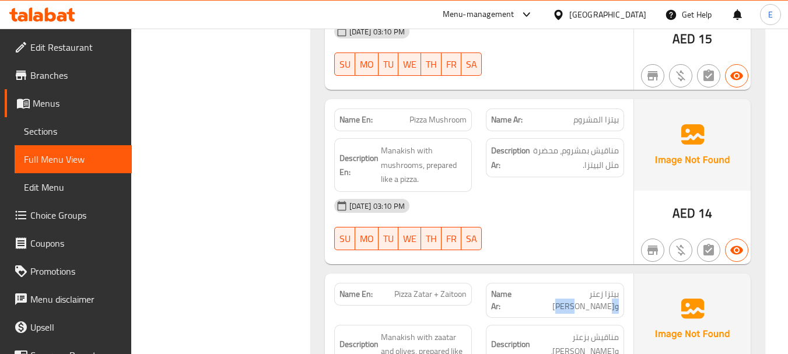
click at [584, 283] on div "Name Ar: بيتزا زعتر وزيتون" at bounding box center [555, 300] width 138 height 35
drag, startPoint x: 383, startPoint y: 159, endPoint x: 467, endPoint y: 188, distance: 89.4
click at [467, 325] on div "Description En: Manakish with zaatar and olives, prepared like a pizza." at bounding box center [403, 352] width 138 height 54
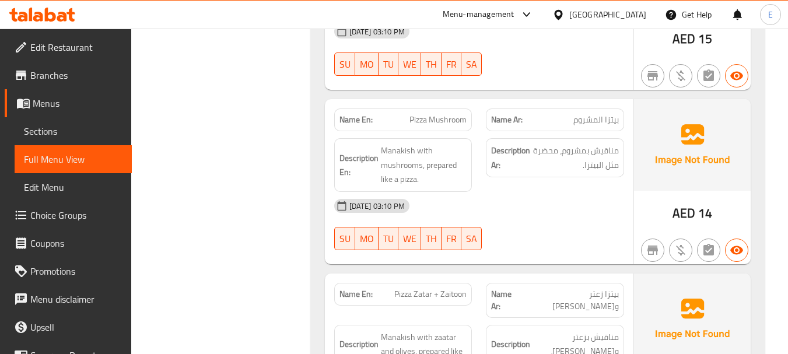
click at [467, 325] on div "Description En: Manakish with zaatar and olives, prepared like a pizza." at bounding box center [403, 352] width 138 height 54
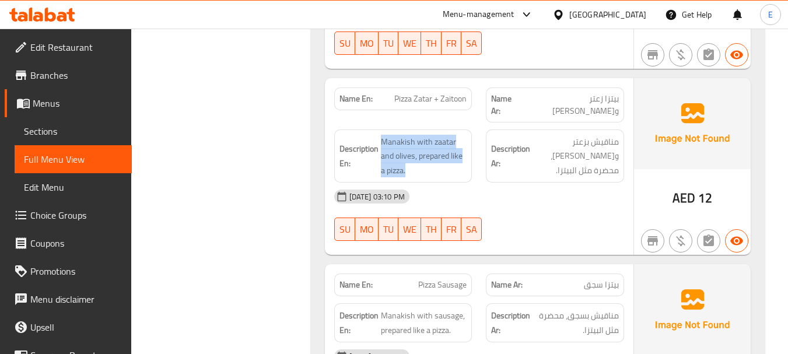
scroll to position [6937, 0]
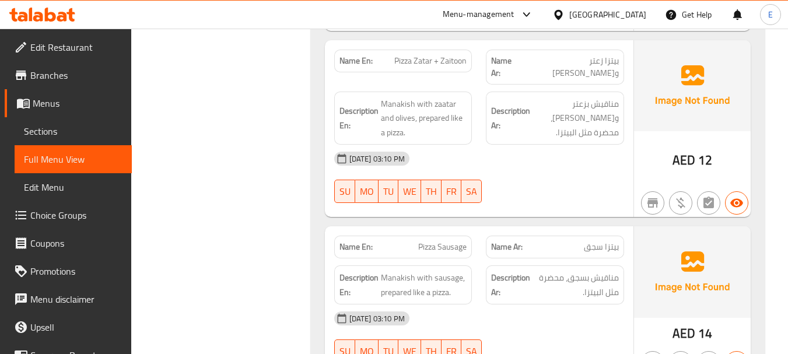
click at [438, 241] on span "Pizza Sausage" at bounding box center [442, 247] width 48 height 12
click at [604, 241] on span "بيتزا سجق" at bounding box center [601, 247] width 35 height 12
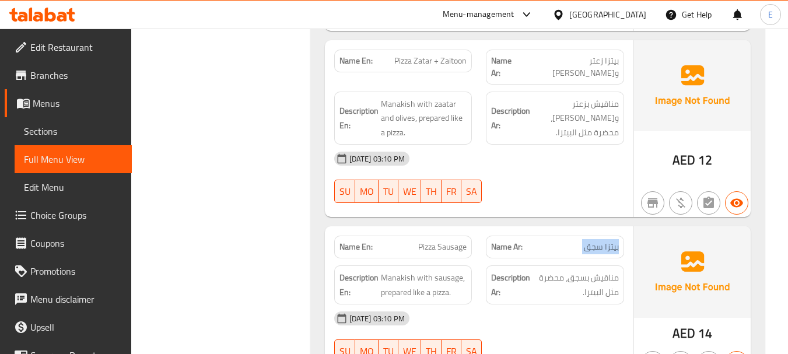
click at [604, 241] on span "بيتزا سجق" at bounding box center [601, 247] width 35 height 12
click at [588, 304] on div "[DATE] 03:10 PM" at bounding box center [479, 318] width 304 height 28
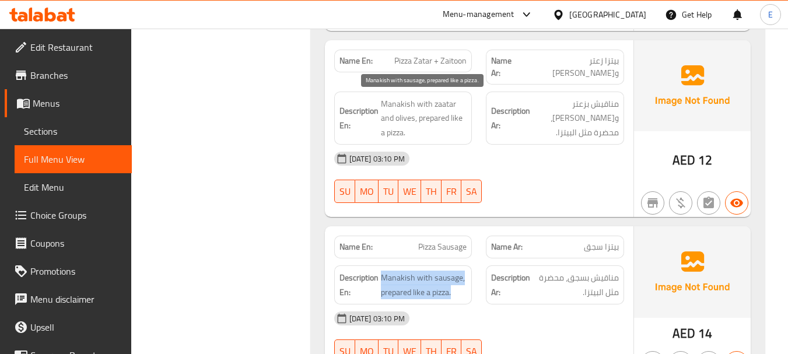
drag, startPoint x: 380, startPoint y: 94, endPoint x: 460, endPoint y: 115, distance: 81.9
click at [460, 265] on div "Description En: Manakish with sausage, prepared like a pizza." at bounding box center [403, 284] width 138 height 39
click at [460, 271] on span "Manakish with sausage, prepared like a pizza." at bounding box center [424, 285] width 86 height 29
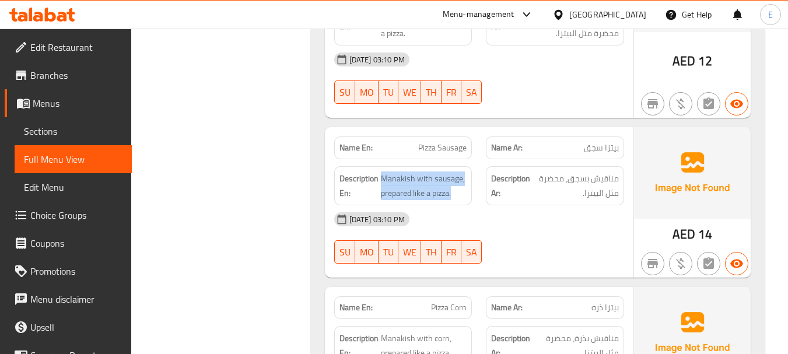
scroll to position [7112, 0]
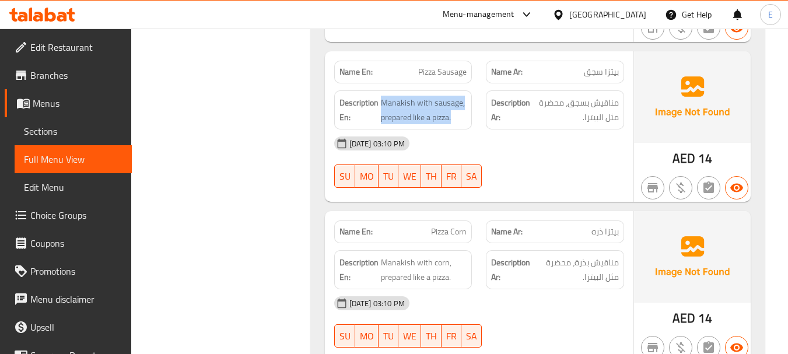
click at [437, 226] on span "Pizza Corn" at bounding box center [449, 232] width 36 height 12
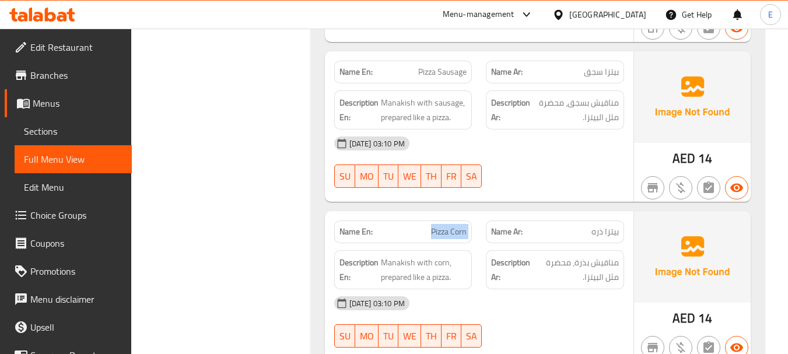
click at [437, 226] on span "Pizza Corn" at bounding box center [449, 232] width 36 height 12
click at [600, 226] on span "بيتزا ذره" at bounding box center [604, 232] width 27 height 12
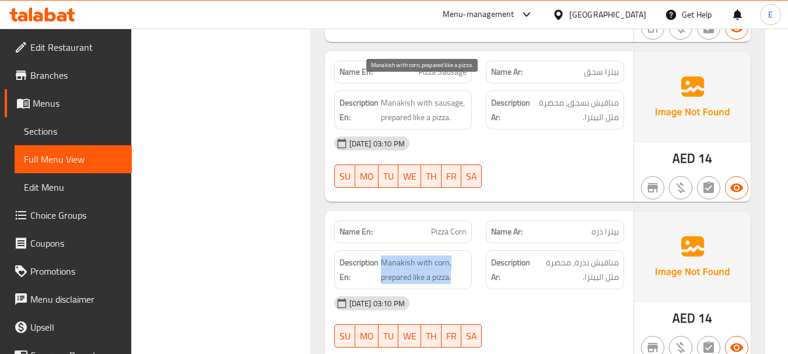
drag, startPoint x: 385, startPoint y: 81, endPoint x: 458, endPoint y: 108, distance: 77.7
click at [458, 255] on span "Manakish with corn, prepared like a pizza." at bounding box center [424, 269] width 86 height 29
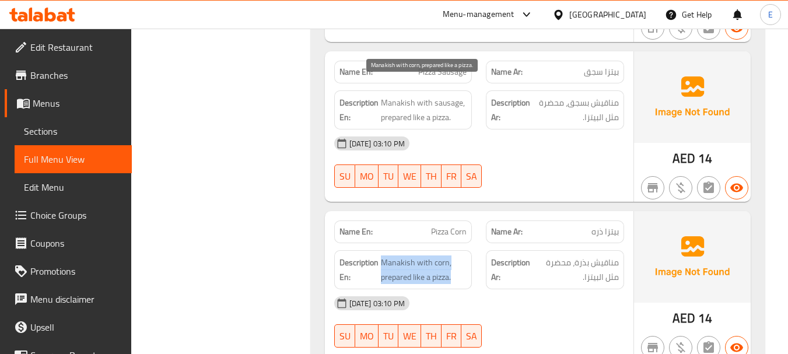
click at [458, 255] on span "Manakish with corn, prepared like a pizza." at bounding box center [424, 269] width 86 height 29
click at [429, 255] on span "Manakish with corn, prepared like a pizza." at bounding box center [424, 269] width 86 height 29
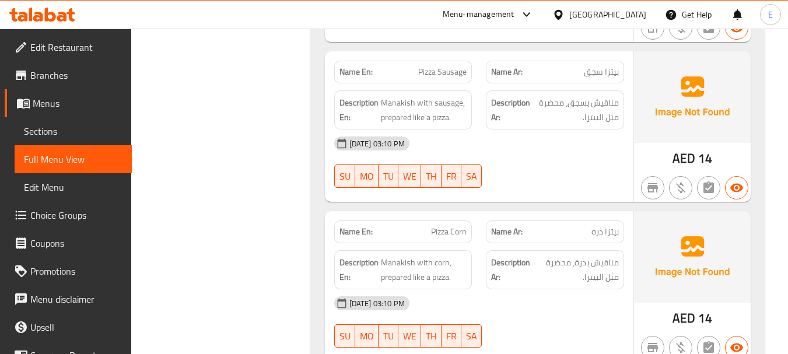
click at [507, 289] on div "[DATE] 03:10 PM" at bounding box center [479, 303] width 304 height 28
click at [615, 226] on span "بيتزا ذره" at bounding box center [604, 232] width 27 height 12
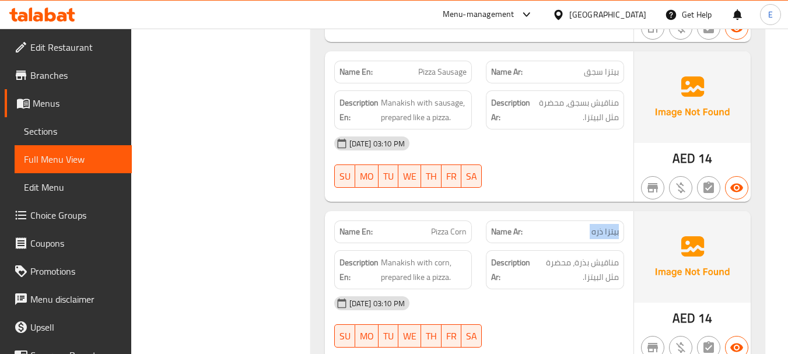
click at [615, 226] on span "بيتزا ذره" at bounding box center [604, 232] width 27 height 12
click at [436, 226] on span "Pizza Corn" at bounding box center [449, 232] width 36 height 12
click at [602, 226] on span "بيتزا ذره" at bounding box center [604, 232] width 27 height 12
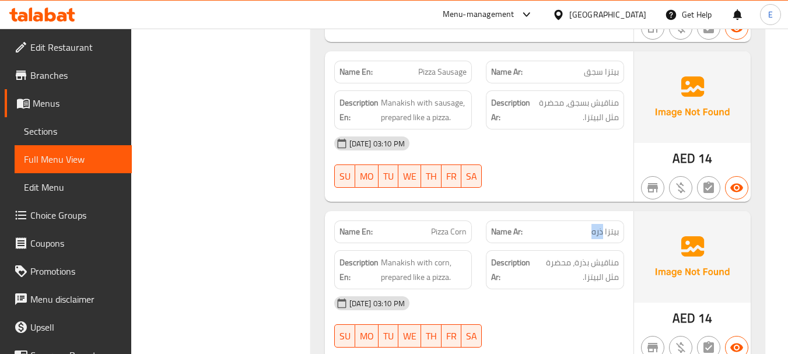
click at [602, 226] on span "بيتزا ذره" at bounding box center [604, 232] width 27 height 12
click at [468, 250] on div "Description En: Manakish with corn, prepared like a pizza." at bounding box center [403, 269] width 138 height 39
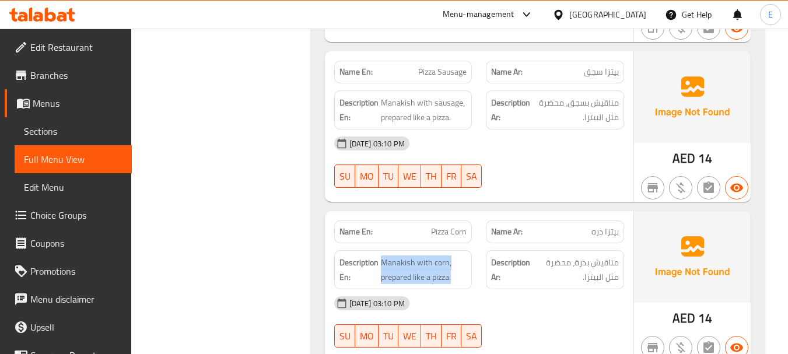
click at [468, 250] on div "Description En: Manakish with corn, prepared like a pizza." at bounding box center [403, 269] width 138 height 39
click at [599, 255] on span "مناقيش بذرة، محضرة مثل البيتزا." at bounding box center [575, 269] width 86 height 29
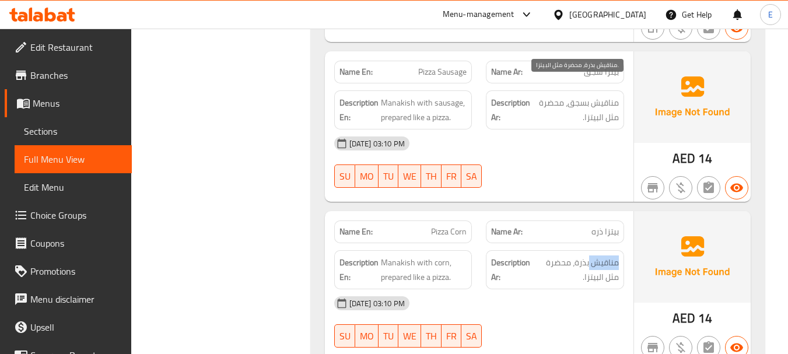
click at [599, 255] on span "مناقيش بذرة، محضرة مثل البيتزا." at bounding box center [575, 269] width 86 height 29
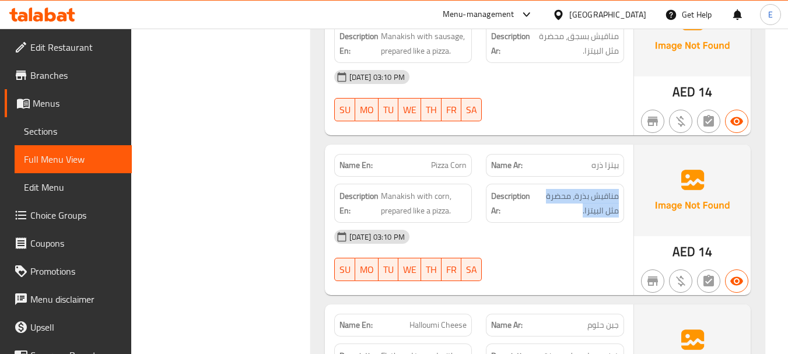
scroll to position [7287, 0]
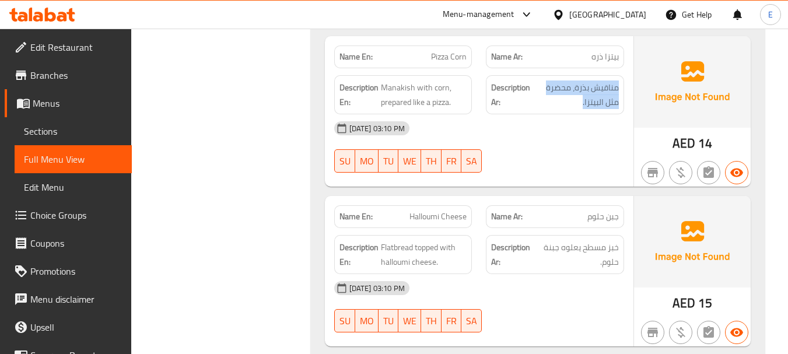
click at [600, 211] on span "جبن حلوم" at bounding box center [602, 217] width 31 height 12
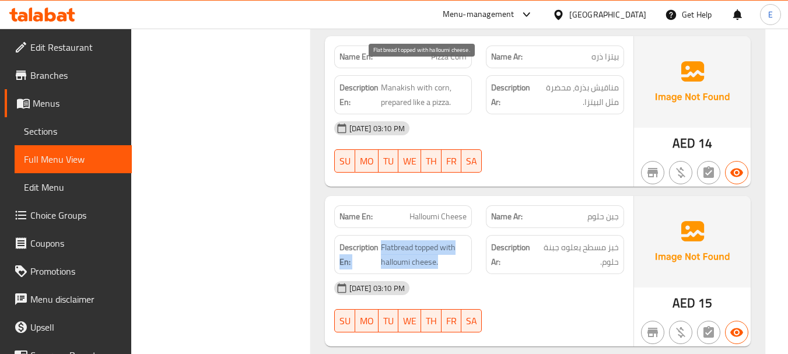
drag, startPoint x: 378, startPoint y: 70, endPoint x: 462, endPoint y: 86, distance: 85.0
click at [462, 240] on h6 "Description En: Flatbread topped with halloumi cheese." at bounding box center [403, 254] width 128 height 29
click at [462, 240] on span "Flatbread topped with halloumi cheese." at bounding box center [424, 254] width 86 height 29
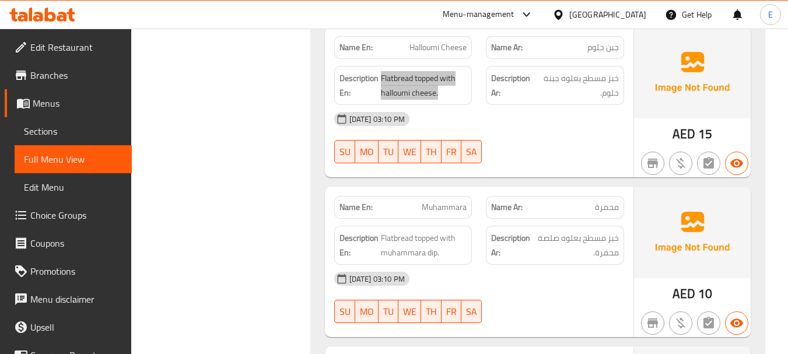
scroll to position [7462, 0]
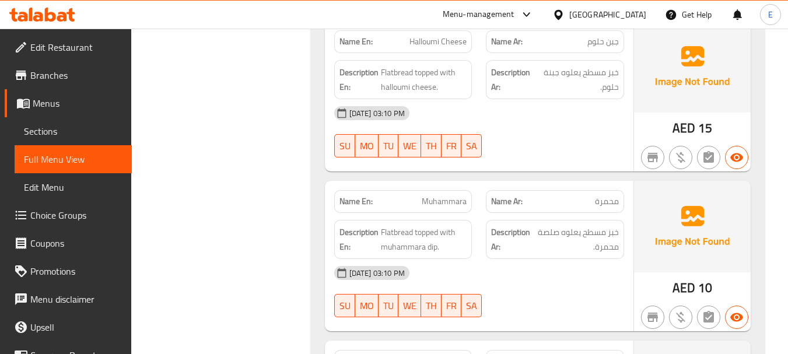
click at [595, 259] on div "[DATE] 03:10 PM" at bounding box center [479, 273] width 304 height 28
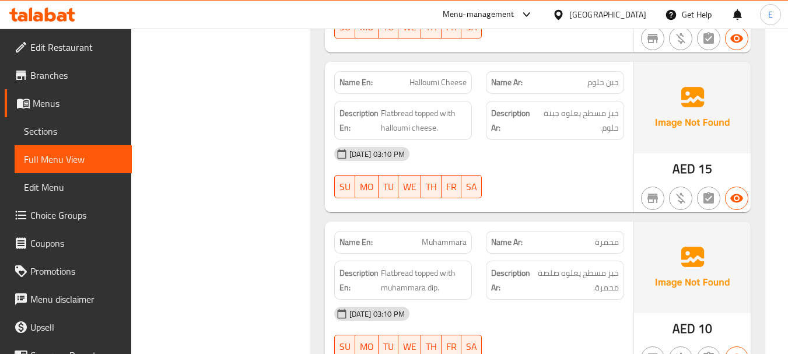
scroll to position [7404, 0]
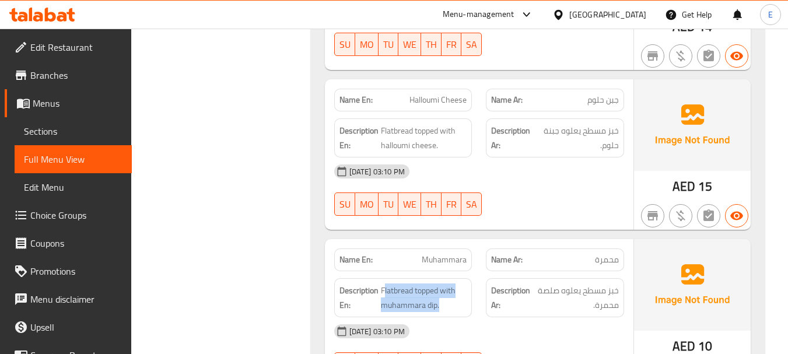
drag, startPoint x: 384, startPoint y: 109, endPoint x: 475, endPoint y: 133, distance: 94.6
click at [475, 271] on div "Description En: Flatbread topped with muhammara dip." at bounding box center [403, 297] width 152 height 53
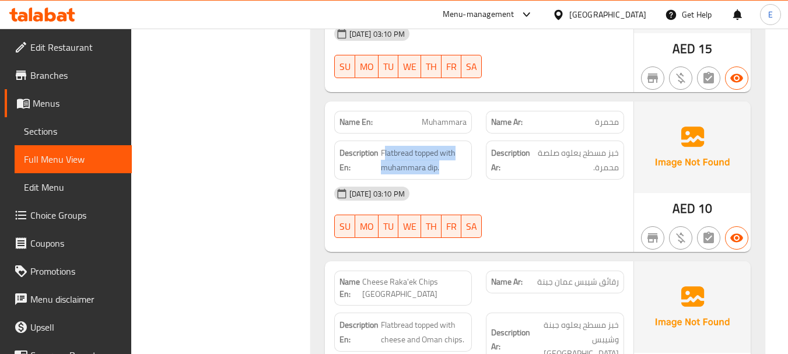
scroll to position [7578, 0]
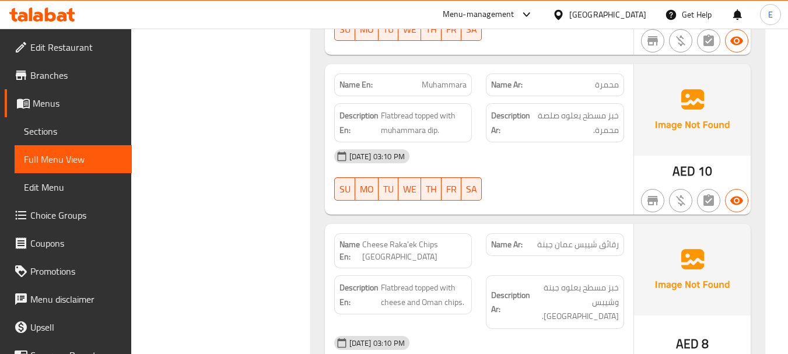
click at [585, 239] on span "رقائق شيبس عمان جبنة" at bounding box center [578, 245] width 82 height 12
click at [401, 239] on span "Cheese Raka'ek Chips [GEOGRAPHIC_DATA]" at bounding box center [414, 251] width 105 height 24
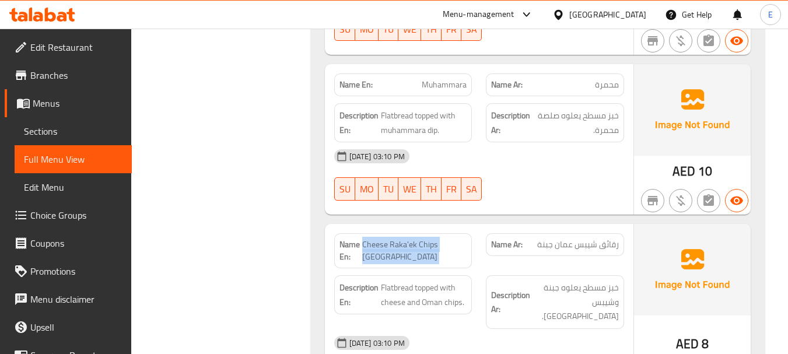
click at [401, 239] on span "Cheese Raka'ek Chips [GEOGRAPHIC_DATA]" at bounding box center [414, 251] width 105 height 24
click at [410, 239] on span "Cheese Raka'ek Chips [GEOGRAPHIC_DATA]" at bounding box center [414, 251] width 105 height 24
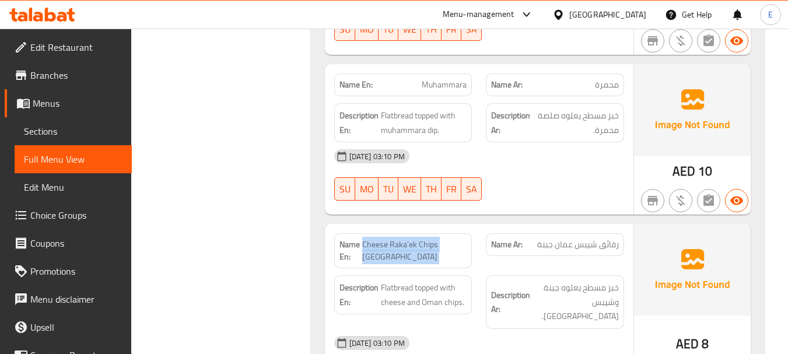
click at [410, 239] on span "Cheese Raka'ek Chips [GEOGRAPHIC_DATA]" at bounding box center [414, 251] width 105 height 24
copy span "Cheese Raka'ek Chips [GEOGRAPHIC_DATA]"
click at [582, 239] on span "رقائق شيبس عمان جبنة" at bounding box center [578, 245] width 82 height 12
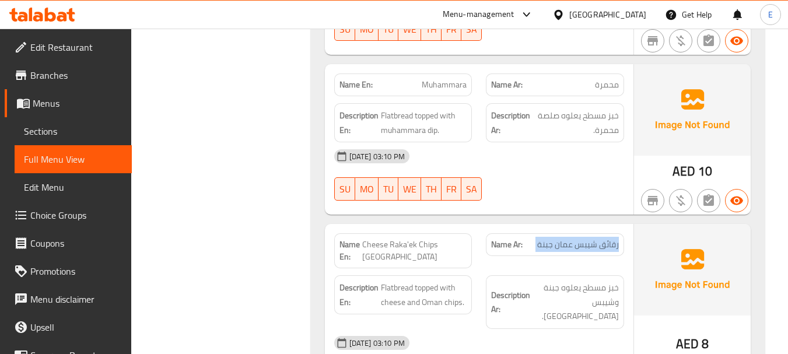
click at [582, 239] on span "رقائق شيبس عمان جبنة" at bounding box center [578, 245] width 82 height 12
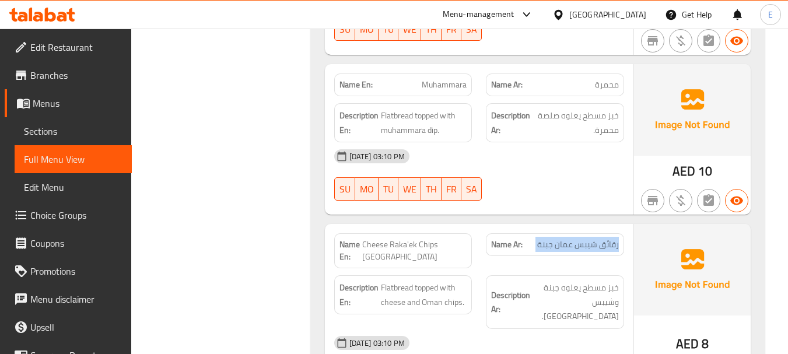
click at [582, 239] on span "رقائق شيبس عمان جبنة" at bounding box center [578, 245] width 82 height 12
click at [399, 239] on span "Cheese Raka'ek Chips [GEOGRAPHIC_DATA]" at bounding box center [414, 251] width 105 height 24
click at [398, 239] on span "Cheese Raka'ek Chips [GEOGRAPHIC_DATA]" at bounding box center [414, 251] width 105 height 24
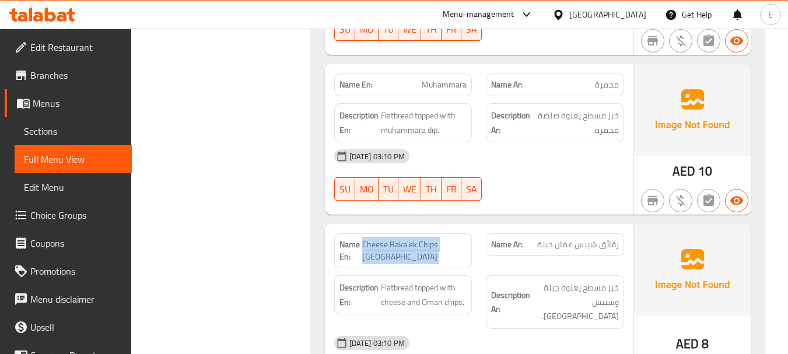
click at [398, 239] on span "Cheese Raka'ek Chips [GEOGRAPHIC_DATA]" at bounding box center [414, 251] width 105 height 24
click at [559, 329] on div "[DATE] 03:10 PM" at bounding box center [479, 343] width 304 height 28
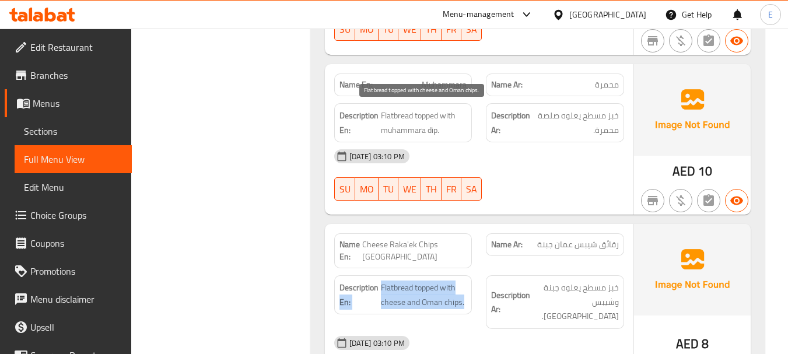
drag, startPoint x: 378, startPoint y: 112, endPoint x: 465, endPoint y: 127, distance: 88.8
click at [465, 281] on h6 "Description En: Flatbread topped with cheese and Oman chips." at bounding box center [403, 295] width 128 height 29
click at [465, 281] on span "Flatbread topped with cheese and Oman chips." at bounding box center [424, 295] width 86 height 29
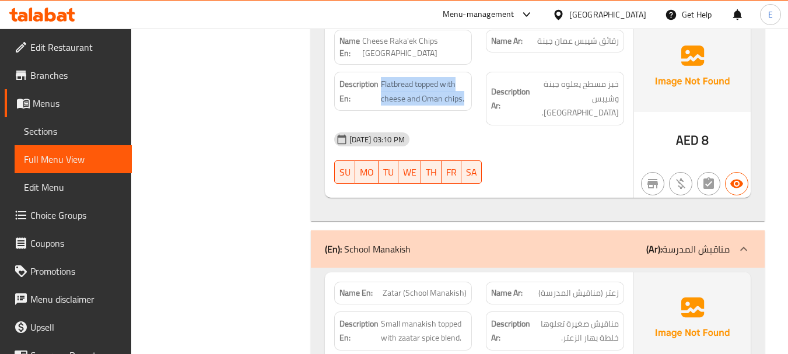
scroll to position [7753, 0]
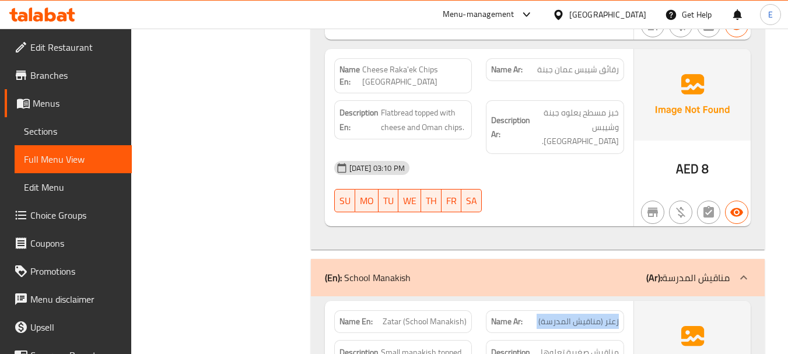
drag, startPoint x: 391, startPoint y: 160, endPoint x: 468, endPoint y: 174, distance: 78.1
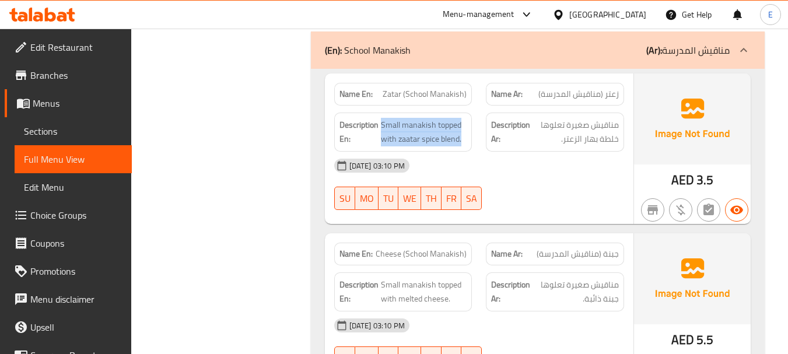
scroll to position [7987, 0]
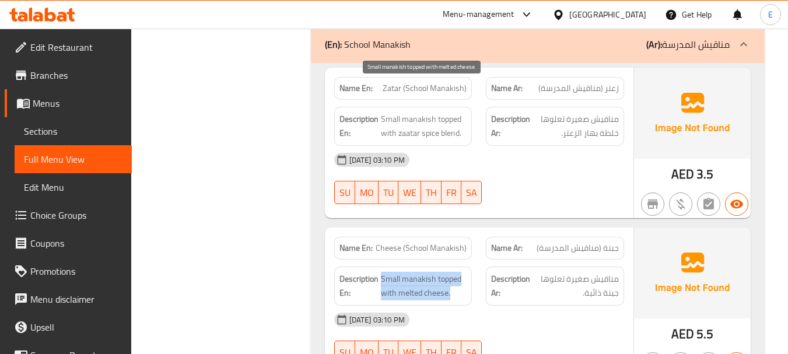
drag, startPoint x: 383, startPoint y: 89, endPoint x: 460, endPoint y: 106, distance: 79.3
click at [460, 272] on span "Small manakish topped with melted cheese." at bounding box center [424, 286] width 86 height 29
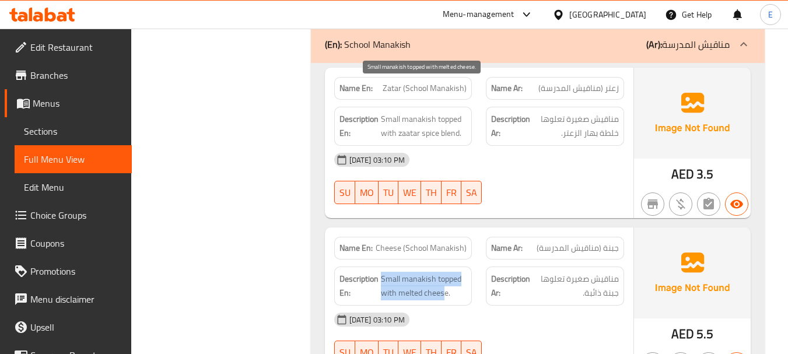
drag, startPoint x: 380, startPoint y: 82, endPoint x: 444, endPoint y: 97, distance: 65.8
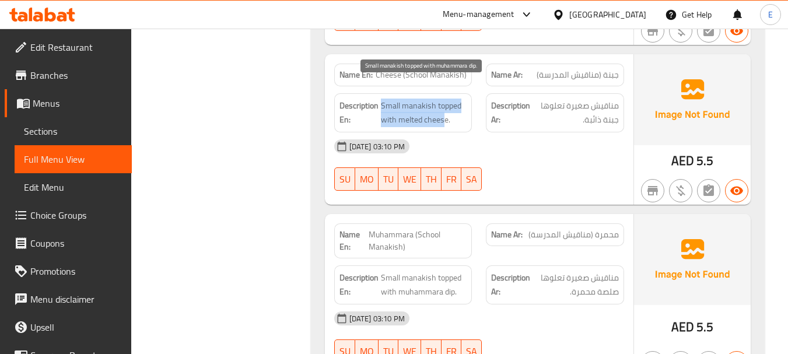
scroll to position [8162, 0]
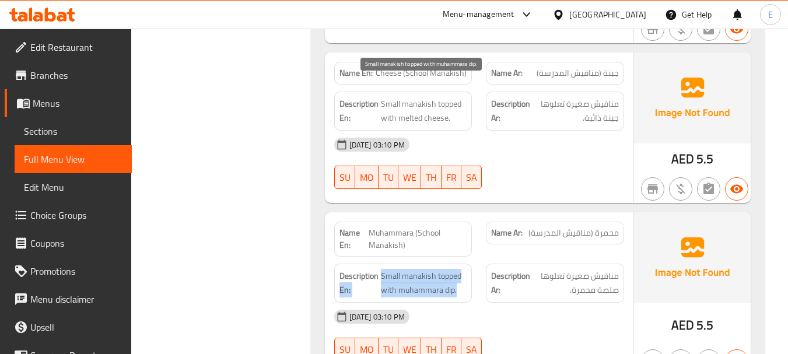
drag, startPoint x: 378, startPoint y: 84, endPoint x: 458, endPoint y: 101, distance: 82.2
click at [458, 269] on span "Small manakish topped with muhammara dip." at bounding box center [424, 283] width 86 height 29
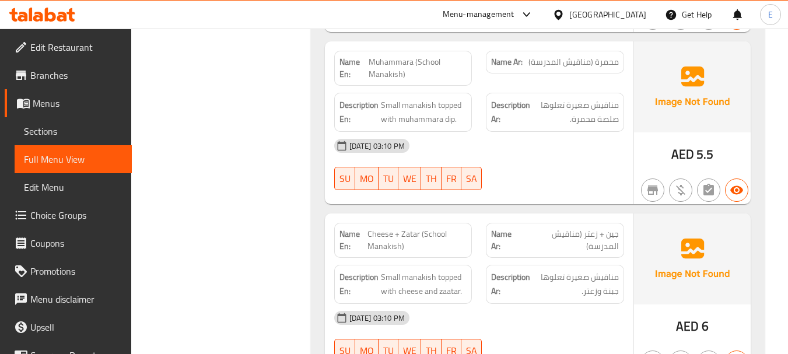
scroll to position [8337, 0]
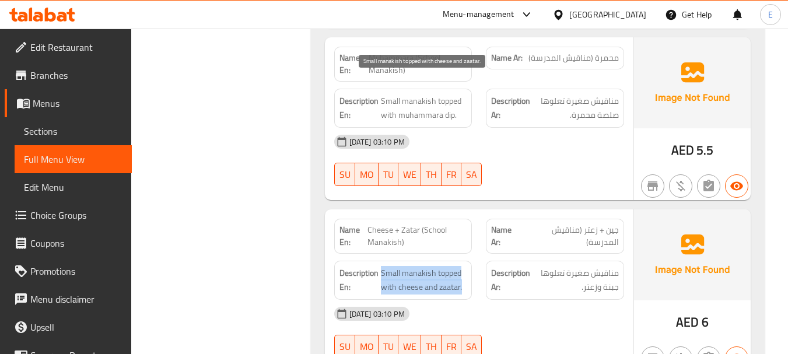
drag, startPoint x: 390, startPoint y: 85, endPoint x: 463, endPoint y: 99, distance: 74.2
click at [463, 266] on span "Small manakish topped with cheese and zaatar." at bounding box center [424, 280] width 86 height 29
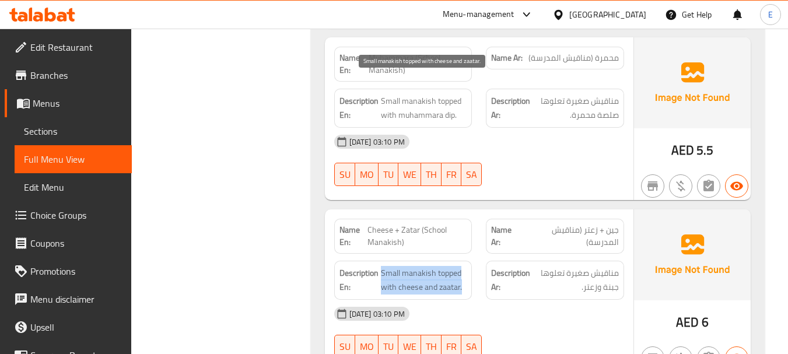
click at [463, 266] on span "Small manakish topped with cheese and zaatar." at bounding box center [424, 280] width 86 height 29
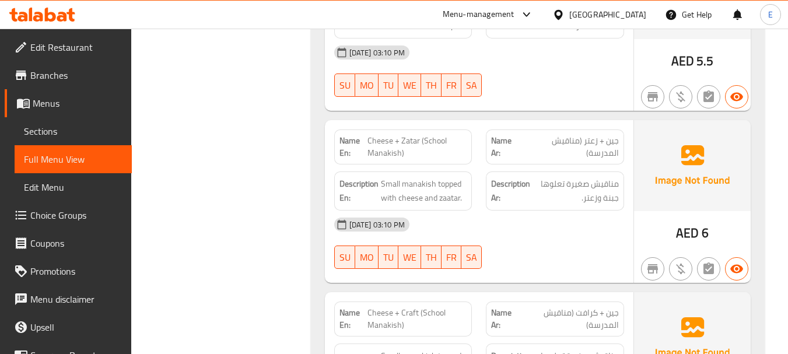
scroll to position [8512, 0]
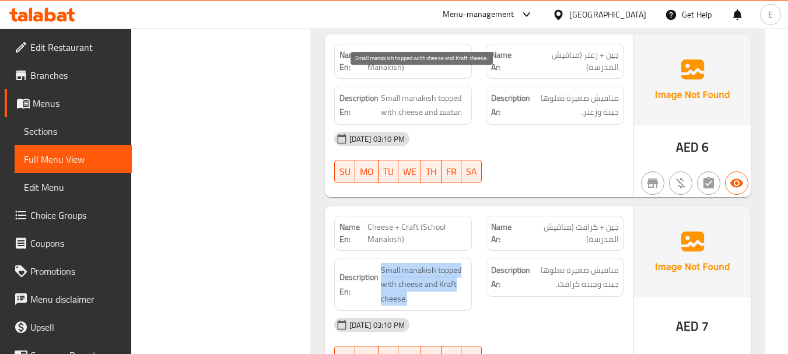
drag, startPoint x: 402, startPoint y: 77, endPoint x: 457, endPoint y: 115, distance: 67.1
click at [457, 263] on span "Small manakish topped with cheese and Kraft cheese." at bounding box center [424, 284] width 86 height 43
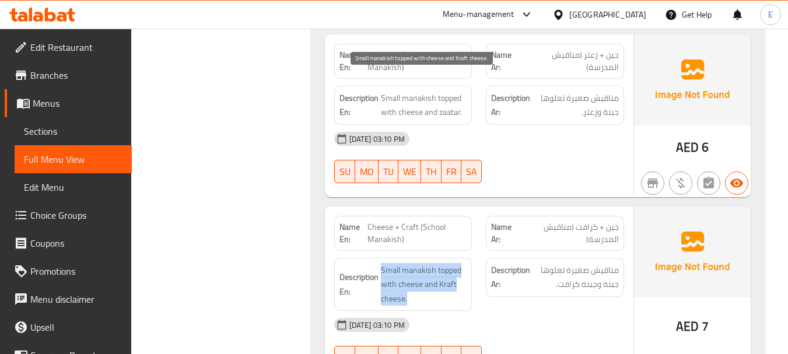
click at [457, 263] on span "Small manakish topped with cheese and Kraft cheese." at bounding box center [424, 284] width 86 height 43
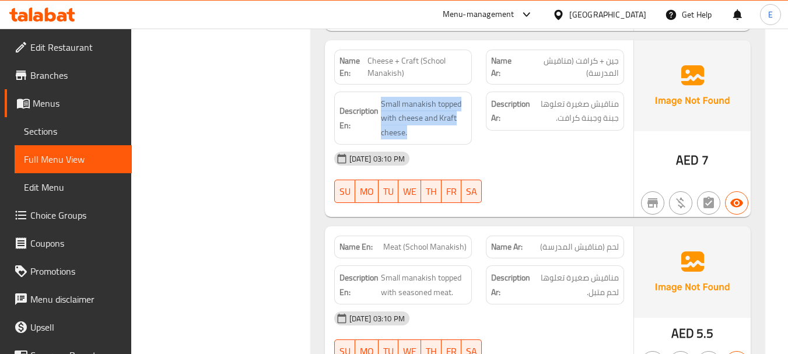
scroll to position [8687, 0]
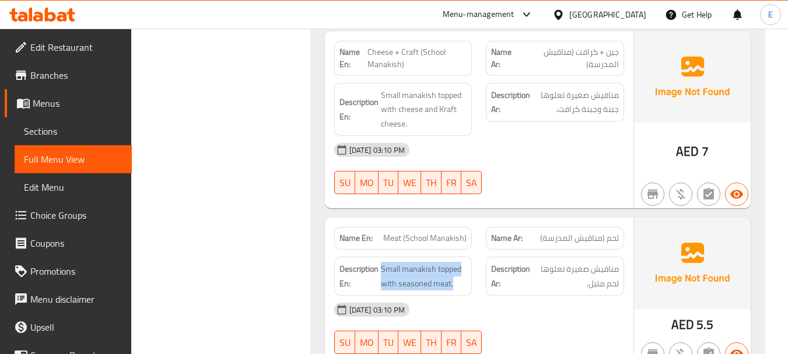
drag, startPoint x: 381, startPoint y: 77, endPoint x: 458, endPoint y: 89, distance: 77.9
click at [458, 262] on span "Small manakish topped with seasoned meat." at bounding box center [424, 276] width 86 height 29
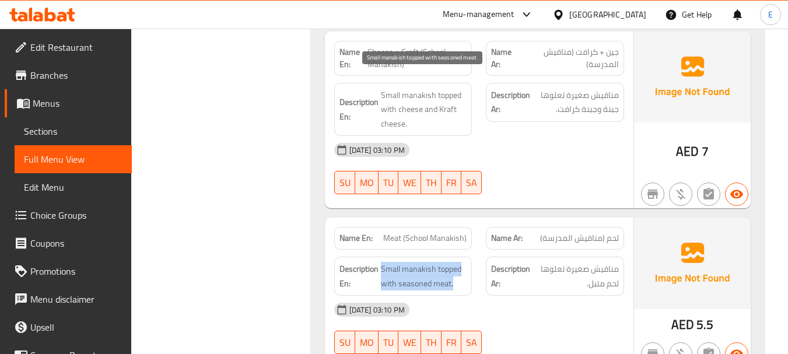
click at [458, 262] on span "Small manakish topped with seasoned meat." at bounding box center [424, 276] width 86 height 29
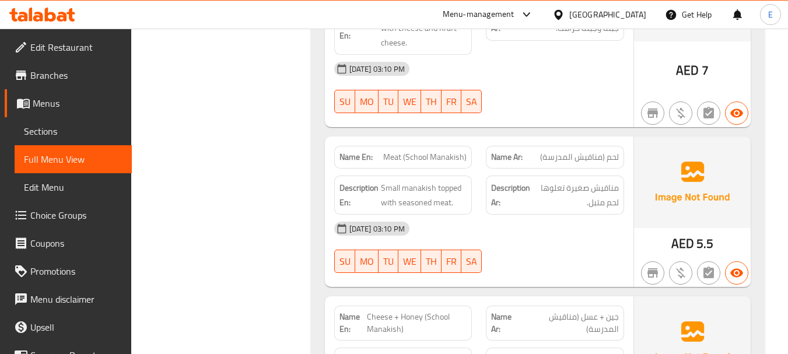
scroll to position [8803, 0]
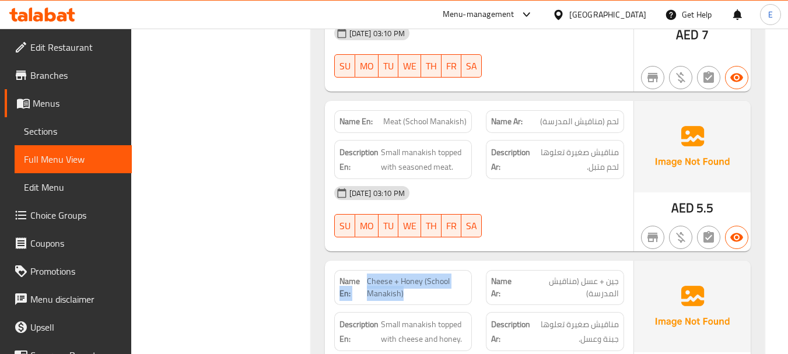
drag, startPoint x: 365, startPoint y: 90, endPoint x: 445, endPoint y: 104, distance: 81.1
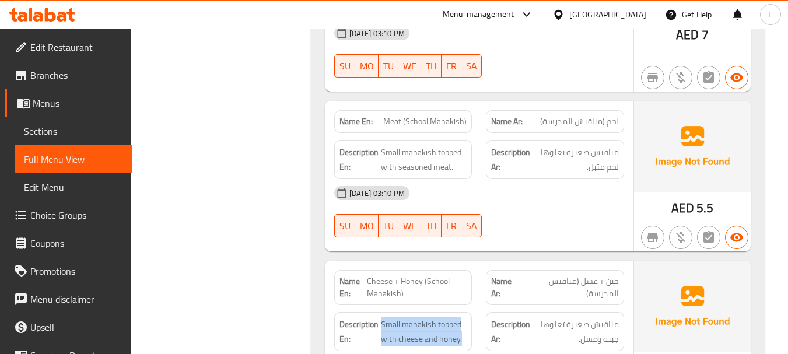
drag, startPoint x: 380, startPoint y: 133, endPoint x: 468, endPoint y: 150, distance: 89.2
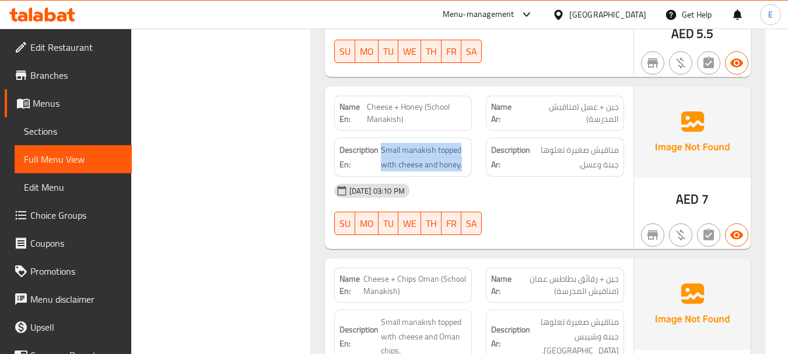
scroll to position [8978, 0]
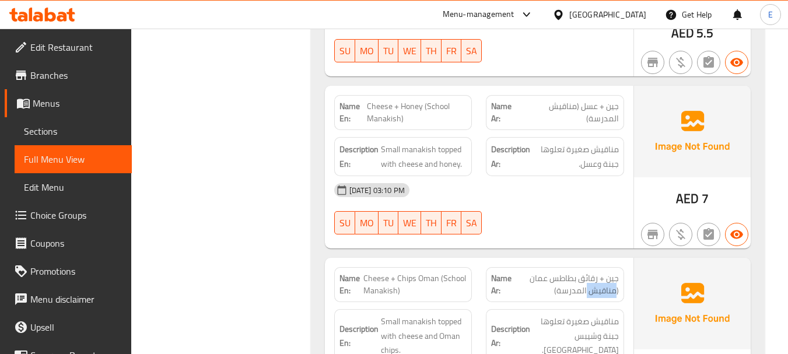
drag, startPoint x: 608, startPoint y: 105, endPoint x: 560, endPoint y: 100, distance: 48.7
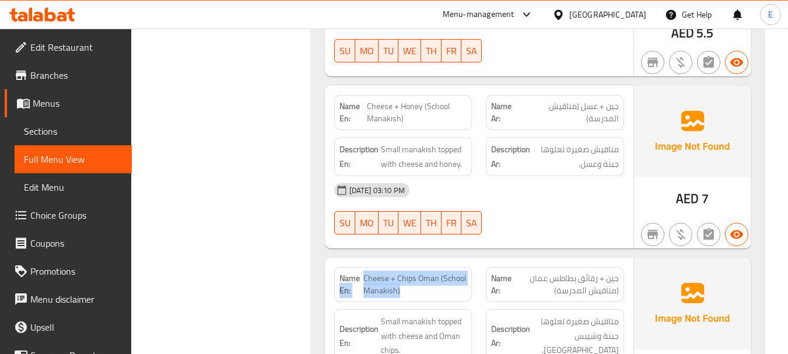
drag, startPoint x: 362, startPoint y: 88, endPoint x: 465, endPoint y: 99, distance: 103.8
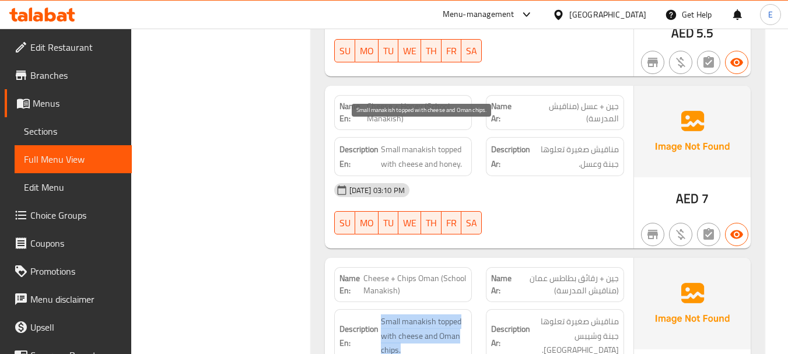
drag, startPoint x: 381, startPoint y: 124, endPoint x: 454, endPoint y: 157, distance: 80.4
click at [454, 314] on span "Small manakish topped with cheese and Oman chips." at bounding box center [424, 335] width 86 height 43
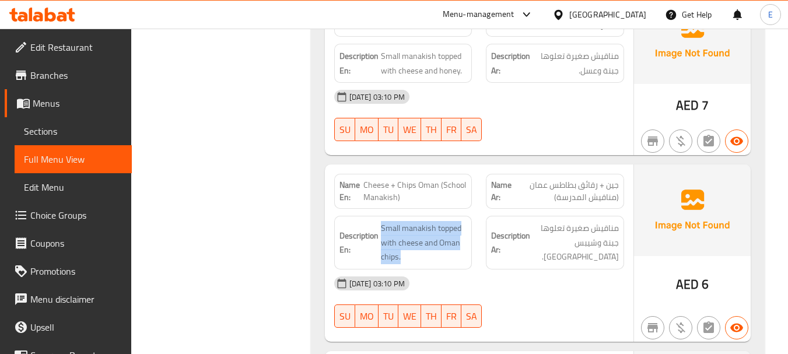
scroll to position [9075, 0]
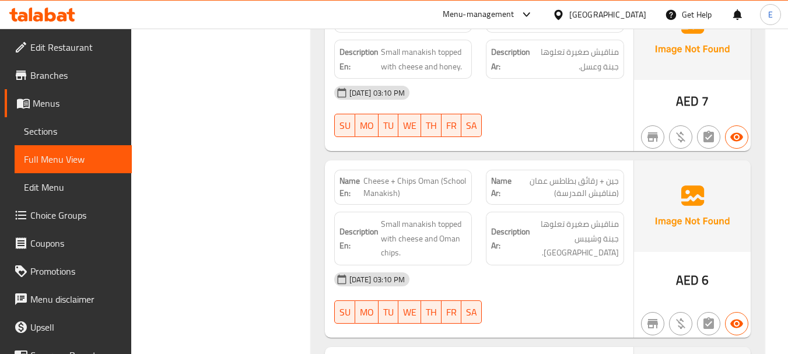
drag, startPoint x: 381, startPoint y: 205, endPoint x: 461, endPoint y: 226, distance: 82.8
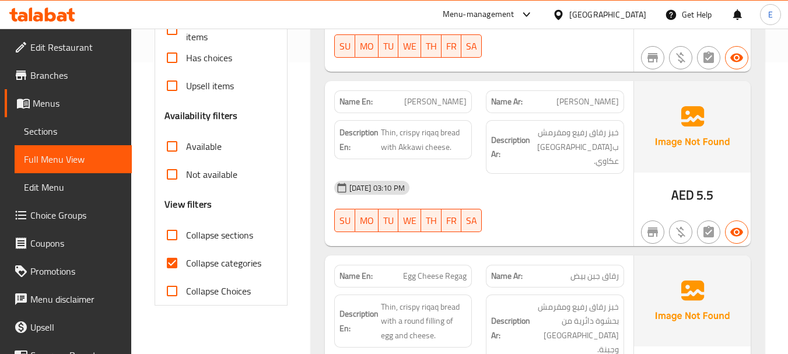
scroll to position [408, 0]
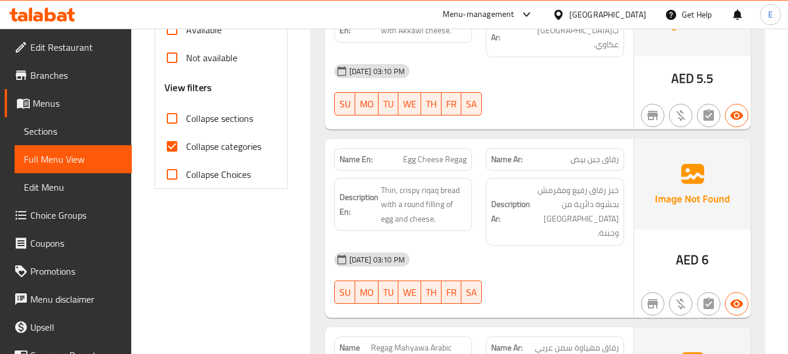
click at [171, 148] on input "Collapse categories" at bounding box center [172, 146] width 28 height 28
checkbox input "false"
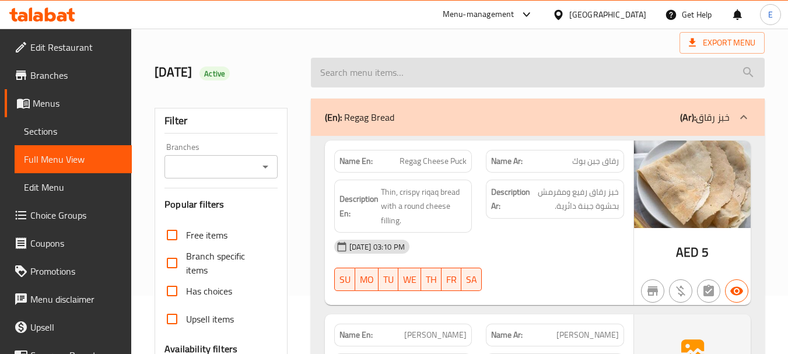
scroll to position [0, 0]
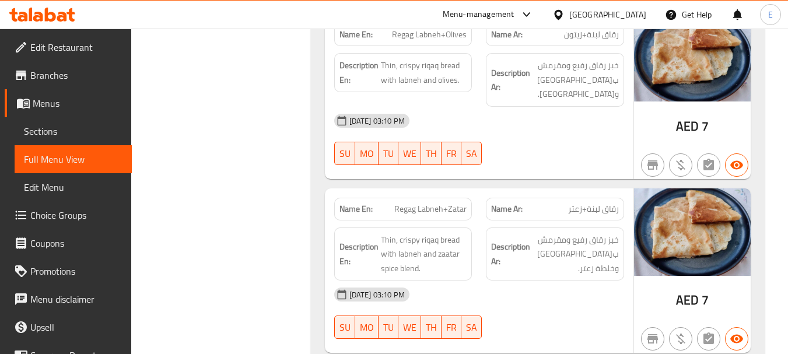
click at [533, 281] on div "[DATE] 03:10 PM" at bounding box center [479, 295] width 304 height 28
click at [454, 203] on span "Regag Labneh+Zatar" at bounding box center [430, 209] width 72 height 12
copy span "Regag Labneh+Zatar"
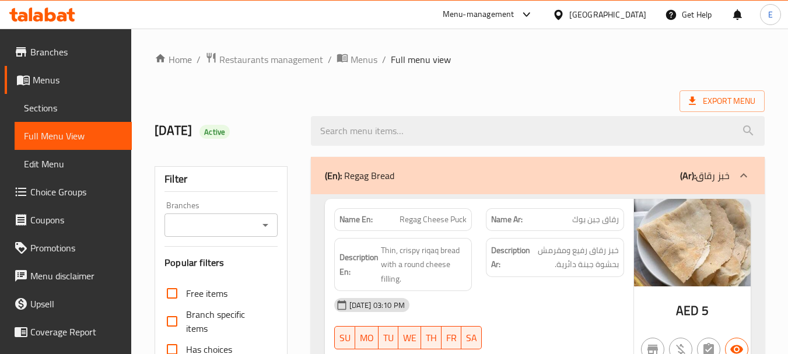
scroll to position [58, 0]
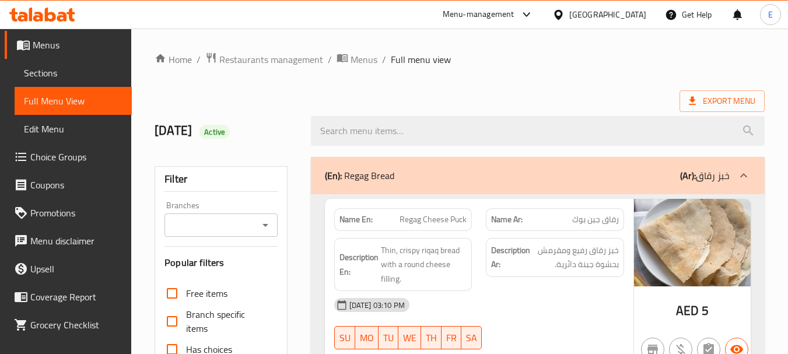
click at [54, 69] on span "Sections" at bounding box center [73, 73] width 99 height 14
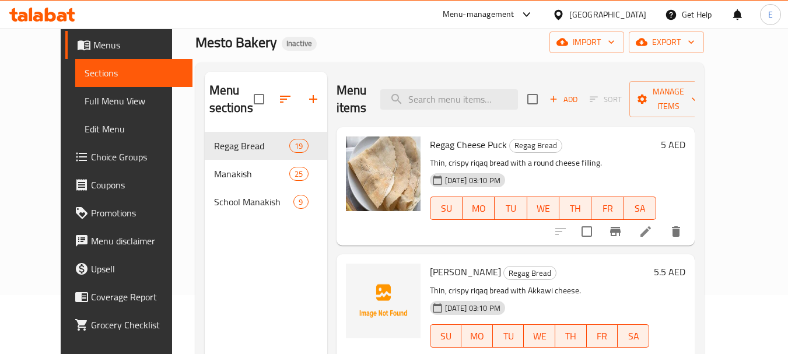
scroll to position [163, 0]
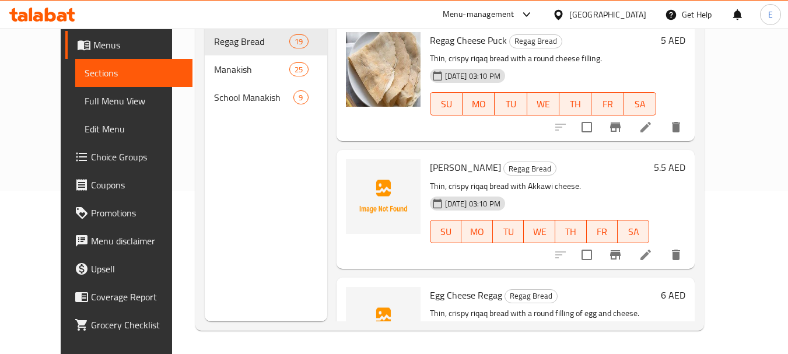
click at [172, 152] on div "Home / Restaurants management / Menus / Sections Mesto Bakery Inactive import e…" at bounding box center [449, 109] width 555 height 489
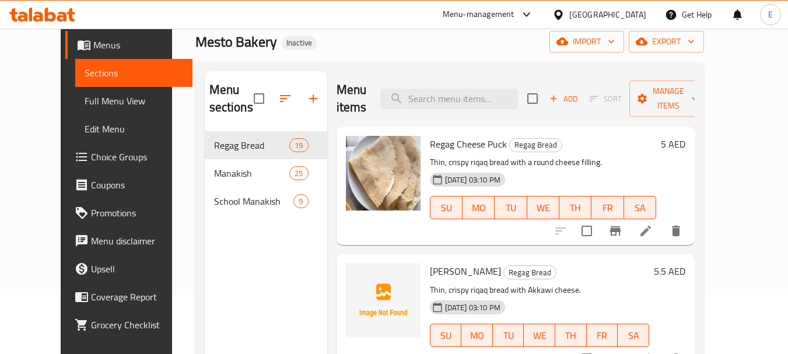
scroll to position [0, 0]
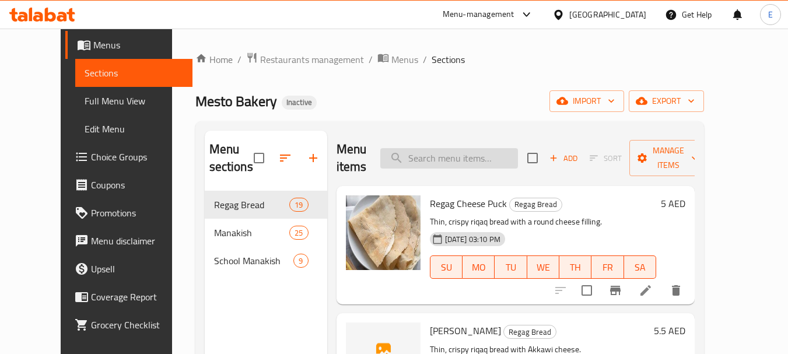
click at [456, 165] on input "search" at bounding box center [449, 158] width 138 height 20
paste input "zaatar spice"
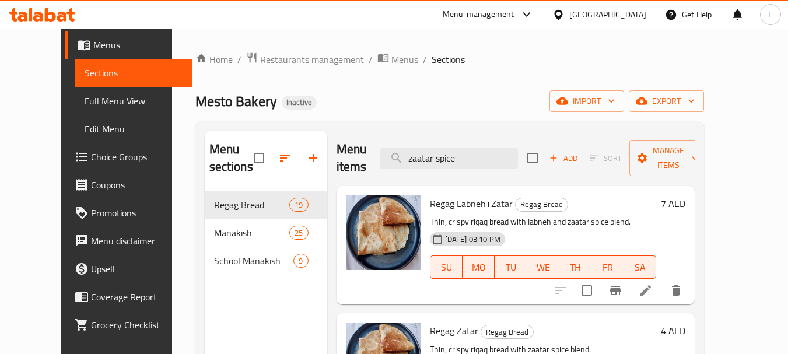
type input "zaatar spice"
click at [433, 166] on input "zaatar spice" at bounding box center [449, 158] width 138 height 20
paste input "Regag Labneh+Zatar"
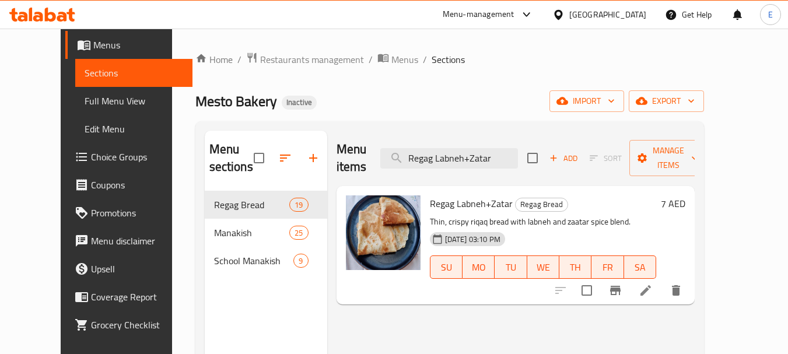
type input "Regag Labneh+Zatar"
click at [653, 283] on icon at bounding box center [646, 290] width 14 height 14
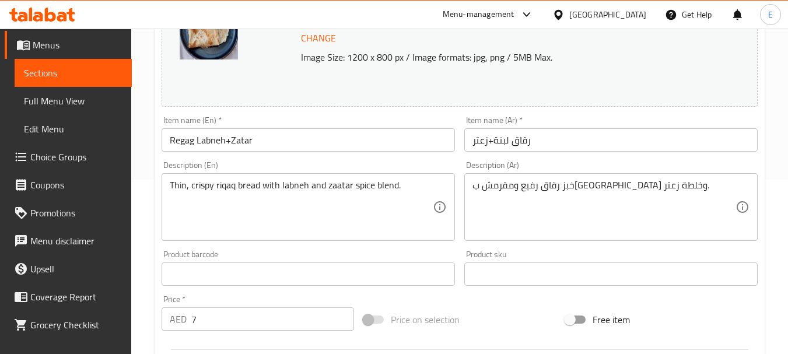
scroll to position [175, 0]
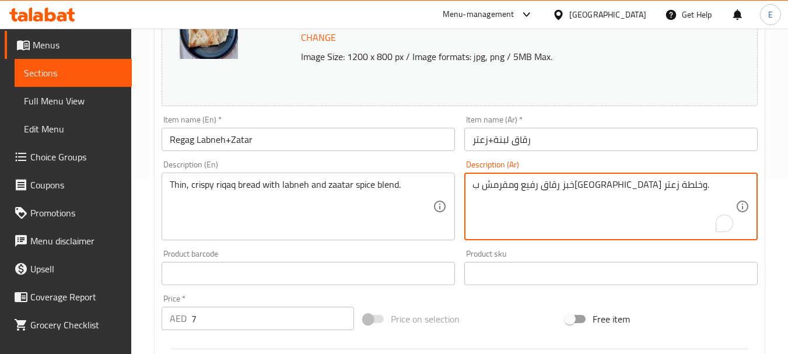
click at [488, 188] on textarea "خبز رقاق رفيع ومقرمش ب[GEOGRAPHIC_DATA] وخلطة زعتر." at bounding box center [603, 206] width 263 height 55
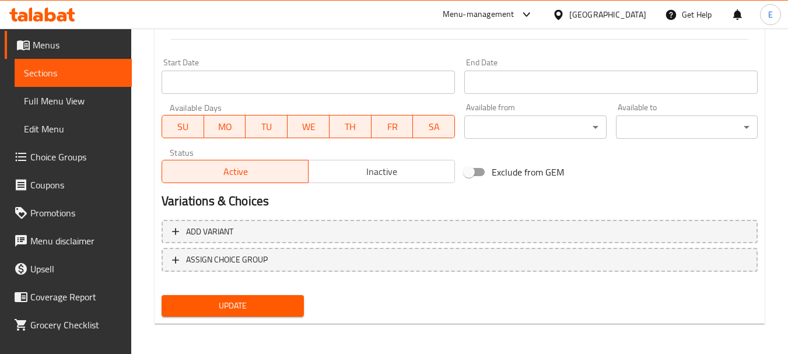
scroll to position [487, 0]
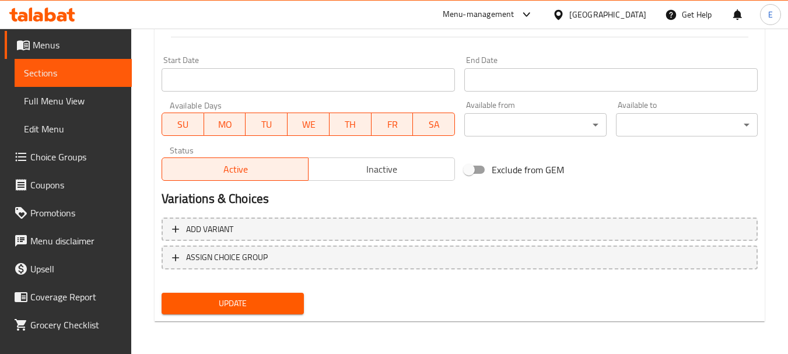
type textarea "خبز رقاق رفيع ومقرمش ب[GEOGRAPHIC_DATA] وخلطة توابل زعتر."
click at [275, 309] on span "Update" at bounding box center [232, 303] width 123 height 15
click at [541, 106] on div "Available from ​ ​" at bounding box center [535, 119] width 142 height 36
click at [267, 312] on button "Update" at bounding box center [233, 304] width 142 height 22
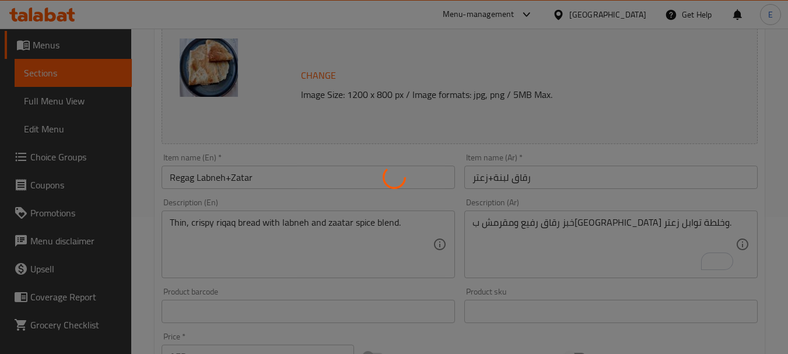
scroll to position [0, 0]
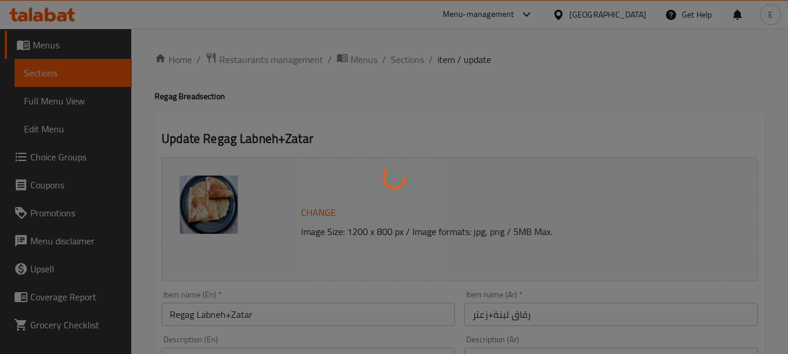
click at [603, 101] on div at bounding box center [394, 177] width 788 height 354
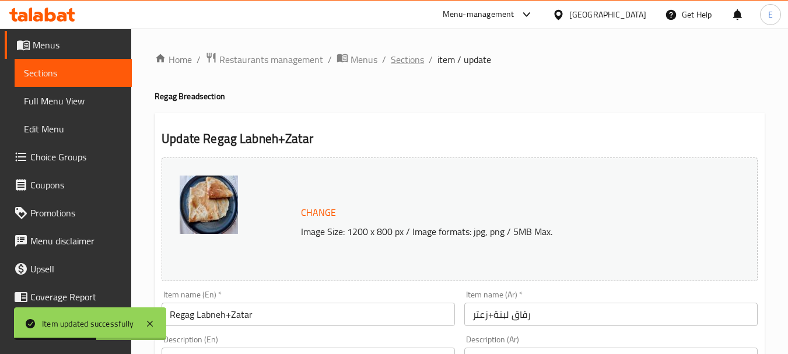
click at [409, 65] on span "Sections" at bounding box center [407, 59] width 33 height 14
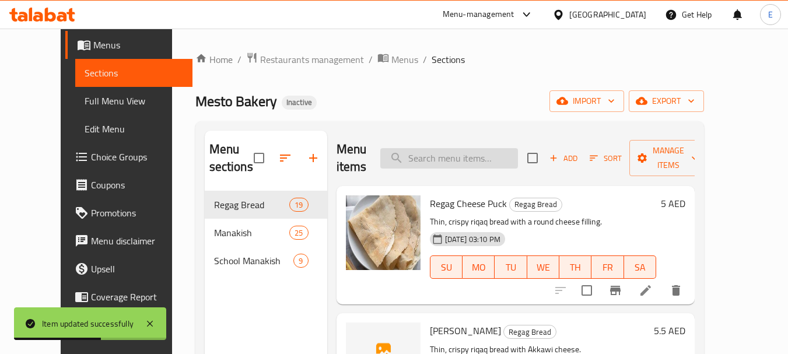
click at [456, 159] on input "search" at bounding box center [449, 158] width 138 height 20
paste input "Egg Cheese Regag"
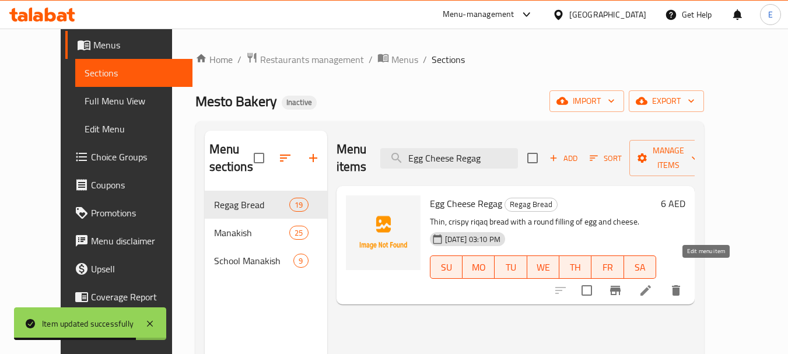
type input "Egg Cheese Regag"
click at [651, 285] on icon at bounding box center [645, 290] width 10 height 10
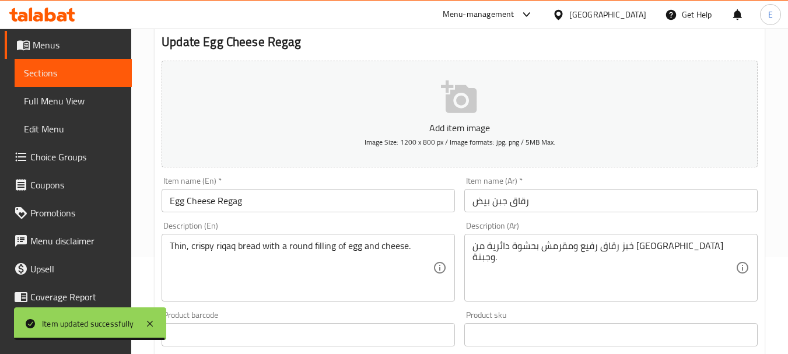
scroll to position [117, 0]
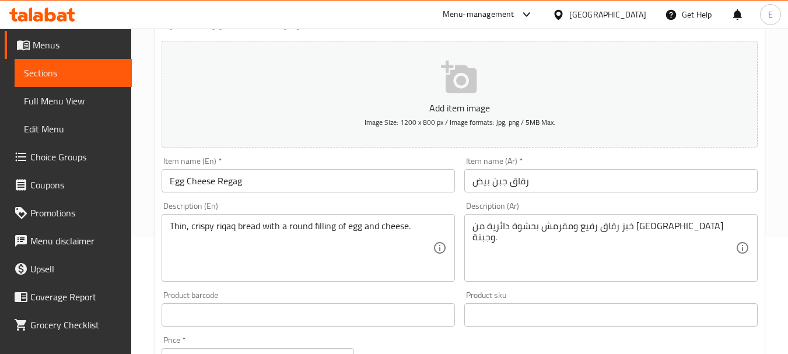
drag, startPoint x: 148, startPoint y: 99, endPoint x: 156, endPoint y: 115, distance: 18.3
click at [148, 99] on div "Home / Restaurants management / Menus / Sections / item / update Regag Bread se…" at bounding box center [459, 309] width 657 height 795
click at [240, 184] on input "Egg Cheese Regag" at bounding box center [308, 180] width 293 height 23
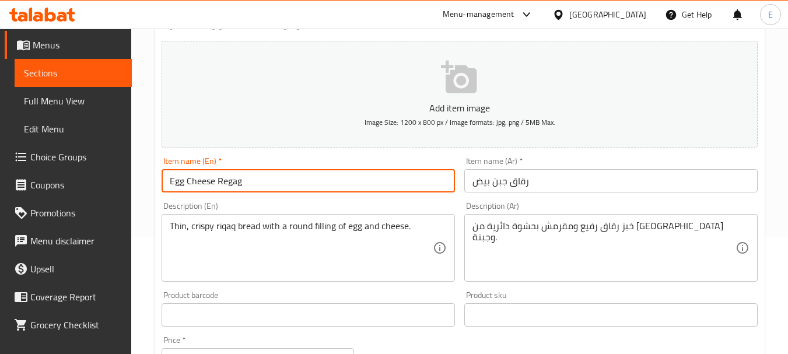
click at [240, 184] on input "Egg Cheese Regag" at bounding box center [308, 180] width 293 height 23
paste input "Egg Cheese puck"
type input "Egg Cheese puck"
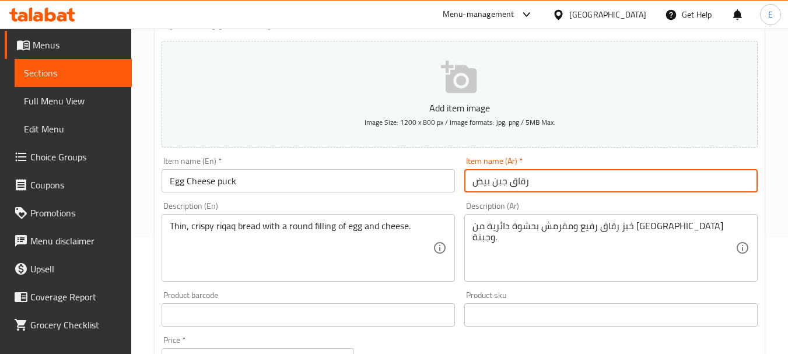
drag, startPoint x: 510, startPoint y: 178, endPoint x: 527, endPoint y: 180, distance: 17.0
click at [527, 180] on input "رقاق جبن بيض" at bounding box center [610, 180] width 293 height 23
type input "بوك جبن بيض"
click at [525, 181] on input "بوك جبن بيض" at bounding box center [610, 180] width 293 height 23
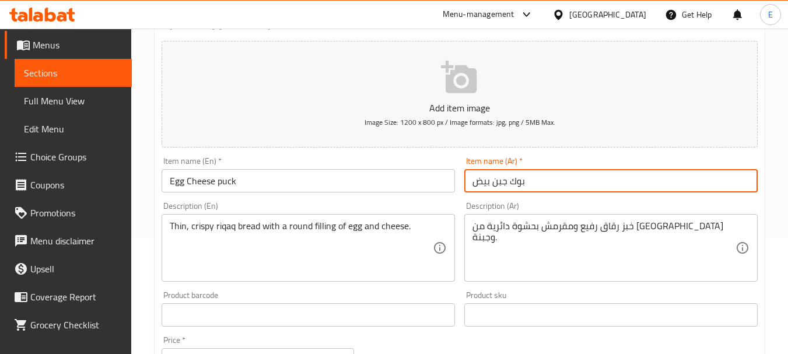
click at [525, 181] on input "بوك جبن بيض" at bounding box center [610, 180] width 293 height 23
click at [525, 181] on input "text" at bounding box center [610, 180] width 293 height 23
type input "جبنة بوك بالبيض"
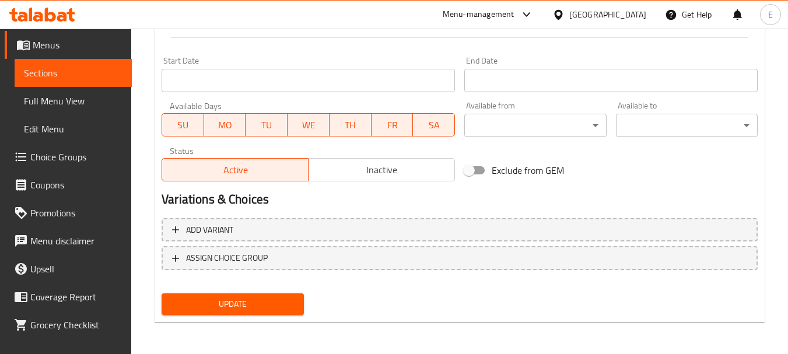
scroll to position [470, 0]
click at [228, 308] on span "Update" at bounding box center [232, 303] width 123 height 15
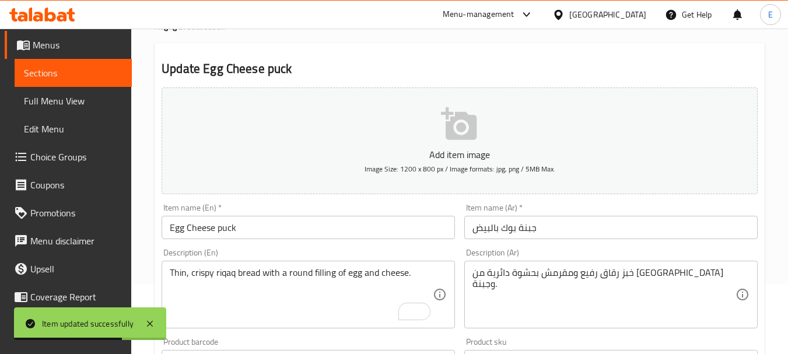
scroll to position [0, 0]
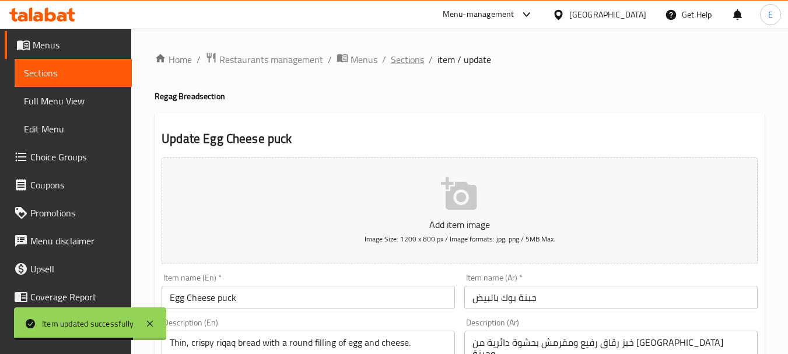
click at [405, 59] on span "Sections" at bounding box center [407, 59] width 33 height 14
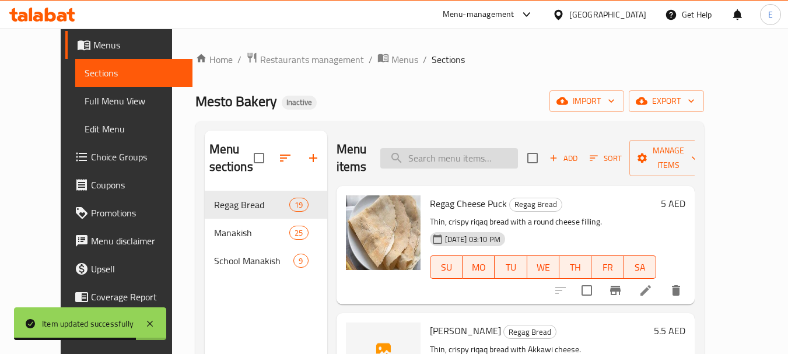
click at [447, 153] on input "search" at bounding box center [449, 158] width 138 height 20
paste input "Regag Mahyawa Arabic Ghee"
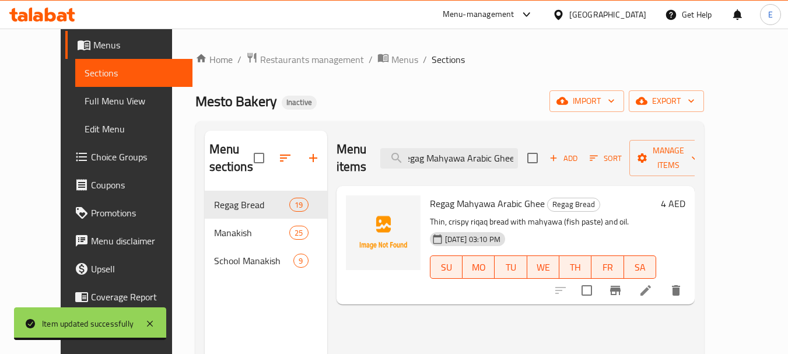
type input "Regag Mahyawa Arabic Ghee"
click at [653, 283] on icon at bounding box center [646, 290] width 14 height 14
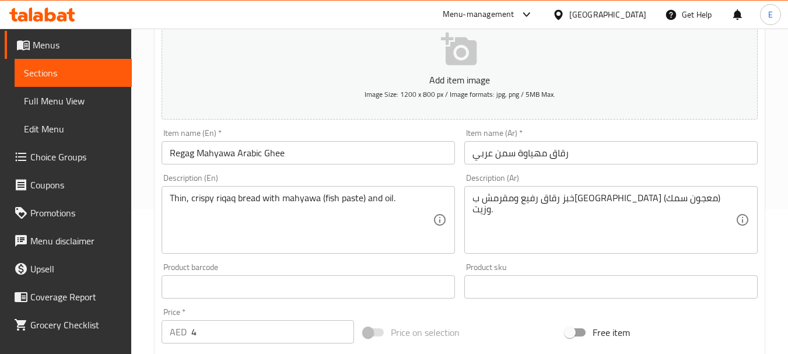
scroll to position [175, 0]
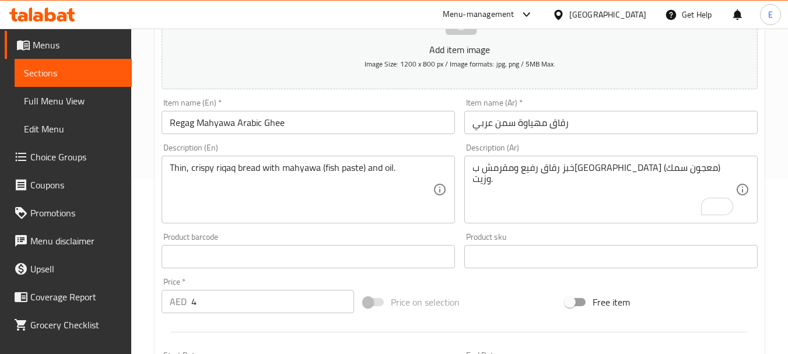
click at [152, 142] on div "Home / Restaurants management / Menus / Sections / item / update Regag Bread se…" at bounding box center [459, 251] width 657 height 795
click at [241, 128] on input "Regag Mahyawa Arabic Ghee" at bounding box center [308, 122] width 293 height 23
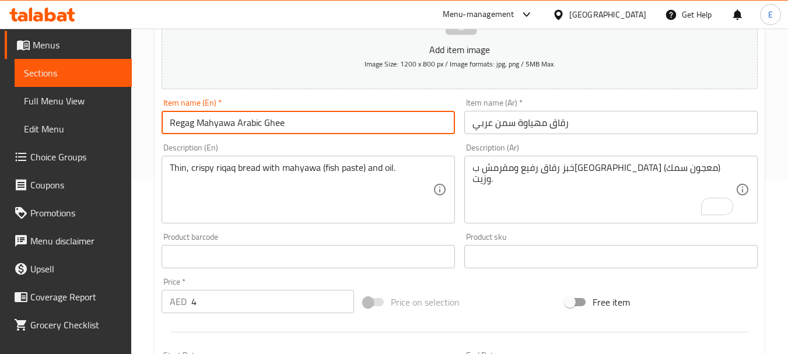
click at [241, 128] on input "Regag Mahyawa Arabic Ghee" at bounding box center [308, 122] width 293 height 23
paste input "Regag Mahyawa Oil"
type input "Regag Mahyawa Oil"
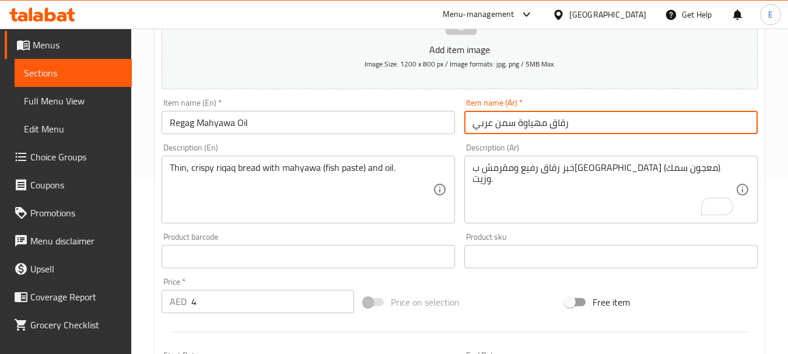
drag, startPoint x: 515, startPoint y: 122, endPoint x: 470, endPoint y: 127, distance: 45.1
click at [470, 127] on input "رقاق مهياوة سمن عربي" at bounding box center [610, 122] width 293 height 23
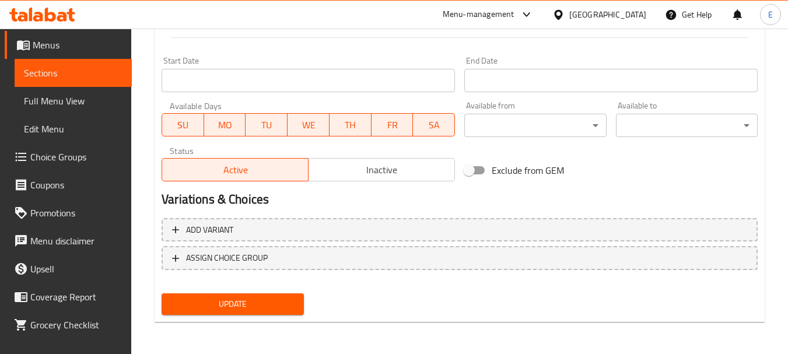
scroll to position [470, 0]
type input "رقاق مهياوة زيت"
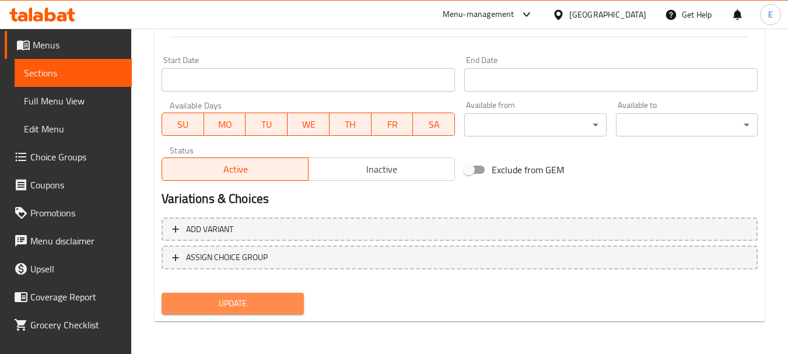
click at [282, 297] on span "Update" at bounding box center [232, 303] width 123 height 15
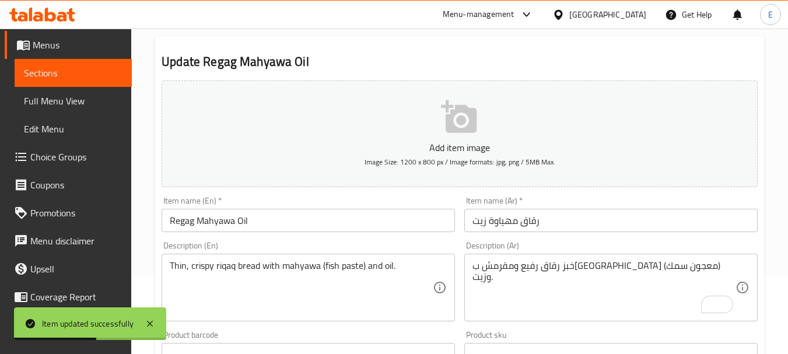
scroll to position [0, 0]
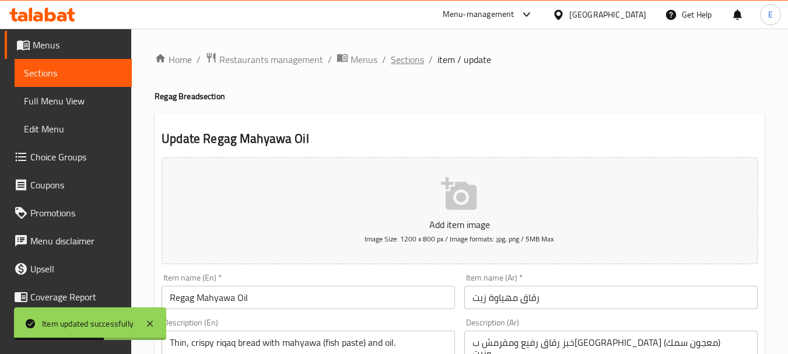
click at [410, 64] on span "Sections" at bounding box center [407, 59] width 33 height 14
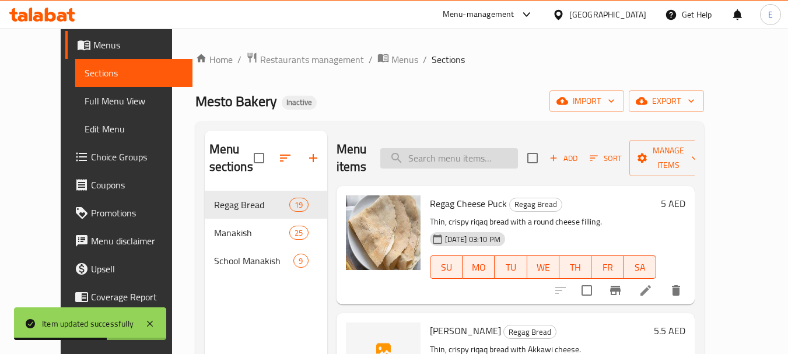
click at [438, 154] on input "search" at bounding box center [449, 158] width 138 height 20
paste input "*Regag Cheese Puck Egg + Mahyawa + Arabic Ghee"
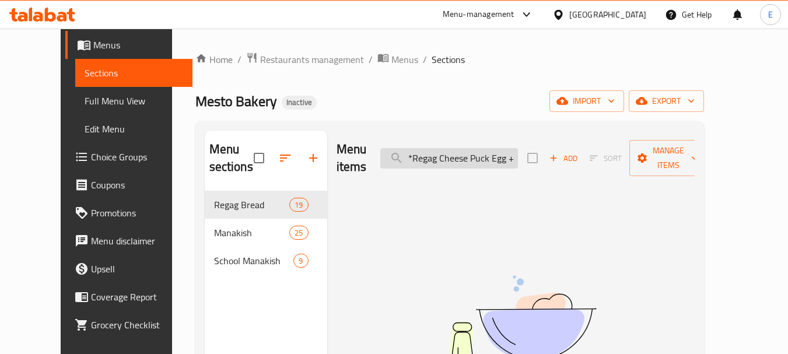
drag, startPoint x: 455, startPoint y: 148, endPoint x: 412, endPoint y: 148, distance: 42.6
click at [412, 148] on input "*Regag Cheese Puck Egg + Mahyawa + Arabic G" at bounding box center [449, 158] width 138 height 20
click at [435, 151] on input "*Regag Cheese Puck Egg + Mahyawa + Arabic G" at bounding box center [449, 158] width 138 height 20
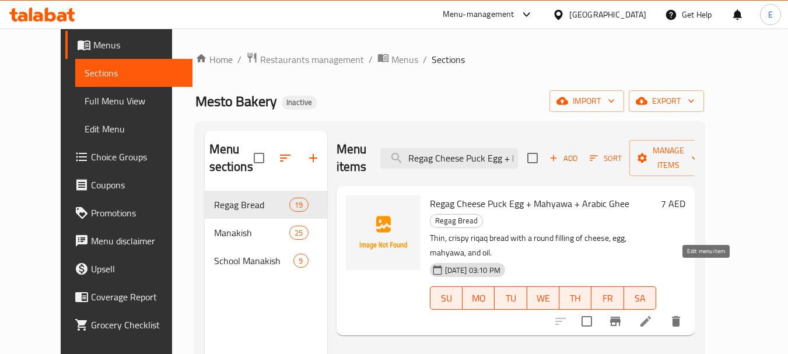
type input "Regag Cheese Puck Egg + Mahyawa + Arabic G"
click at [653, 314] on icon at bounding box center [646, 321] width 14 height 14
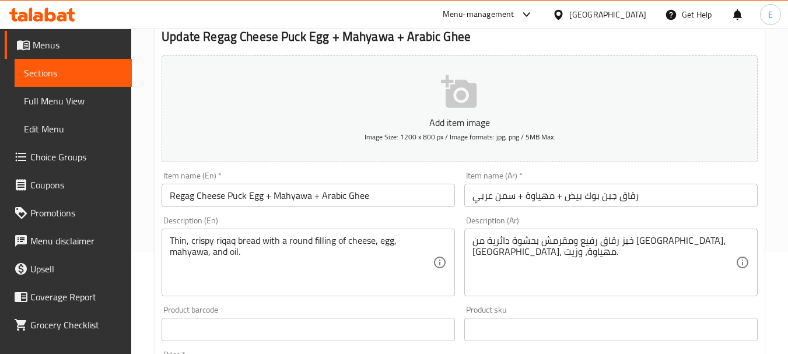
scroll to position [117, 0]
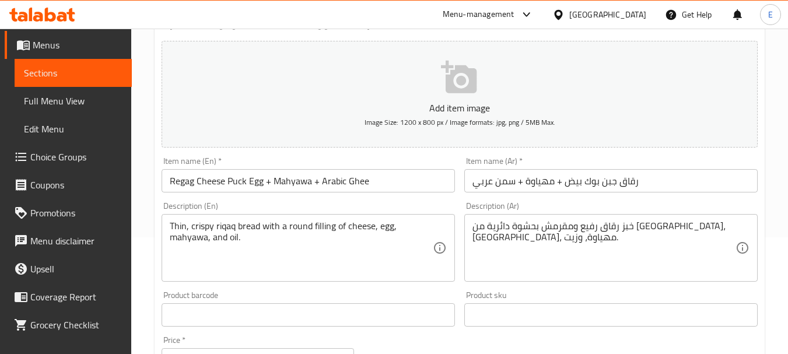
click at [153, 112] on div "Home / Restaurants management / Menus / Sections / item / update Regag Bread se…" at bounding box center [459, 309] width 657 height 795
click at [324, 176] on input "Regag Cheese Puck Egg + Mahyawa + Arabic Ghee" at bounding box center [308, 180] width 293 height 23
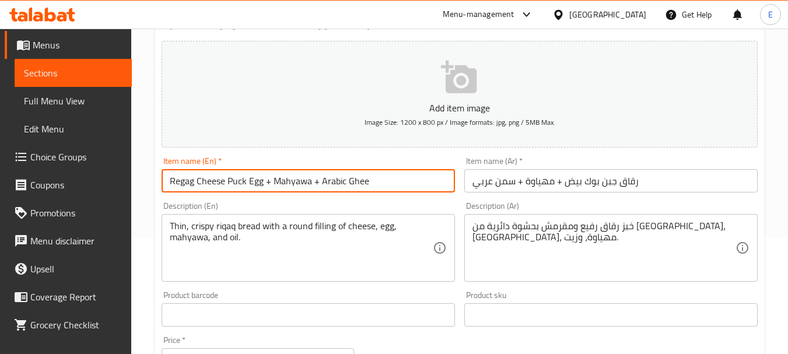
click at [324, 176] on input "Regag Cheese Puck Egg + Mahyawa + Arabic Ghee" at bounding box center [308, 180] width 293 height 23
paste input "Regag Cheese Puck Egg + Mahyawa +oil"
click at [324, 176] on input "Regag Cheese Puck Egg + Mahyawa +oil" at bounding box center [308, 180] width 293 height 23
type input "Regag Cheese Puck Egg + Mahyawa +oil"
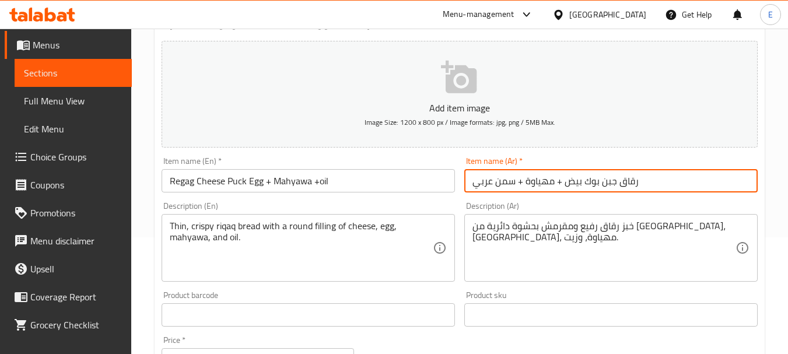
drag, startPoint x: 516, startPoint y: 182, endPoint x: 465, endPoint y: 181, distance: 50.7
click at [465, 181] on input "رقاق جبن بوك بيض + مهياوة + سمن عربي" at bounding box center [610, 180] width 293 height 23
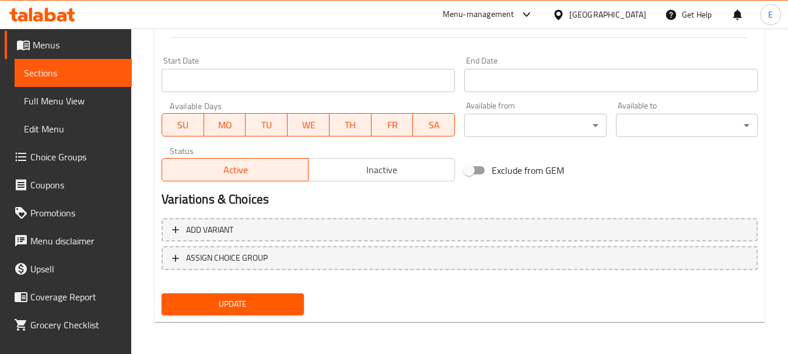
scroll to position [470, 0]
type input "رقاق جبن بوك بيض + مهياوة + زيت"
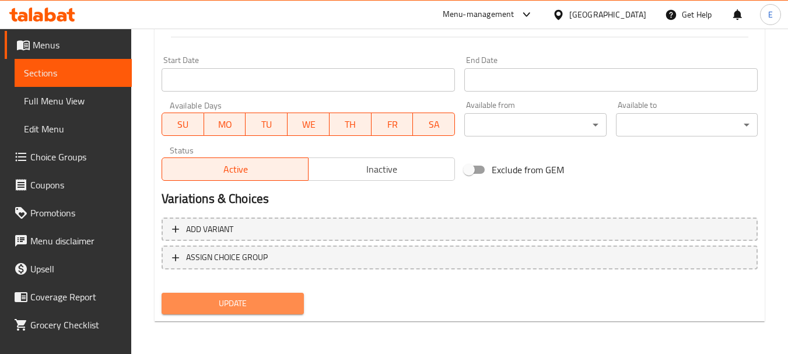
click at [261, 299] on span "Update" at bounding box center [232, 303] width 123 height 15
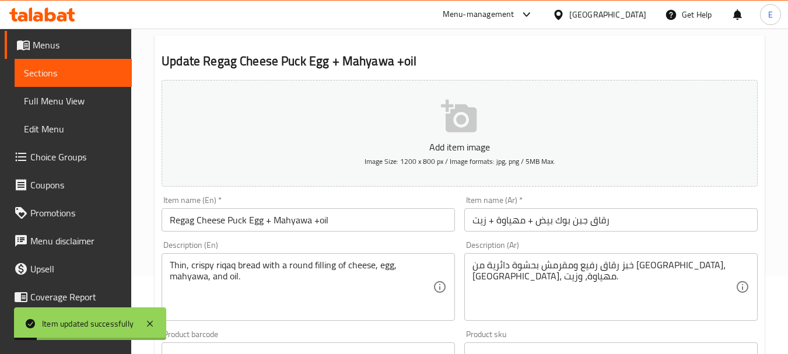
scroll to position [0, 0]
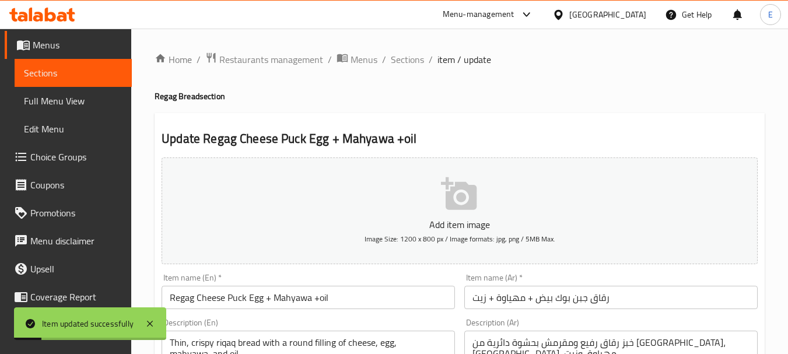
drag, startPoint x: 639, startPoint y: 87, endPoint x: 598, endPoint y: 86, distance: 40.2
click at [423, 59] on ol "Home / Restaurants management / Menus / Sections / item / update" at bounding box center [460, 59] width 610 height 15
click at [417, 59] on span "Sections" at bounding box center [407, 59] width 33 height 14
